Goal: Task Accomplishment & Management: Manage account settings

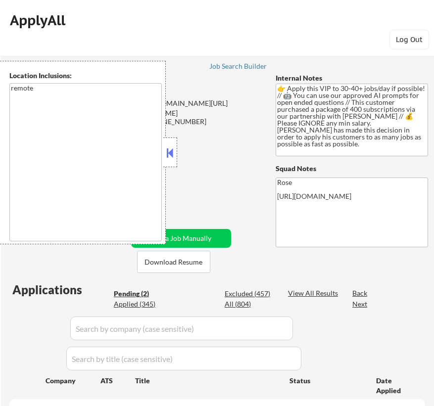
select select ""pending""
click at [170, 148] on button at bounding box center [170, 152] width 11 height 15
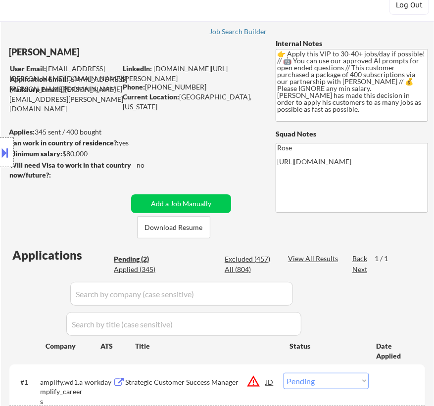
scroll to position [44, 0]
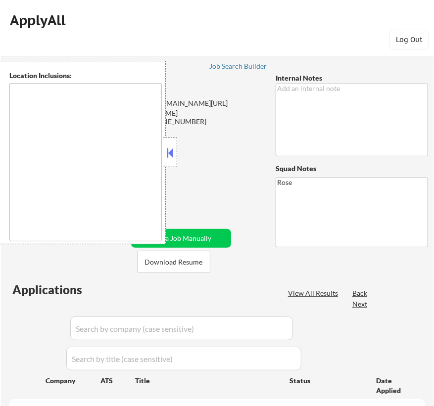
type textarea "[GEOGRAPHIC_DATA], [GEOGRAPHIC_DATA] [GEOGRAPHIC_DATA], [GEOGRAPHIC_DATA] [GEOG…"
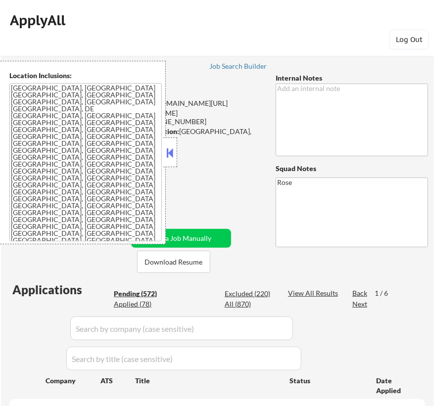
select select ""pending""
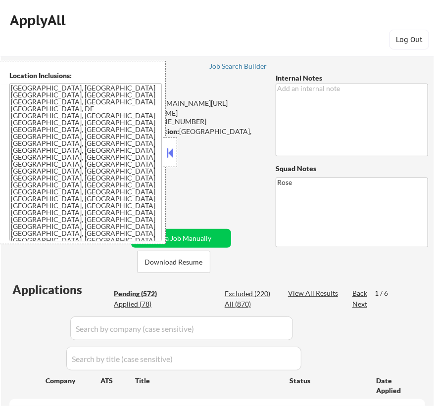
select select ""pending""
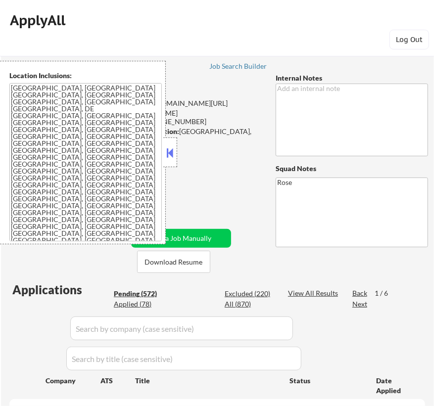
select select ""pending""
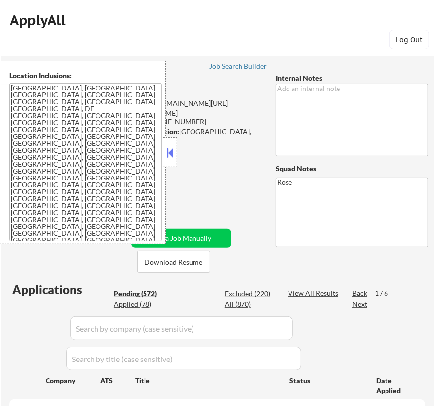
select select ""pending""
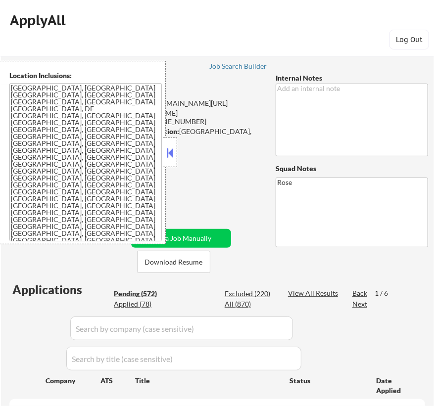
select select ""pending""
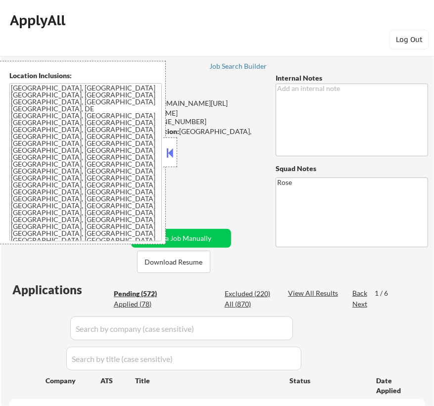
select select ""pending""
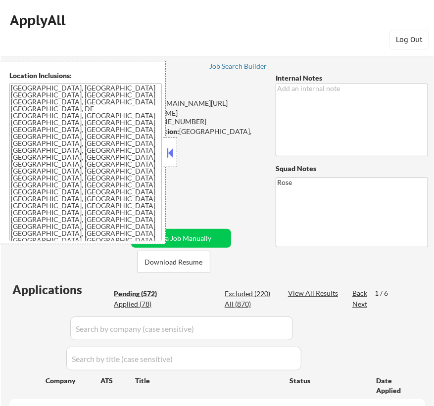
select select ""pending""
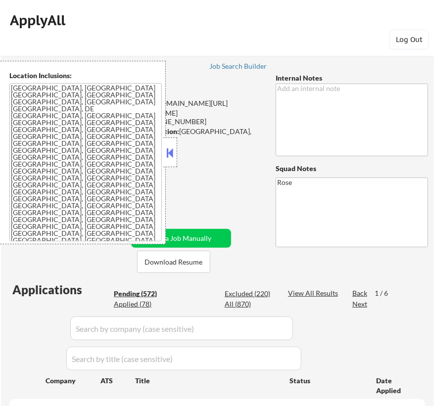
select select ""pending""
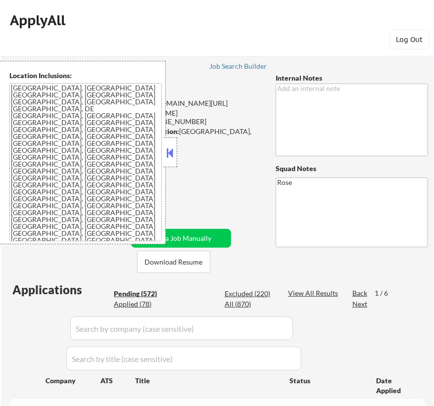
select select ""pending""
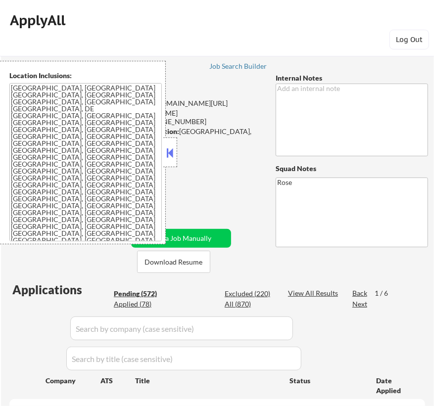
select select ""pending""
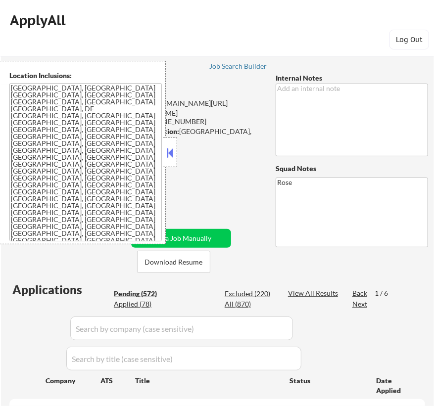
select select ""pending""
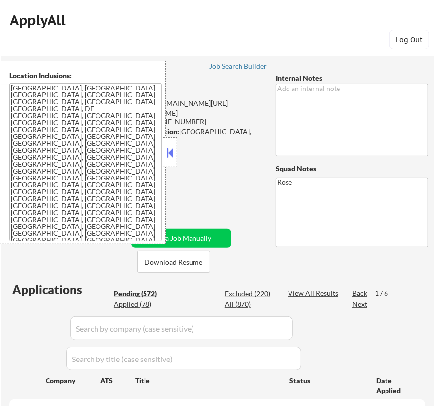
select select ""pending""
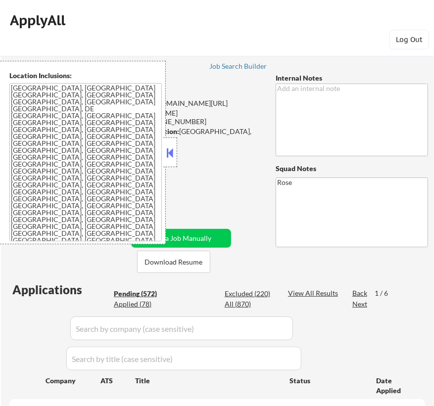
select select ""pending""
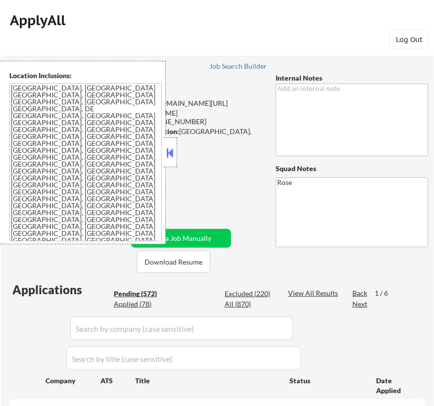
select select ""pending""
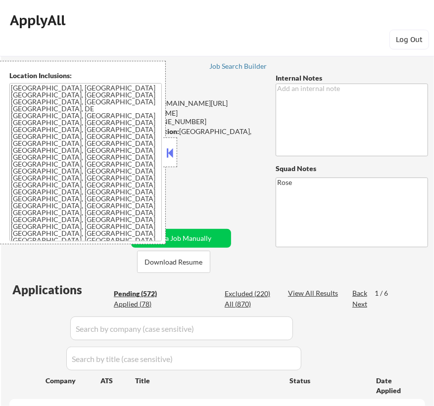
select select ""pending""
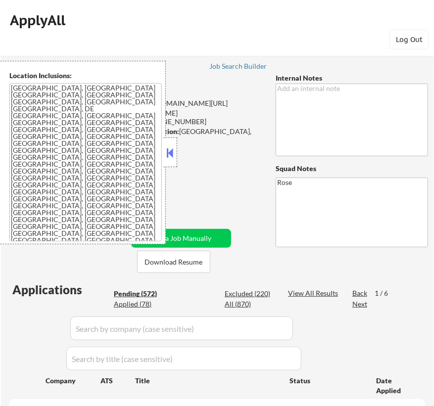
select select ""pending""
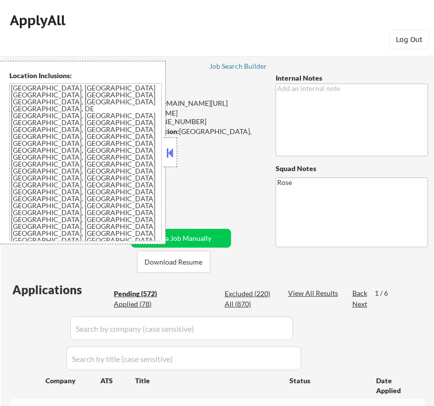
select select ""pending""
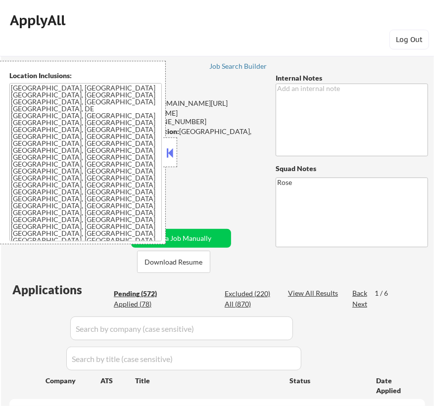
select select ""pending""
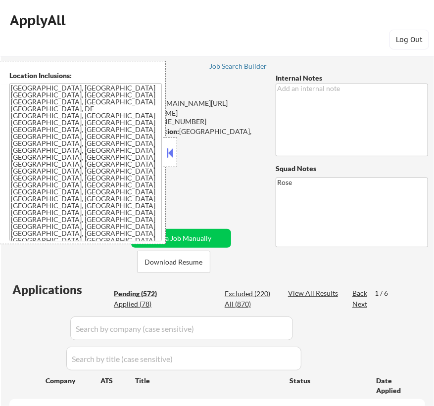
select select ""pending""
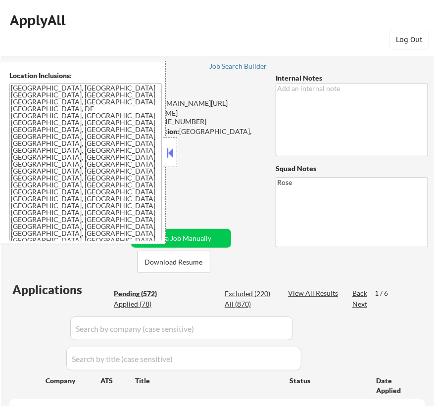
select select ""pending""
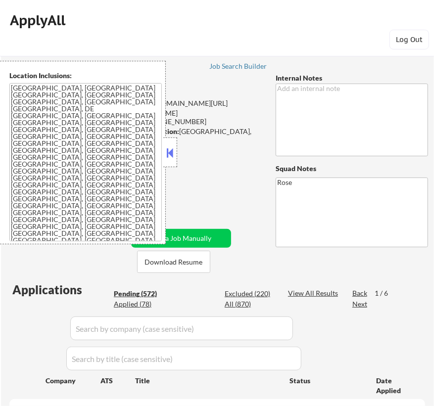
click at [172, 154] on button at bounding box center [170, 152] width 11 height 15
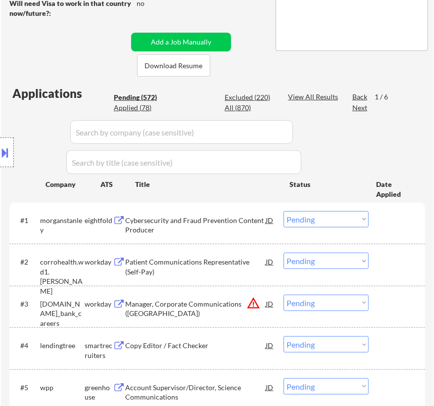
scroll to position [224, 0]
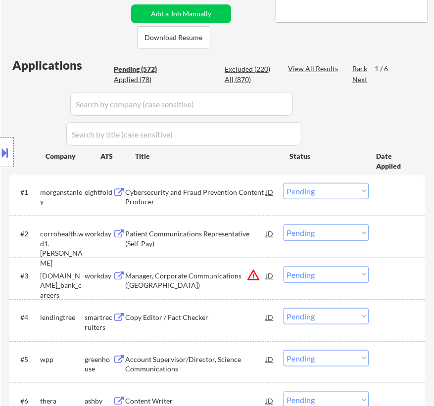
click at [257, 189] on div "Cybersecurity and Fraud Prevention Content Producer" at bounding box center [195, 196] width 140 height 19
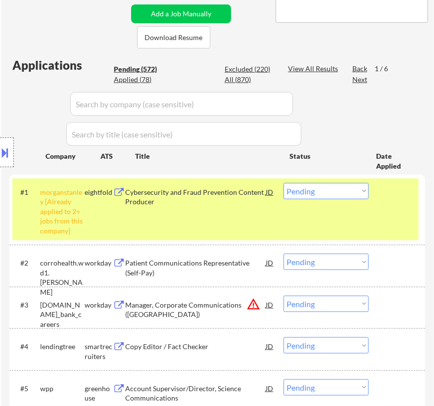
click at [236, 156] on div "Title" at bounding box center [207, 156] width 145 height 10
click at [340, 188] on select "Choose an option... Pending Applied Excluded (Questions) Excluded (Expired) Exc…" at bounding box center [325, 191] width 85 height 16
click at [283, 183] on select "Choose an option... Pending Applied Excluded (Questions) Excluded (Expired) Exc…" at bounding box center [325, 191] width 85 height 16
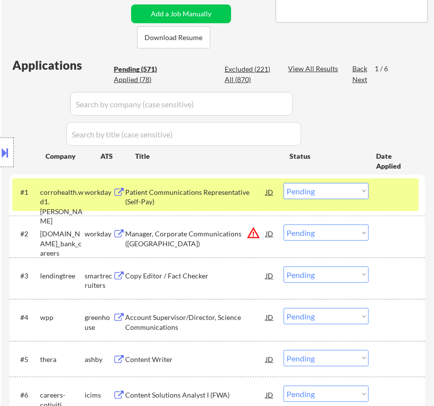
click at [224, 196] on div "Patient Communications Representative (Self-Pay)" at bounding box center [195, 196] width 140 height 19
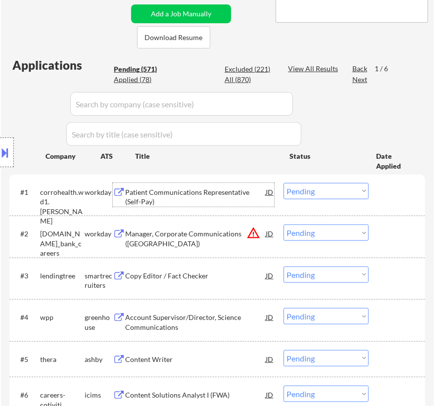
click at [317, 193] on select "Choose an option... Pending Applied Excluded (Questions) Excluded (Expired) Exc…" at bounding box center [325, 191] width 85 height 16
click at [283, 183] on select "Choose an option... Pending Applied Excluded (Questions) Excluded (Expired) Exc…" at bounding box center [325, 191] width 85 height 16
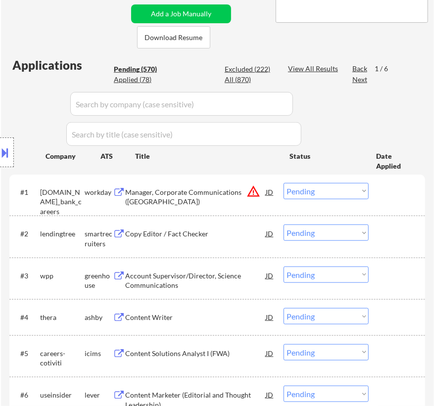
click at [216, 195] on div "Manager, Corporate Communications (US)" at bounding box center [195, 196] width 140 height 19
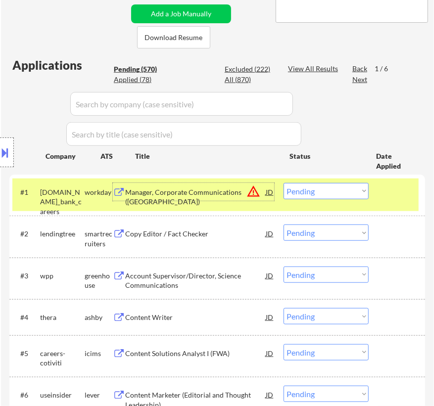
click at [327, 191] on select "Choose an option... Pending Applied Excluded (Questions) Excluded (Expired) Exc…" at bounding box center [325, 191] width 85 height 16
click at [283, 183] on select "Choose an option... Pending Applied Excluded (Questions) Excluded (Expired) Exc…" at bounding box center [325, 191] width 85 height 16
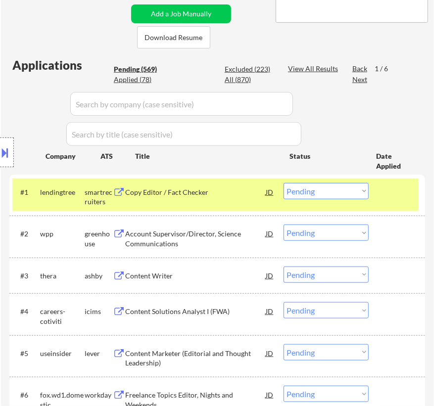
click at [236, 196] on div "Copy Editor / Fact Checker" at bounding box center [195, 192] width 140 height 10
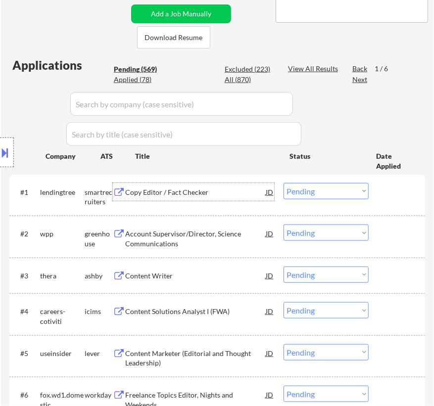
click at [303, 189] on select "Choose an option... Pending Applied Excluded (Questions) Excluded (Expired) Exc…" at bounding box center [325, 191] width 85 height 16
click at [283, 183] on select "Choose an option... Pending Applied Excluded (Questions) Excluded (Expired) Exc…" at bounding box center [325, 191] width 85 height 16
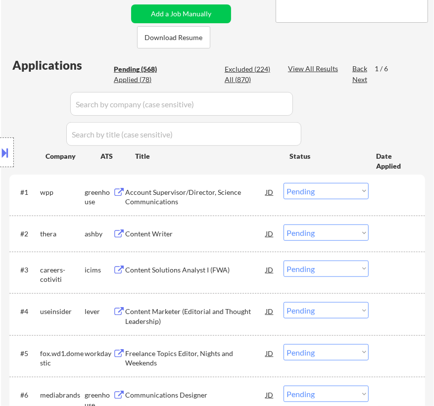
click at [215, 194] on div "Account Supervisor/Director, Science Communications" at bounding box center [195, 196] width 140 height 19
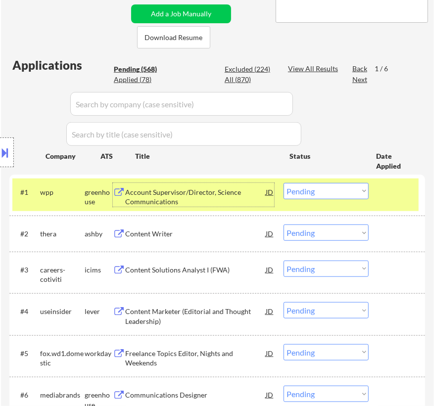
click at [323, 193] on select "Choose an option... Pending Applied Excluded (Questions) Excluded (Expired) Exc…" at bounding box center [325, 191] width 85 height 16
click at [283, 183] on select "Choose an option... Pending Applied Excluded (Questions) Excluded (Expired) Exc…" at bounding box center [325, 191] width 85 height 16
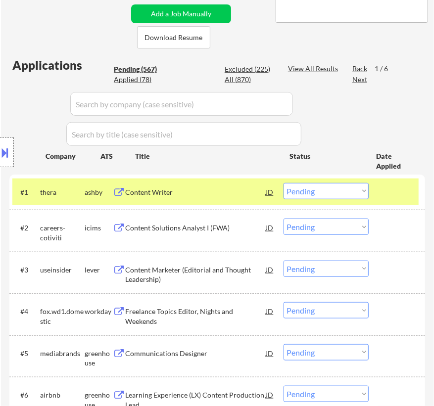
click at [199, 187] on div "Content Writer" at bounding box center [195, 192] width 140 height 10
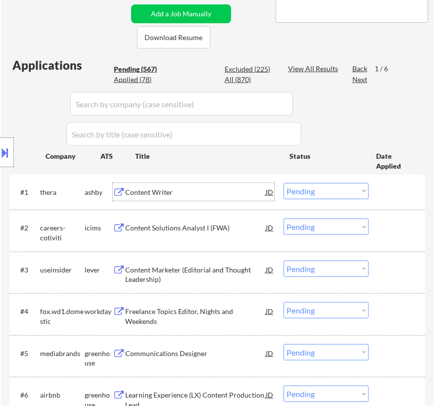
click at [313, 190] on select "Choose an option... Pending Applied Excluded (Questions) Excluded (Expired) Exc…" at bounding box center [325, 191] width 85 height 16
click at [283, 183] on select "Choose an option... Pending Applied Excluded (Questions) Excluded (Expired) Exc…" at bounding box center [325, 191] width 85 height 16
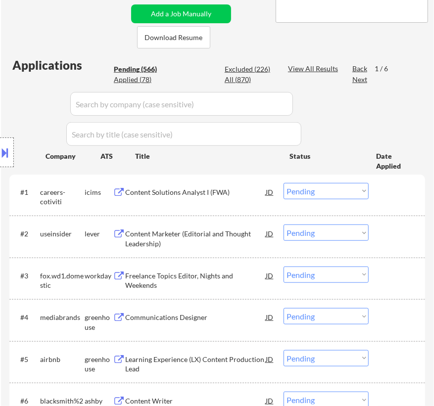
click at [195, 190] on div "Content Solutions Analyst I (FWA)" at bounding box center [195, 192] width 140 height 10
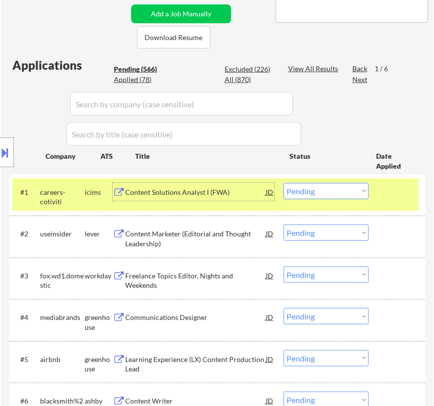
click at [308, 188] on select "Choose an option... Pending Applied Excluded (Questions) Excluded (Expired) Exc…" at bounding box center [325, 191] width 85 height 16
click at [283, 183] on select "Choose an option... Pending Applied Excluded (Questions) Excluded (Expired) Exc…" at bounding box center [325, 191] width 85 height 16
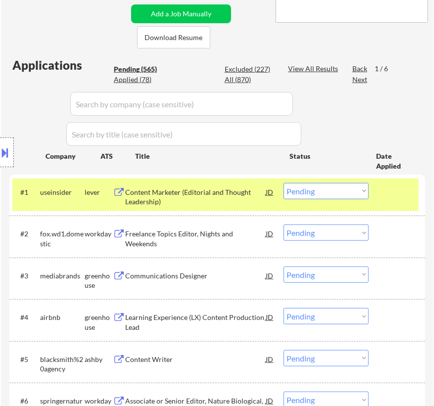
click at [252, 197] on div "Content Marketer (Editorial and Thought Leadership)" at bounding box center [195, 196] width 140 height 19
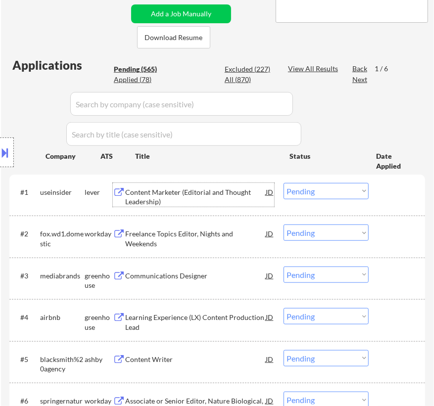
drag, startPoint x: 339, startPoint y: 185, endPoint x: 342, endPoint y: 193, distance: 7.8
click at [339, 185] on select "Choose an option... Pending Applied Excluded (Questions) Excluded (Expired) Exc…" at bounding box center [325, 191] width 85 height 16
click at [283, 183] on select "Choose an option... Pending Applied Excluded (Questions) Excluded (Expired) Exc…" at bounding box center [325, 191] width 85 height 16
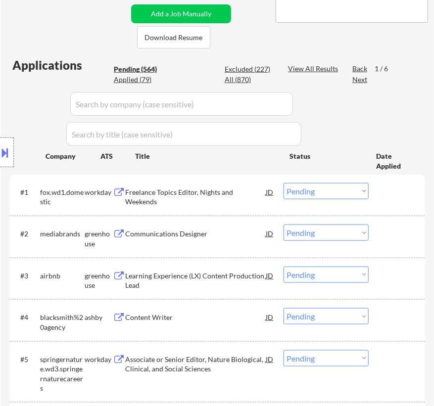
click at [198, 188] on div "Freelance Topics Editor, Nights and Weekends" at bounding box center [195, 196] width 140 height 19
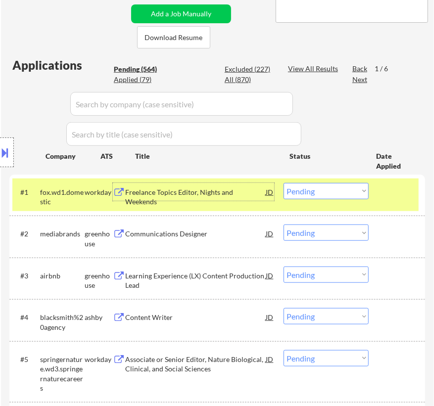
click at [324, 192] on select "Choose an option... Pending Applied Excluded (Questions) Excluded (Expired) Exc…" at bounding box center [325, 191] width 85 height 16
click at [283, 183] on select "Choose an option... Pending Applied Excluded (Questions) Excluded (Expired) Exc…" at bounding box center [325, 191] width 85 height 16
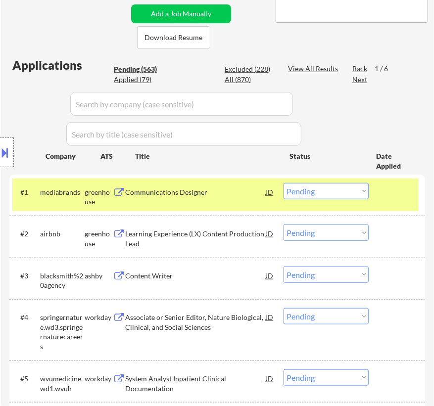
click at [230, 198] on div "Communications Designer" at bounding box center [195, 192] width 140 height 18
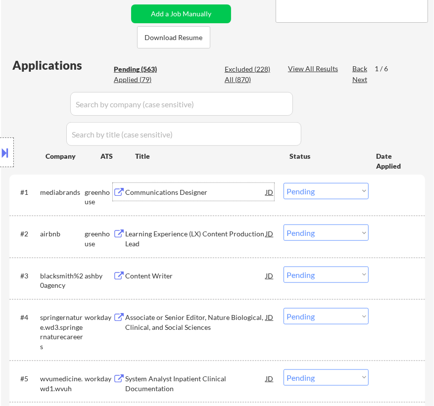
click at [316, 191] on select "Choose an option... Pending Applied Excluded (Questions) Excluded (Expired) Exc…" at bounding box center [325, 191] width 85 height 16
click at [283, 183] on select "Choose an option... Pending Applied Excluded (Questions) Excluded (Expired) Exc…" at bounding box center [325, 191] width 85 height 16
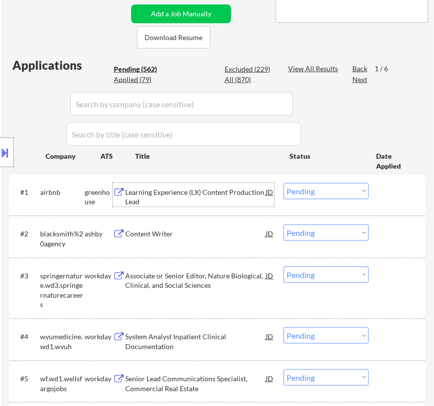
click at [208, 194] on div "Learning Experience (LX) Content Production Lead" at bounding box center [195, 196] width 140 height 19
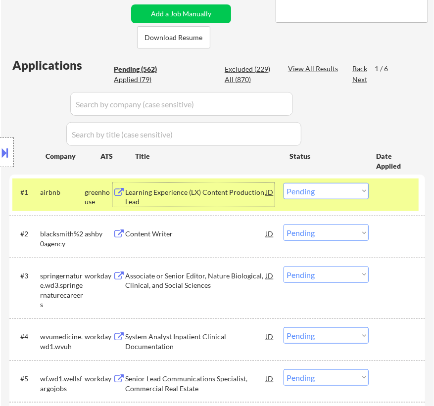
click at [336, 194] on select "Choose an option... Pending Applied Excluded (Questions) Excluded (Expired) Exc…" at bounding box center [325, 191] width 85 height 16
click at [283, 183] on select "Choose an option... Pending Applied Excluded (Questions) Excluded (Expired) Exc…" at bounding box center [325, 191] width 85 height 16
select select ""pending""
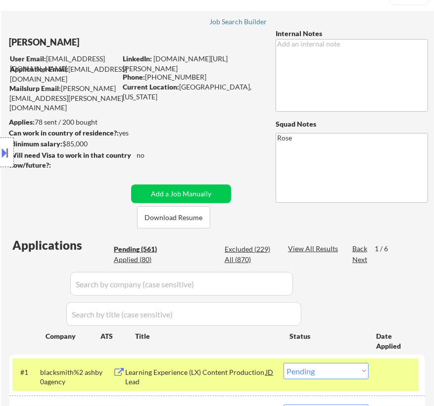
scroll to position [0, 0]
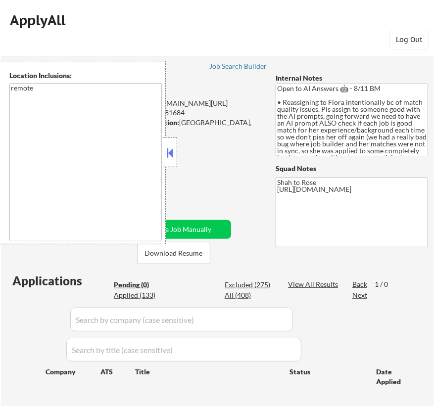
click at [170, 151] on button at bounding box center [170, 152] width 11 height 15
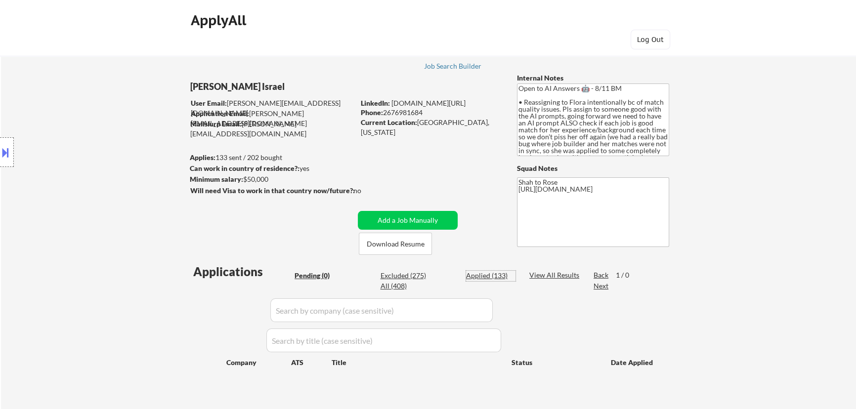
click at [433, 273] on div "Applied (133)" at bounding box center [490, 276] width 49 height 10
click at [433, 308] on input "input" at bounding box center [381, 311] width 222 height 24
select select ""applied""
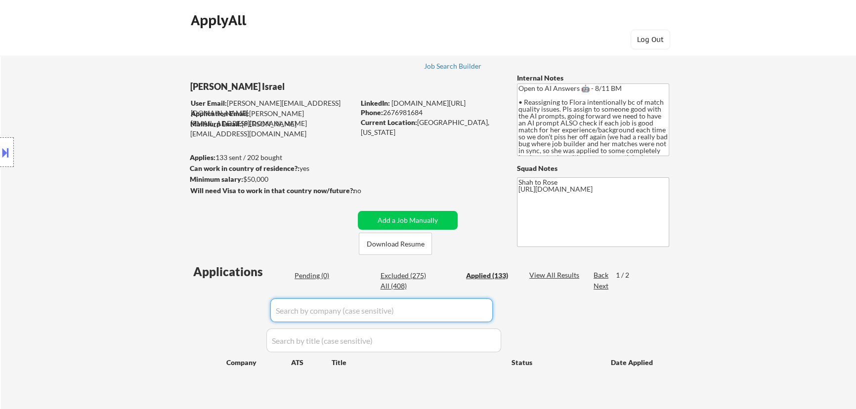
select select ""applied""
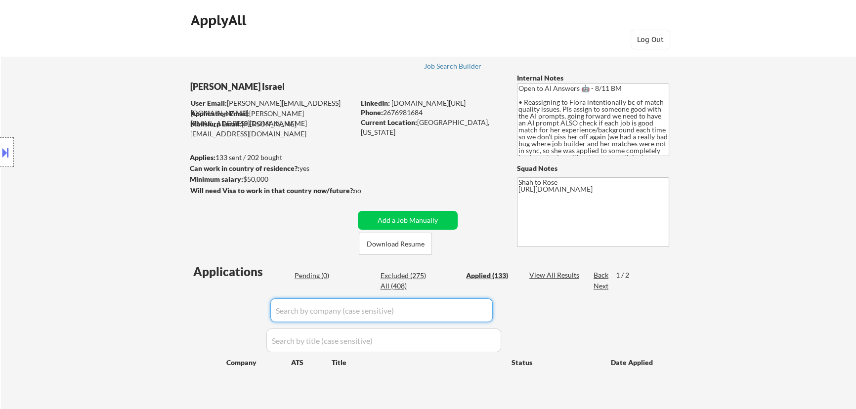
select select ""applied""
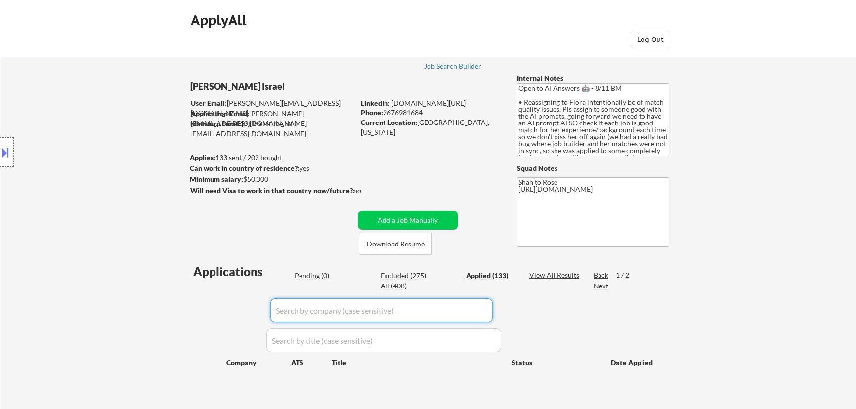
select select ""applied""
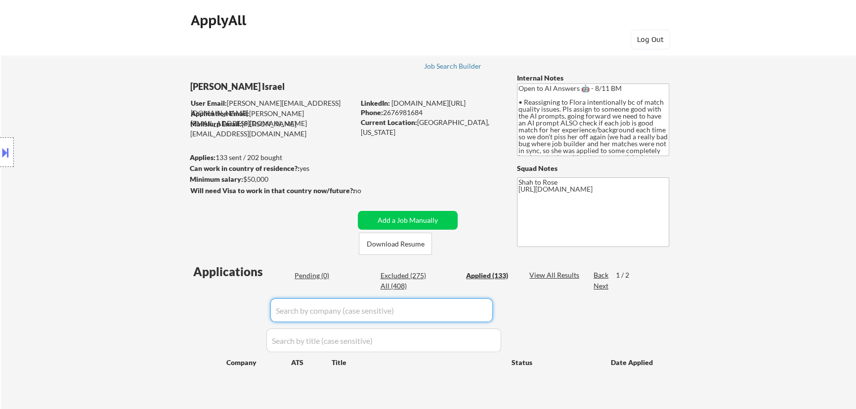
select select ""applied""
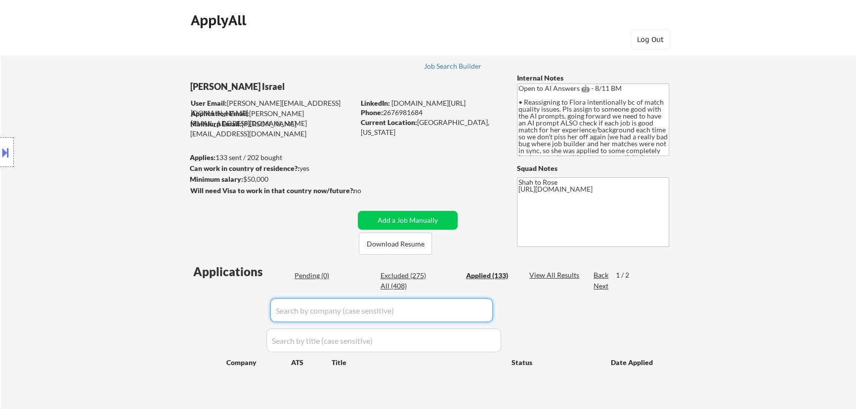
select select ""applied""
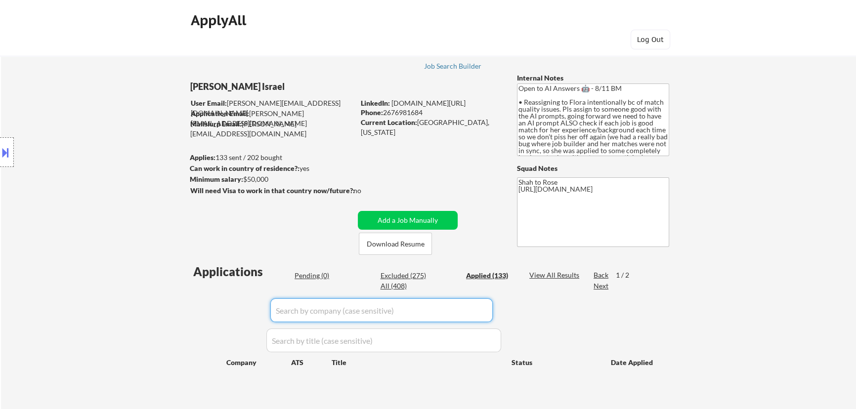
select select ""applied""
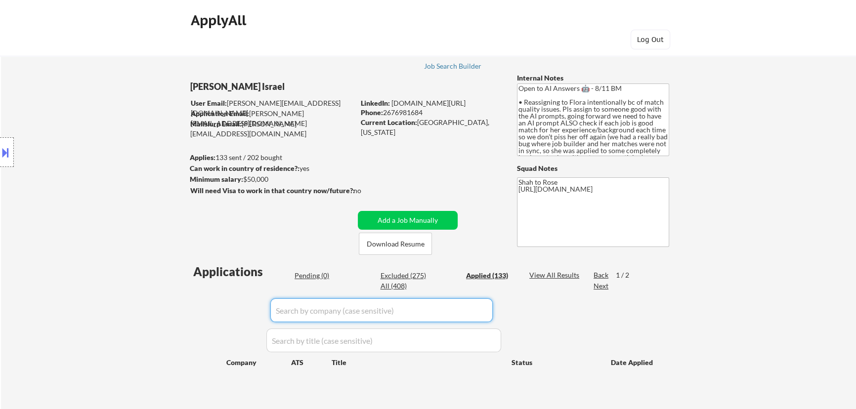
select select ""applied""
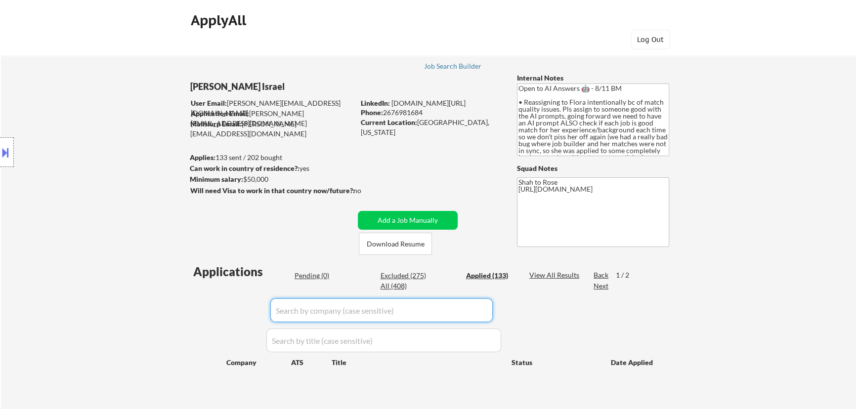
select select ""applied""
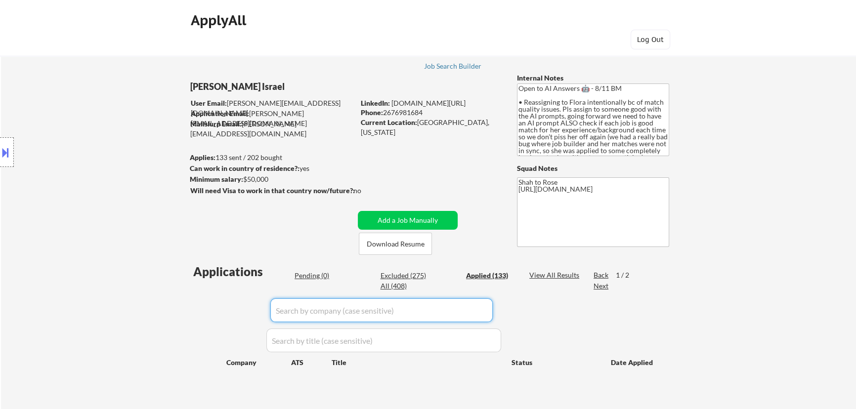
select select ""applied""
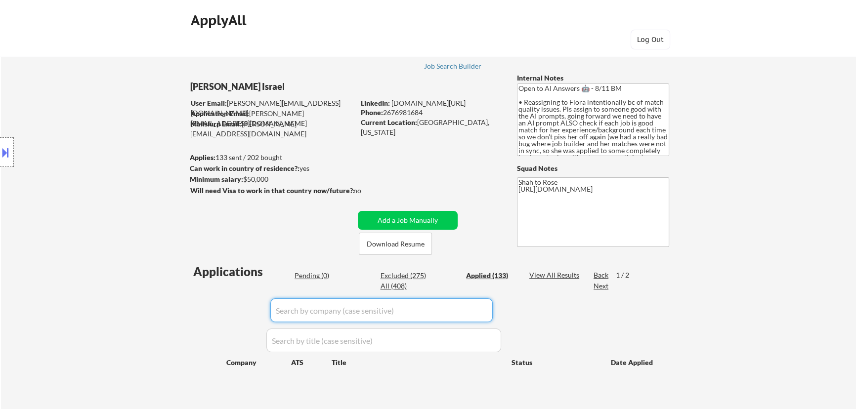
select select ""applied""
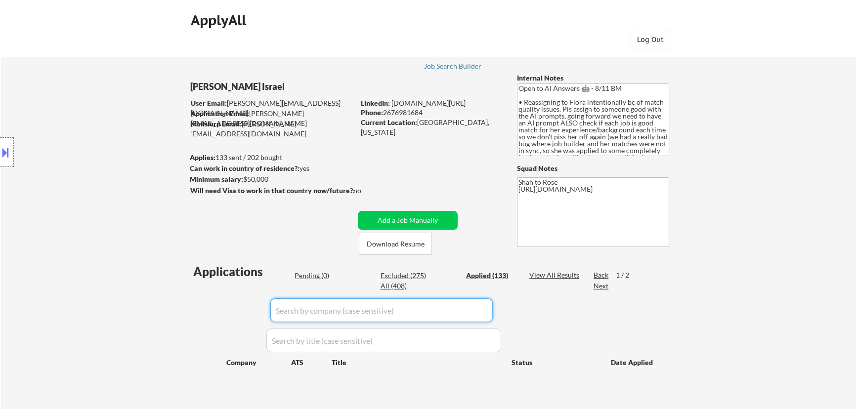
select select ""applied""
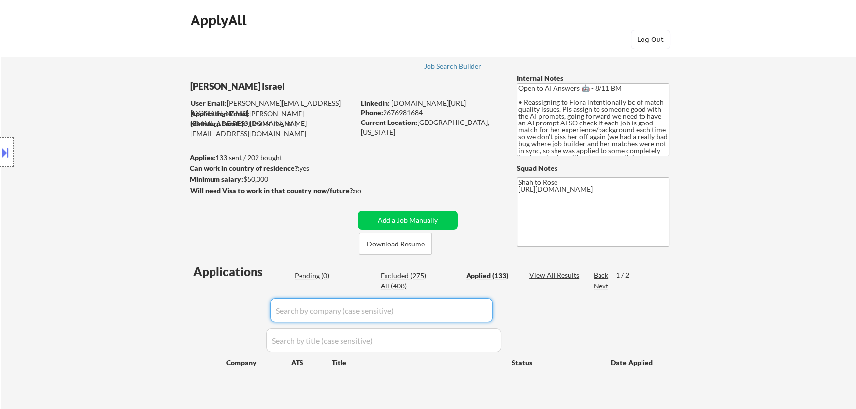
select select ""applied""
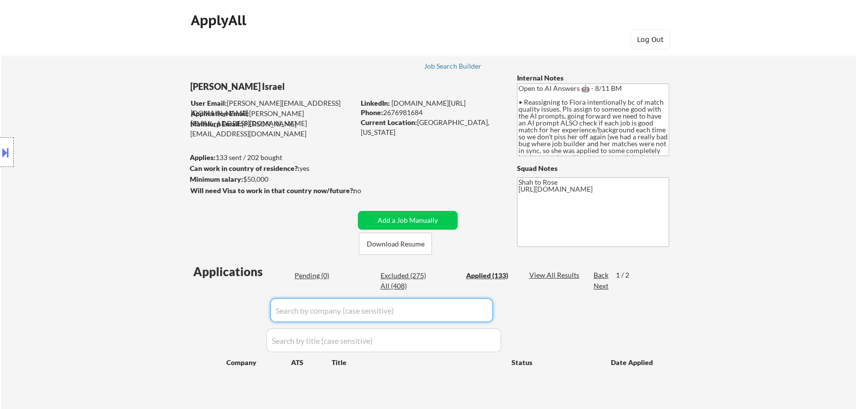
select select ""applied""
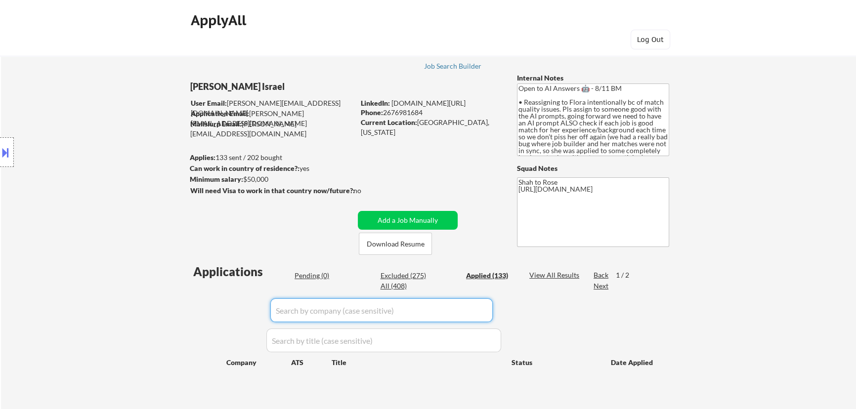
select select ""applied""
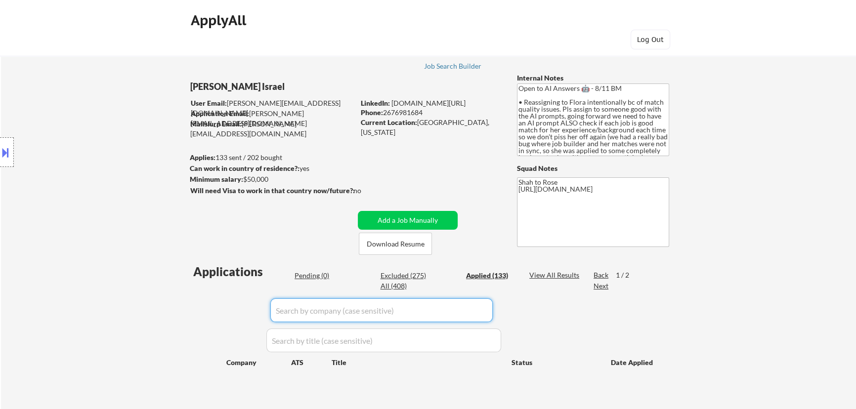
select select ""applied""
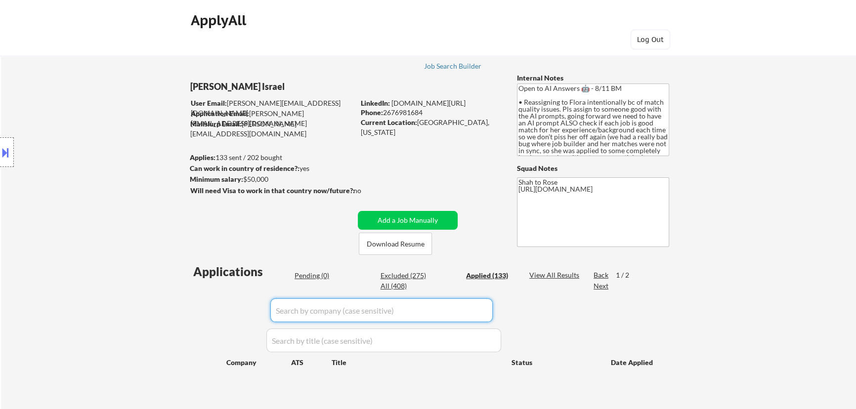
select select ""applied""
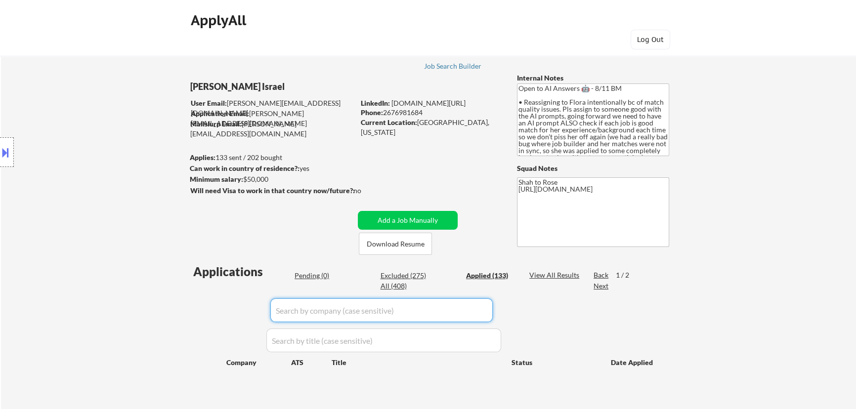
select select ""applied""
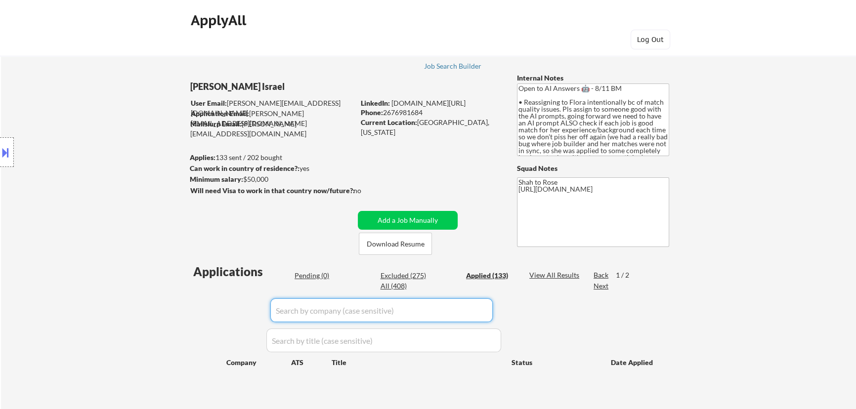
select select ""applied""
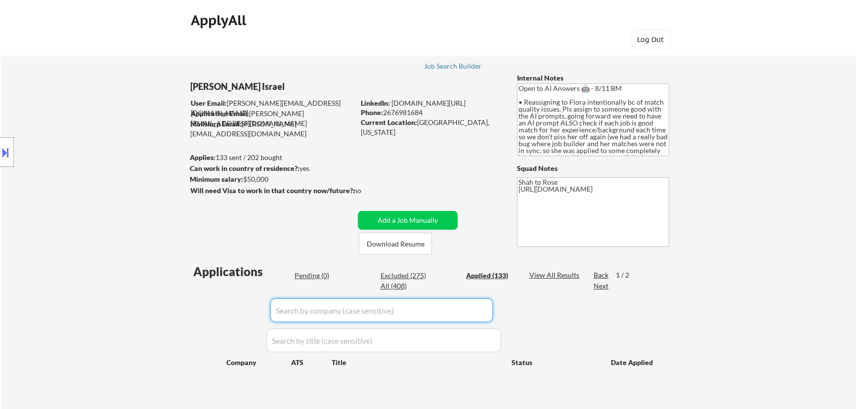
select select ""applied""
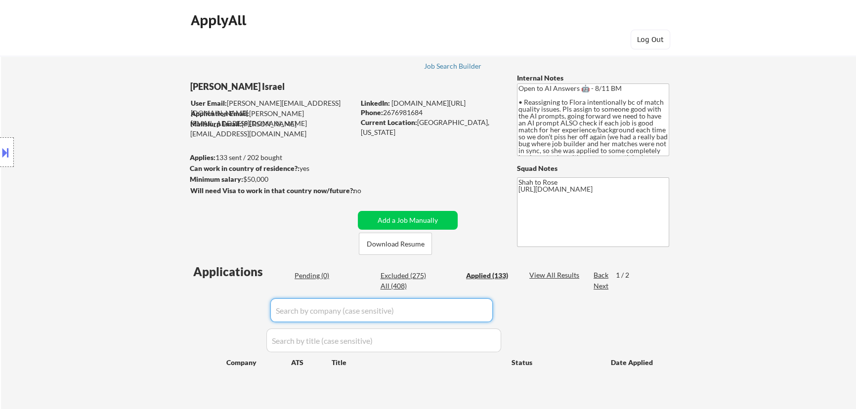
select select ""applied""
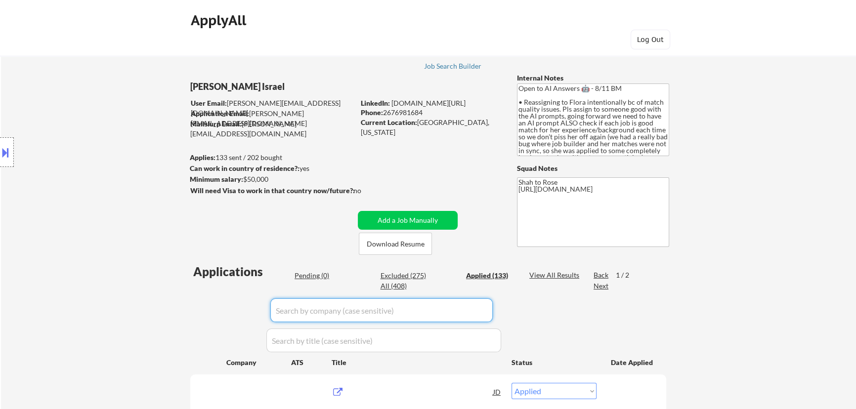
scroll to position [134, 0]
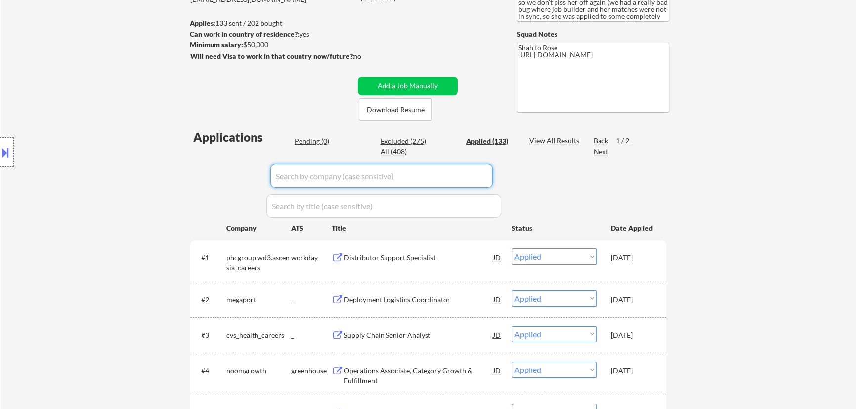
click at [433, 176] on input "input" at bounding box center [381, 176] width 222 height 24
paste input "pearltalent"
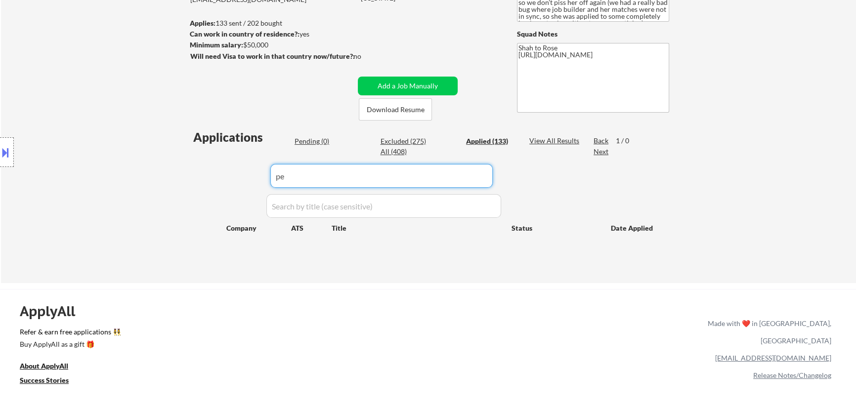
type input "p"
type input "s"
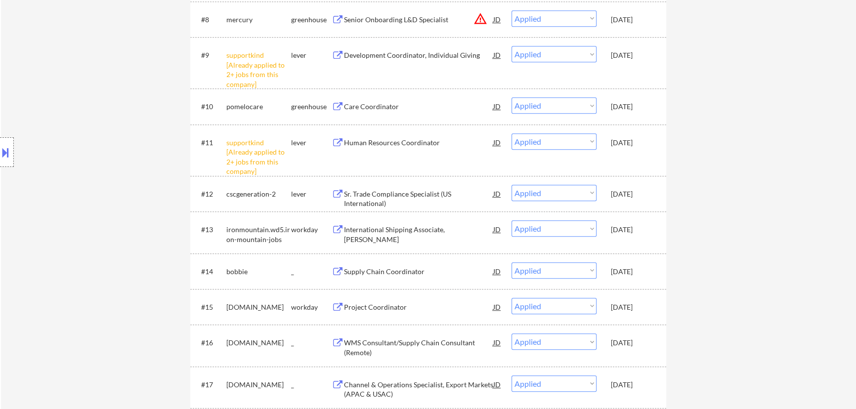
scroll to position [629, 0]
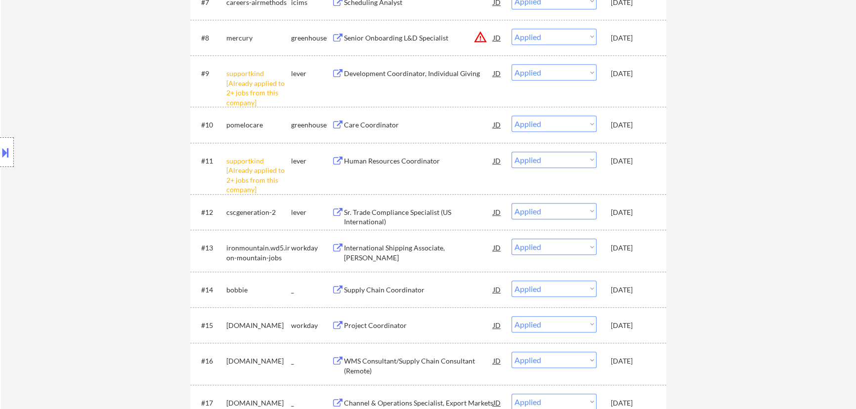
select select ""applied""
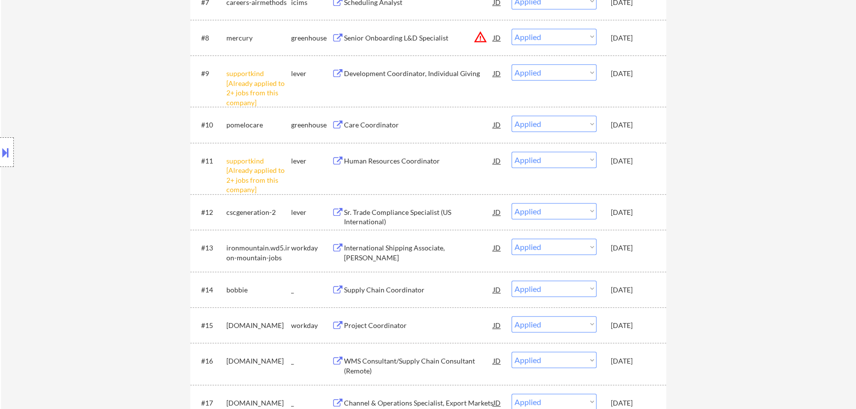
select select ""applied""
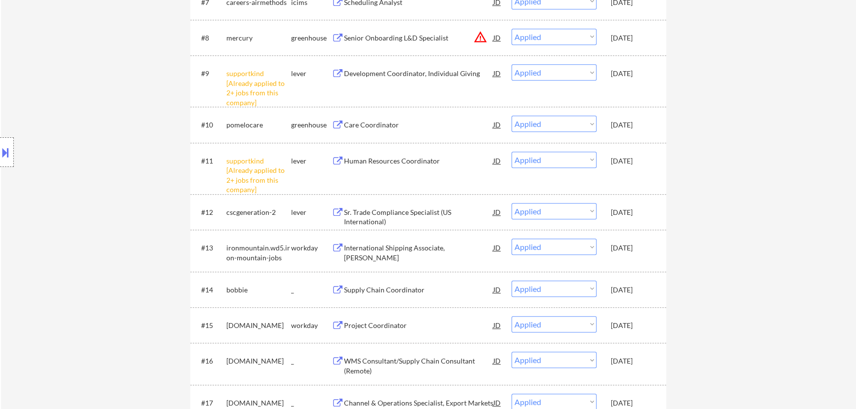
select select ""applied""
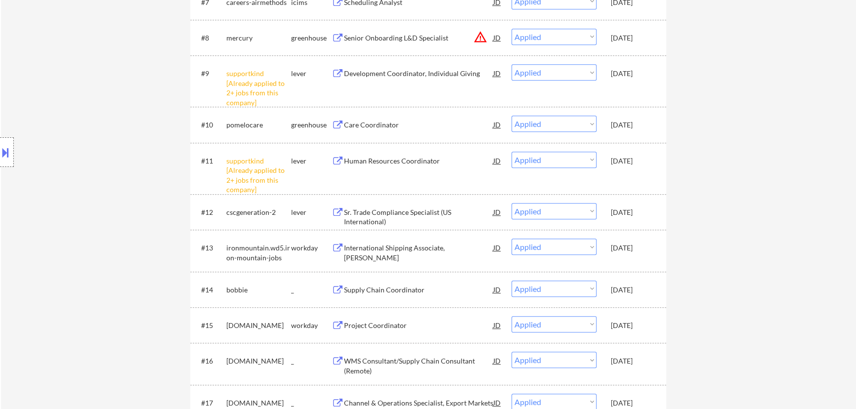
select select ""applied""
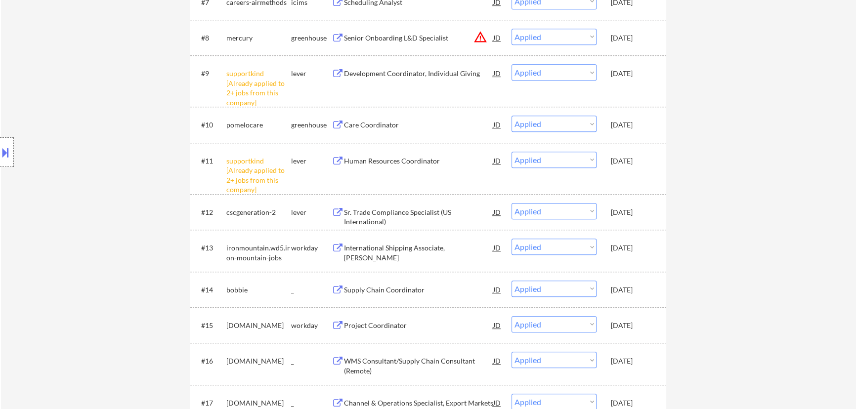
select select ""applied""
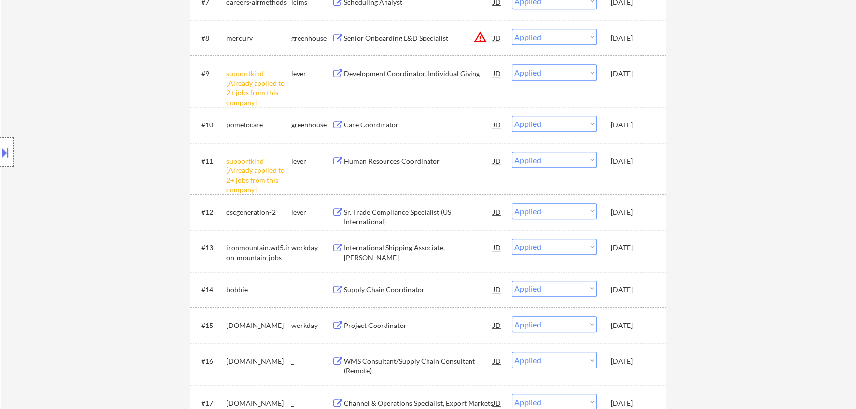
select select ""applied""
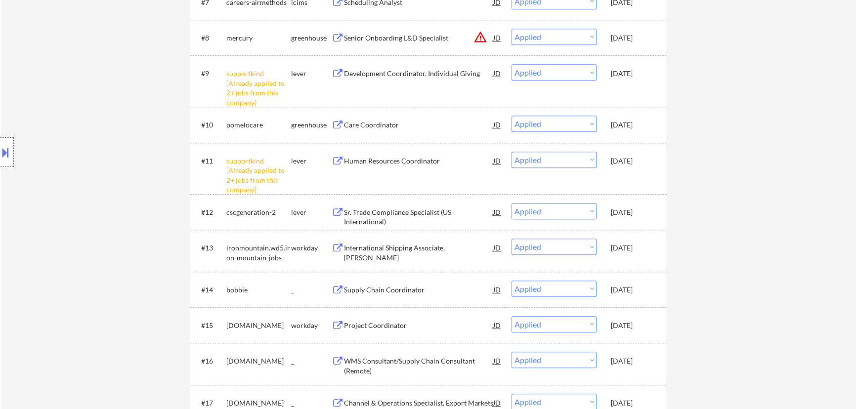
select select ""applied""
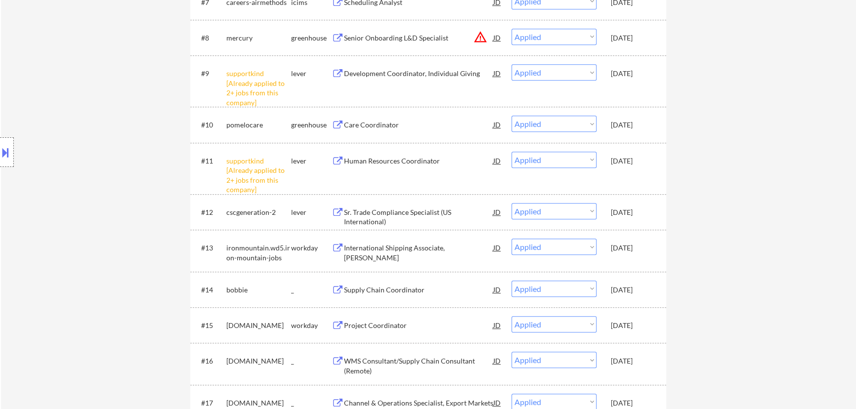
select select ""applied""
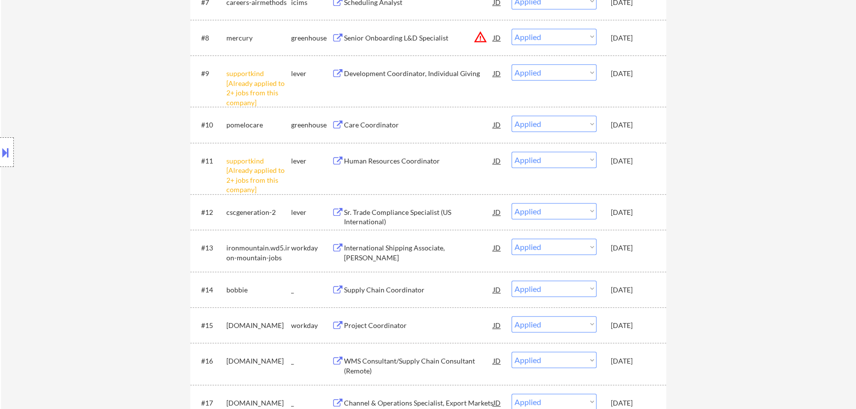
select select ""applied""
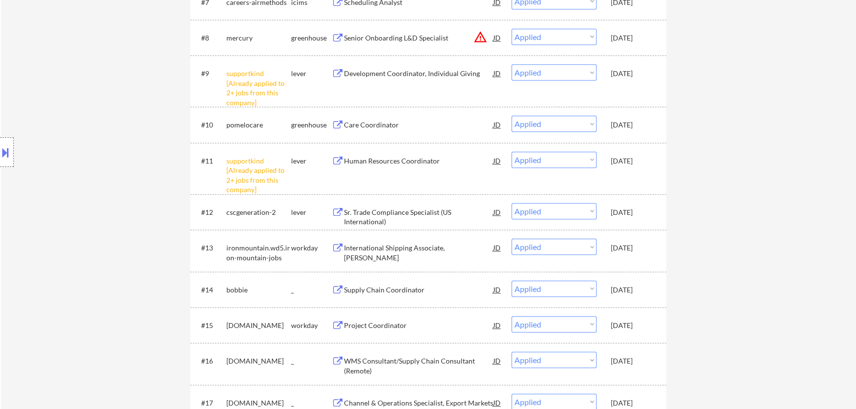
select select ""applied""
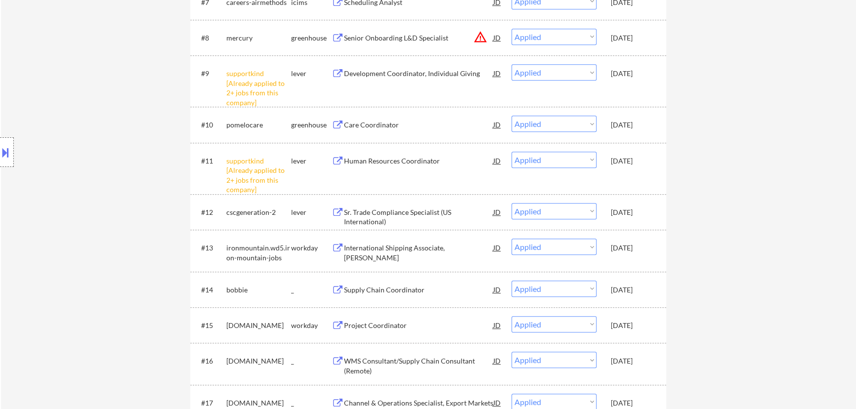
select select ""applied""
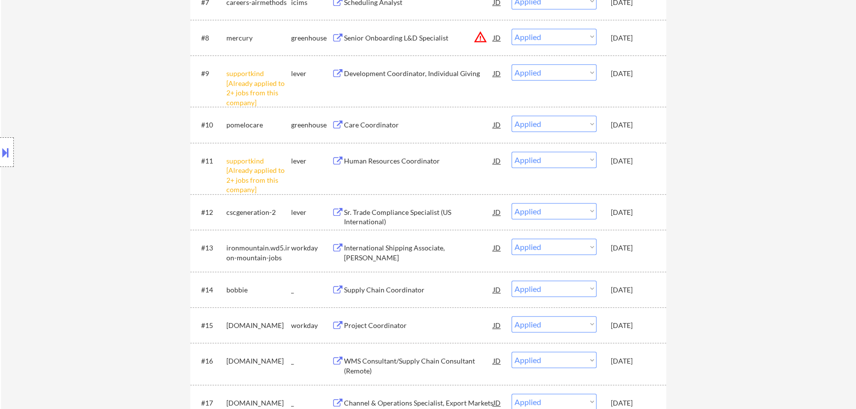
select select ""applied""
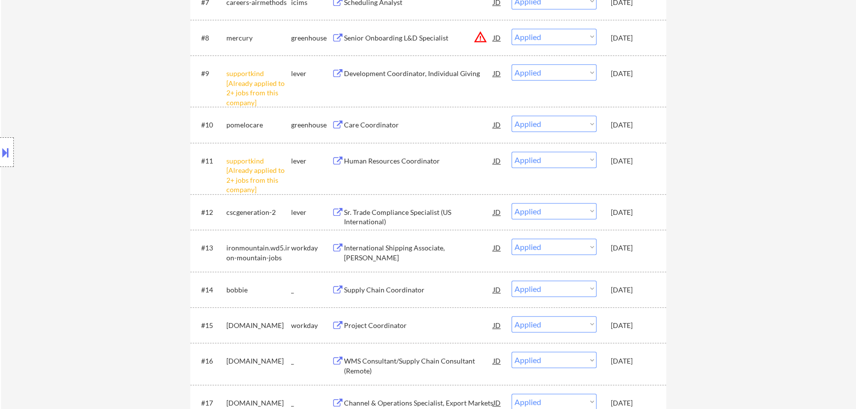
select select ""applied""
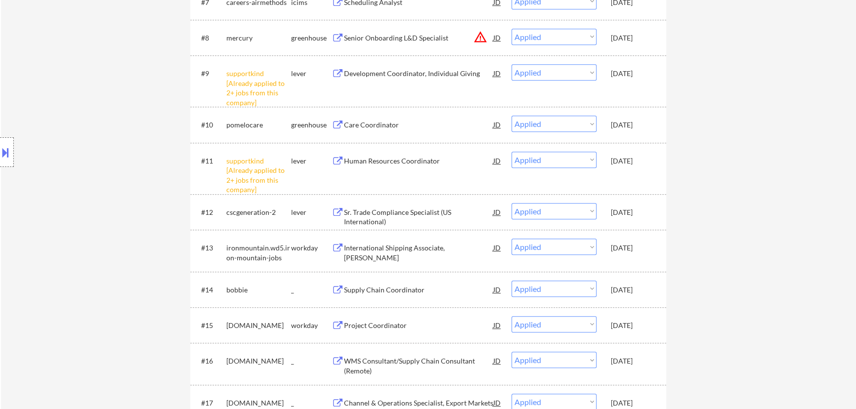
select select ""applied""
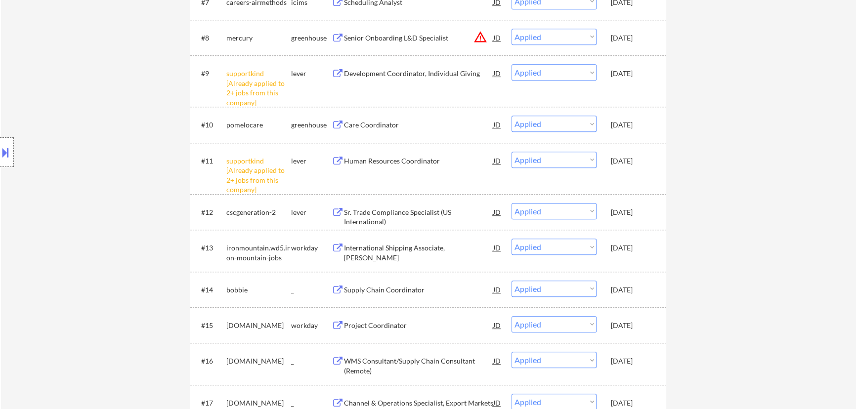
select select ""applied""
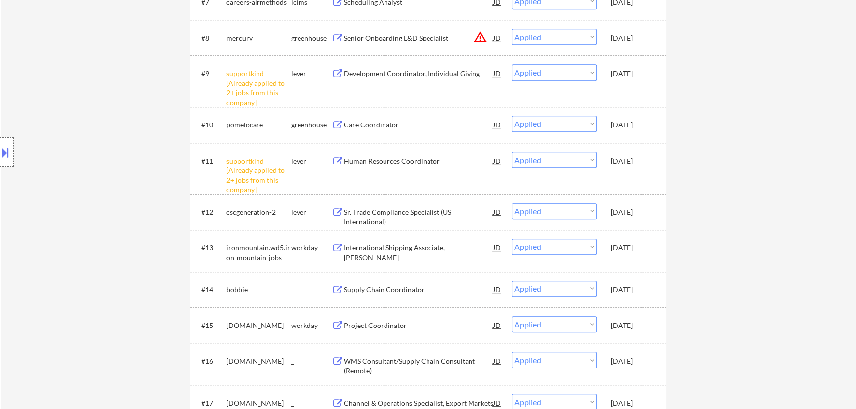
select select ""applied""
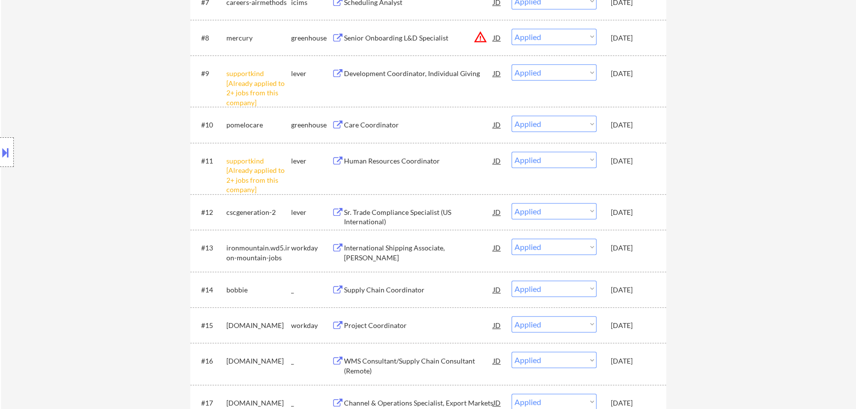
select select ""applied""
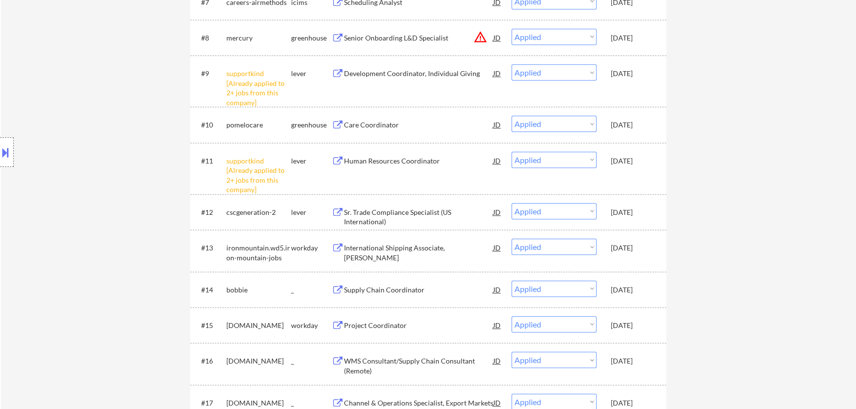
select select ""applied""
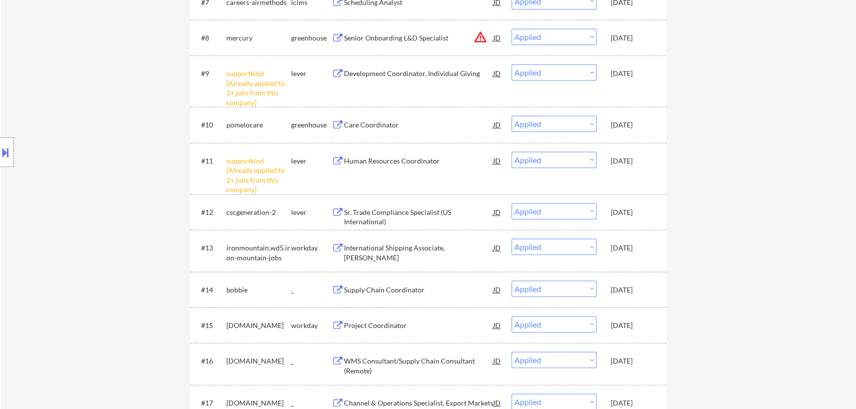
select select ""applied""
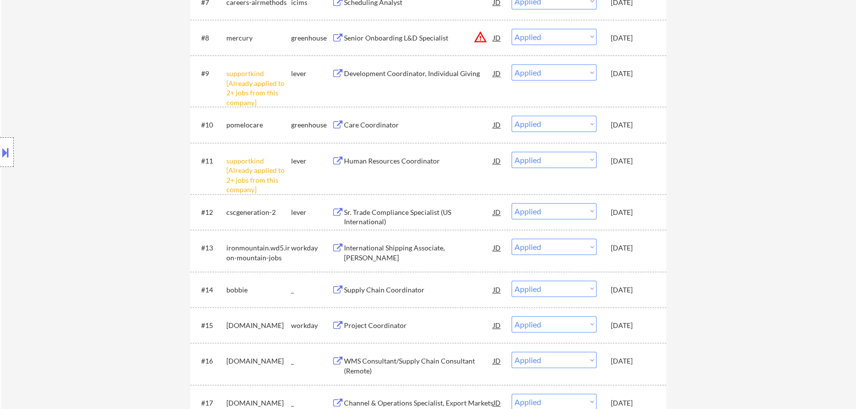
select select ""applied""
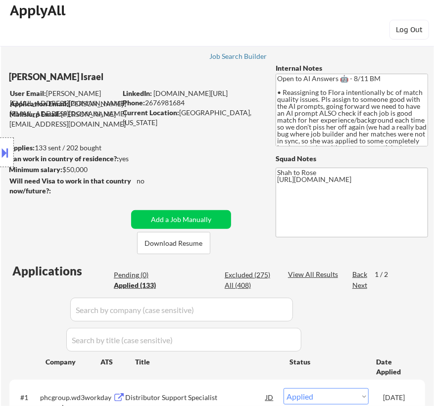
scroll to position [0, 0]
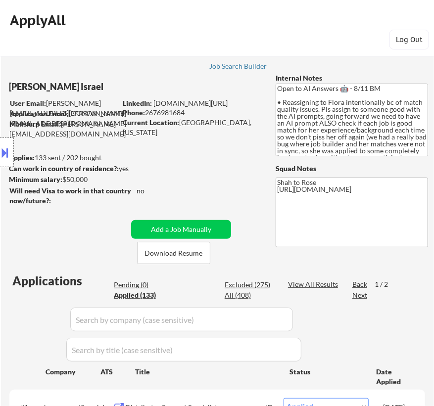
click at [134, 286] on div "Pending (0)" at bounding box center [138, 285] width 49 height 10
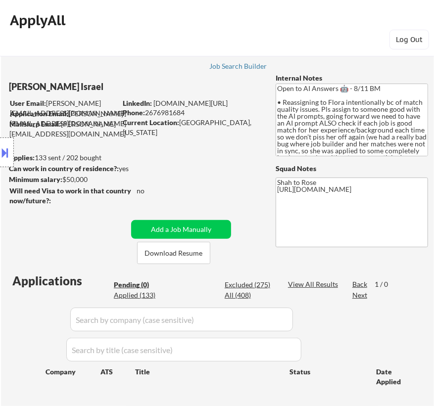
drag, startPoint x: 187, startPoint y: 112, endPoint x: 162, endPoint y: 109, distance: 24.8
click at [150, 111] on body "← Return to /applysquad Mailslurp Inbox Job Search Builder Nayeli Israel User E…" at bounding box center [217, 203] width 434 height 406
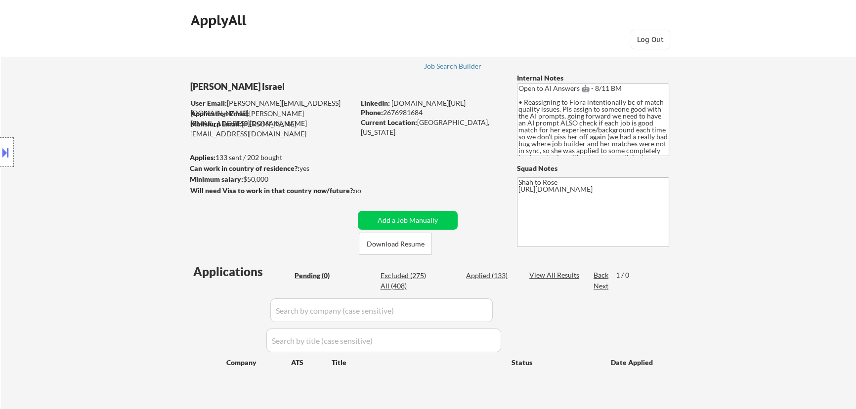
click at [433, 153] on div "← Return to /applysquad Mailslurp Inbox Job Search Builder Nayeli Israel User E…" at bounding box center [428, 225] width 493 height 370
drag, startPoint x: 426, startPoint y: 112, endPoint x: 385, endPoint y: 113, distance: 41.6
click at [385, 113] on div "Phone: 2676981684" at bounding box center [431, 113] width 140 height 10
copy div "2676981684"
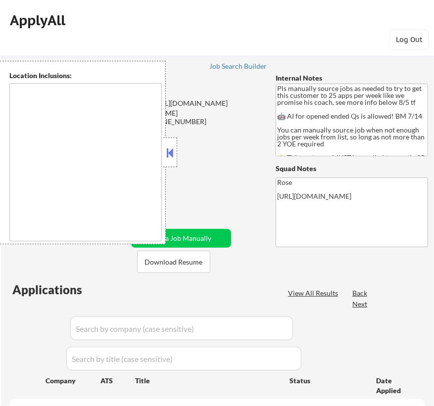
type textarea "Here is a list of metro areas, cities, and towns within approximately a 30-minu…"
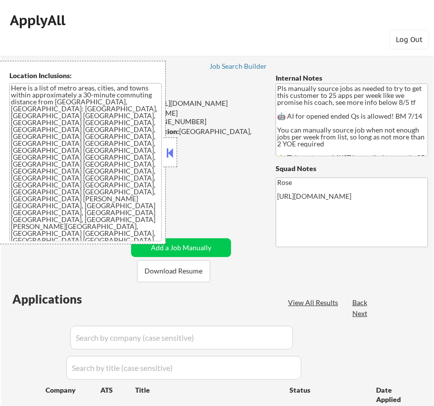
select select ""pending""
click at [173, 153] on button at bounding box center [170, 152] width 11 height 15
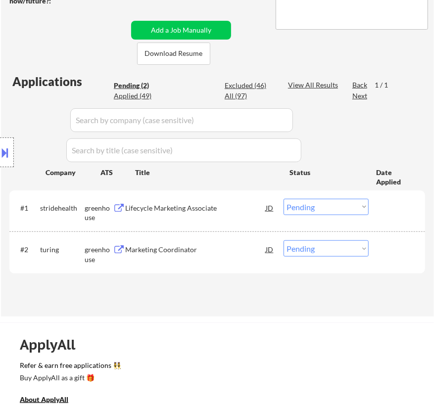
scroll to position [224, 0]
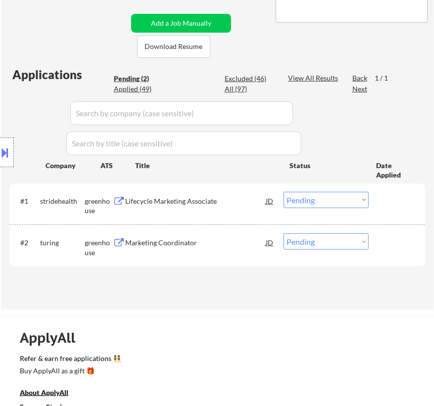
click at [229, 201] on div "Lifecycle Marketing Associate" at bounding box center [195, 201] width 140 height 10
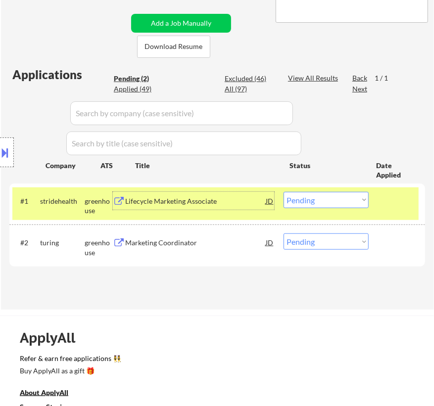
click at [332, 195] on select "Choose an option... Pending Applied Excluded (Questions) Excluded (Expired) Exc…" at bounding box center [325, 200] width 85 height 16
click at [283, 192] on select "Choose an option... Pending Applied Excluded (Questions) Excluded (Expired) Exc…" at bounding box center [325, 200] width 85 height 16
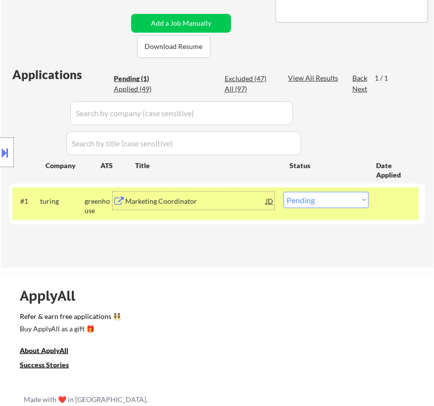
click at [232, 203] on div "Marketing Coordinator" at bounding box center [195, 201] width 140 height 10
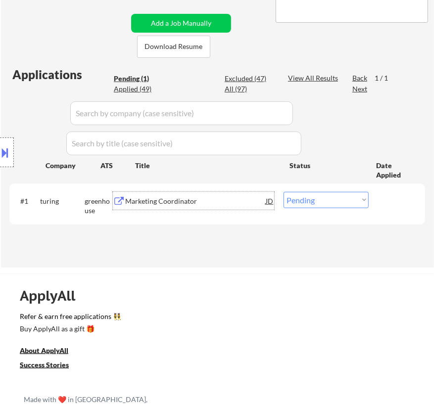
click at [326, 199] on select "Choose an option... Pending Applied Excluded (Questions) Excluded (Expired) Exc…" at bounding box center [325, 200] width 85 height 16
select select ""applied""
click at [283, 192] on select "Choose an option... Pending Applied Excluded (Questions) Excluded (Expired) Exc…" at bounding box center [325, 200] width 85 height 16
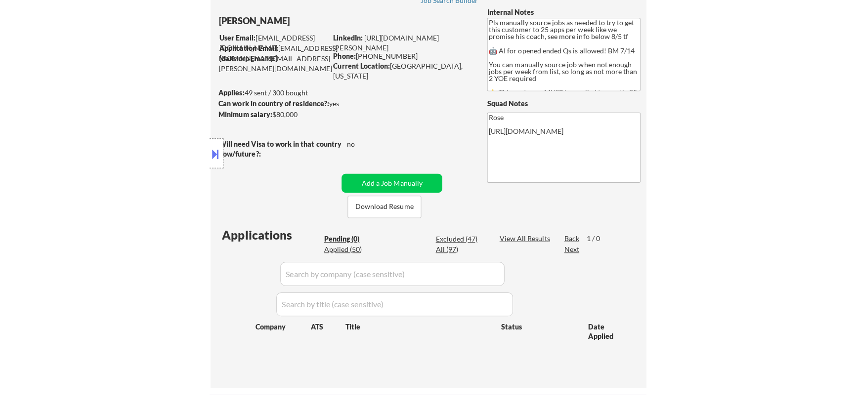
scroll to position [44, 0]
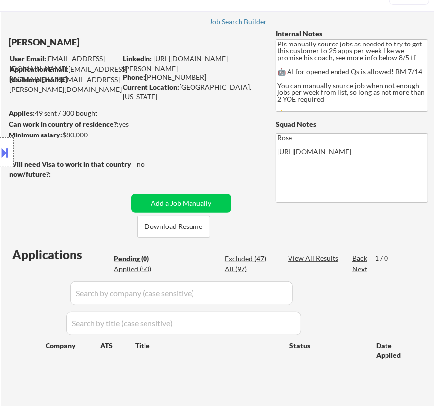
click at [139, 267] on div "Applied (50)" at bounding box center [138, 269] width 49 height 10
click at [147, 269] on div "Applied (50)" at bounding box center [138, 269] width 49 height 10
select select ""applied""
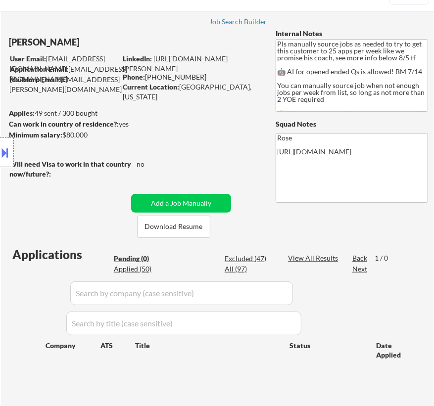
select select ""applied""
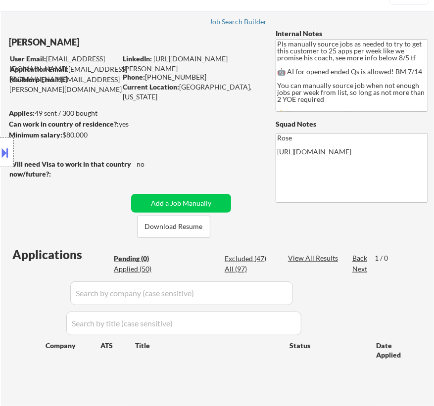
select select ""applied""
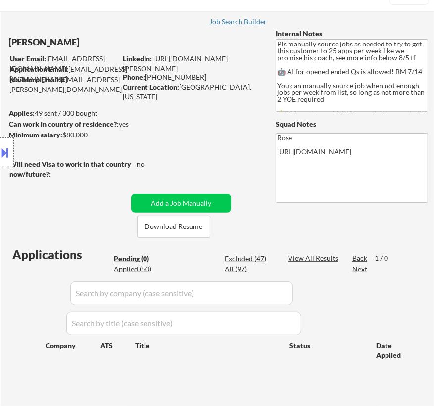
select select ""applied""
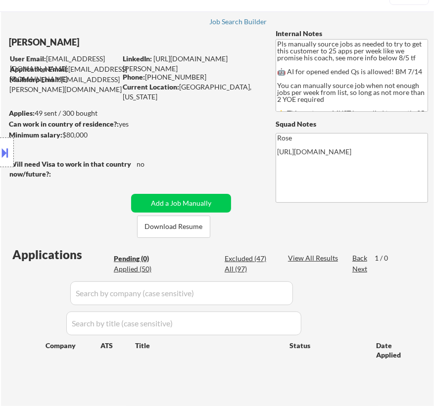
select select ""applied""
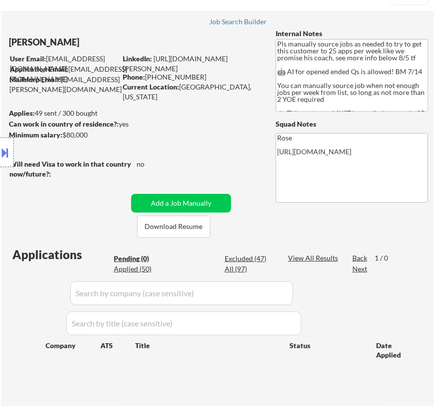
select select ""applied""
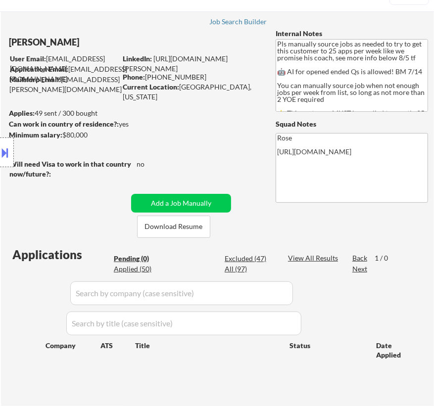
select select ""applied""
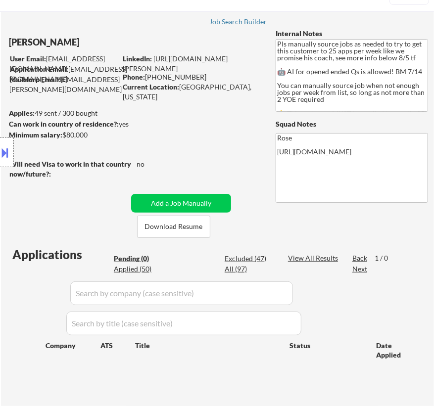
select select ""applied""
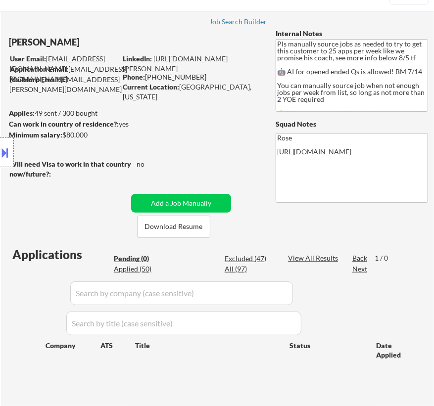
select select ""applied""
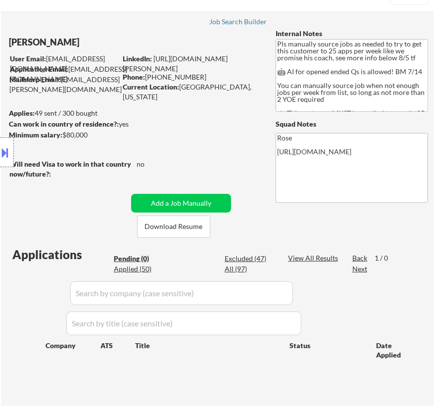
select select ""applied""
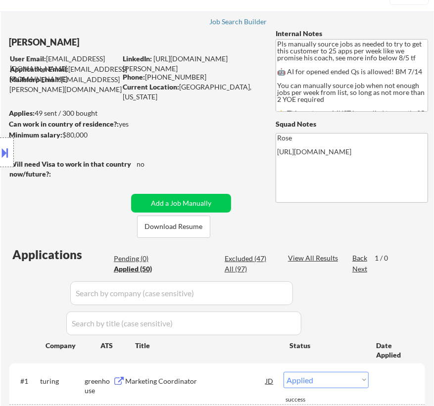
select select ""applied""
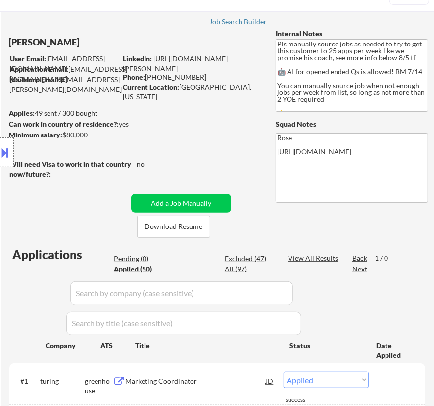
select select ""applied""
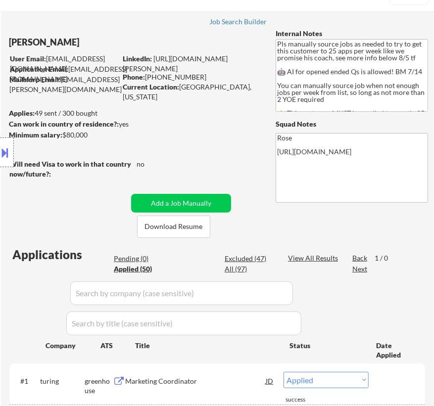
select select ""applied""
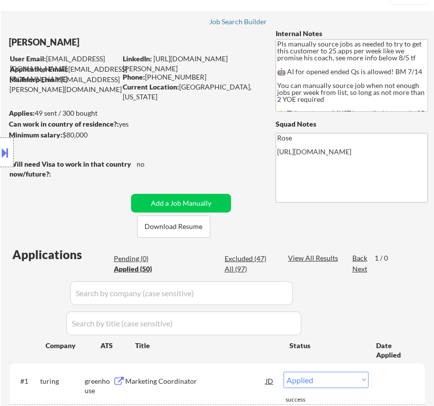
select select ""applied""
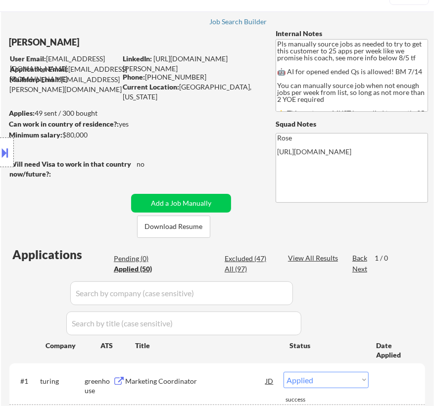
select select ""applied""
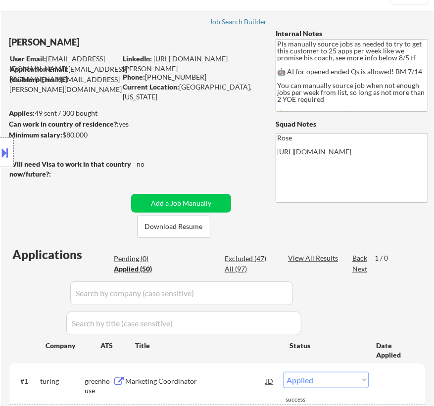
select select ""applied""
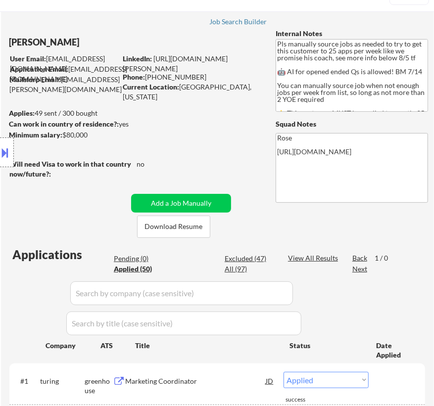
select select ""applied""
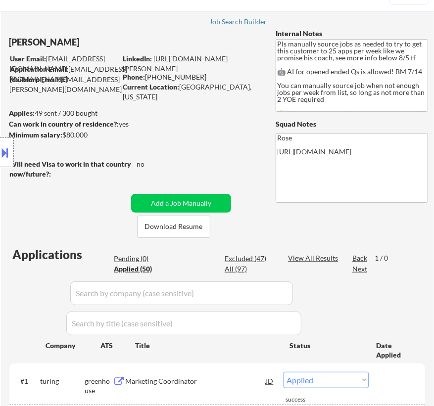
select select ""applied""
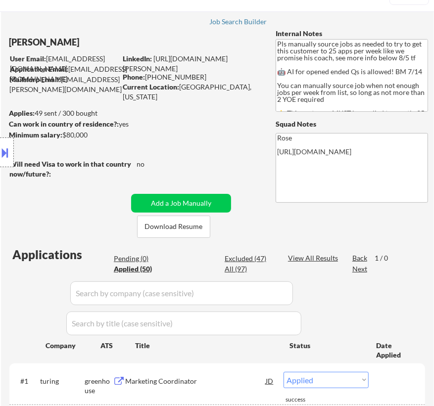
select select ""applied""
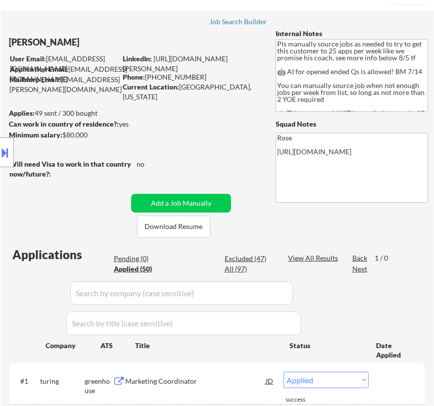
select select ""applied""
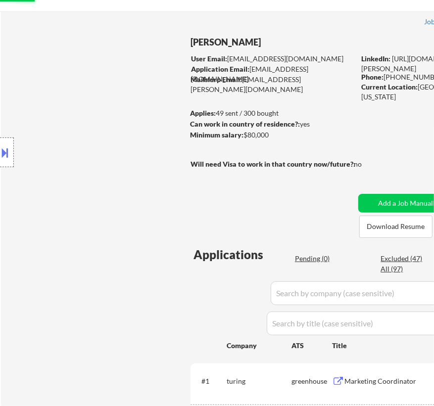
select select ""applied""
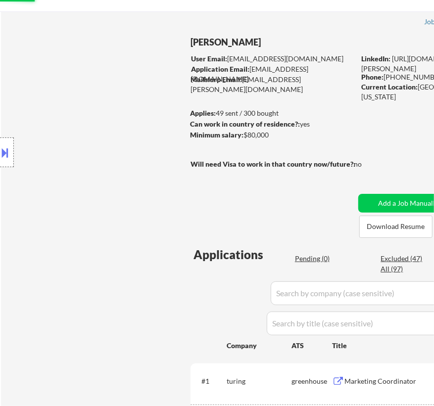
select select ""applied""
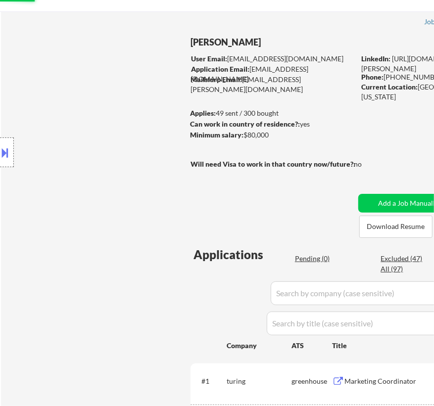
select select ""applied""
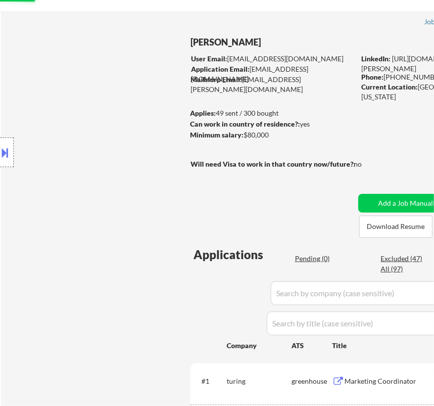
select select ""applied""
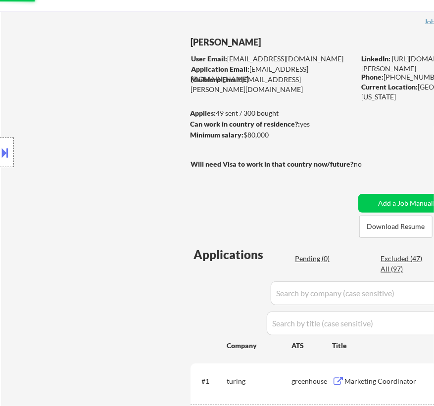
select select ""applied""
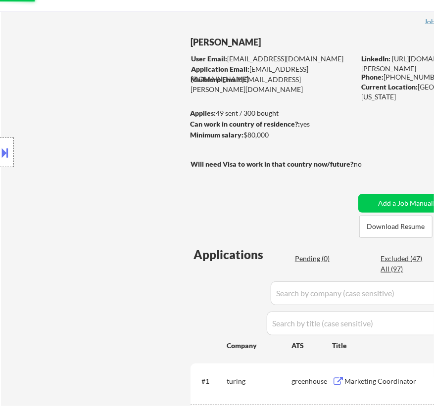
select select ""applied""
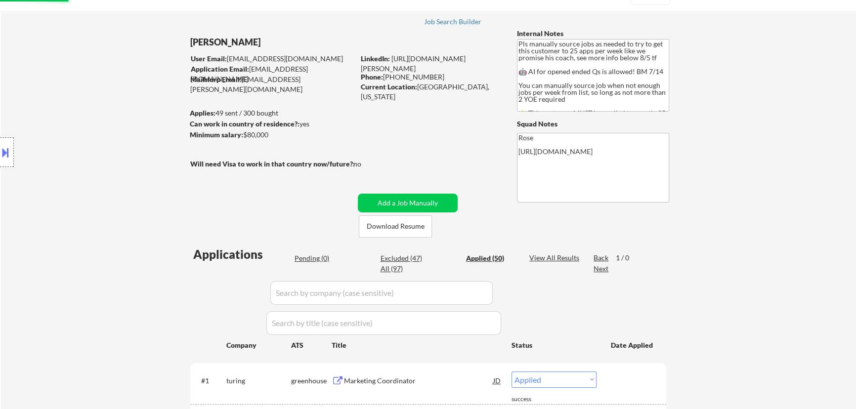
select select ""applied""
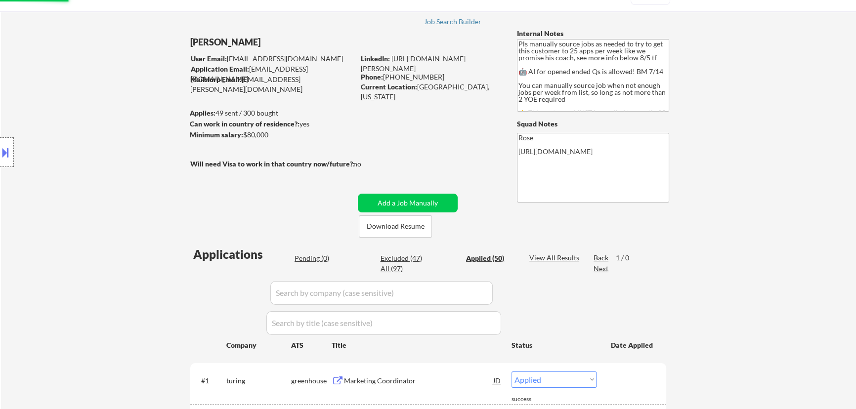
select select ""applied""
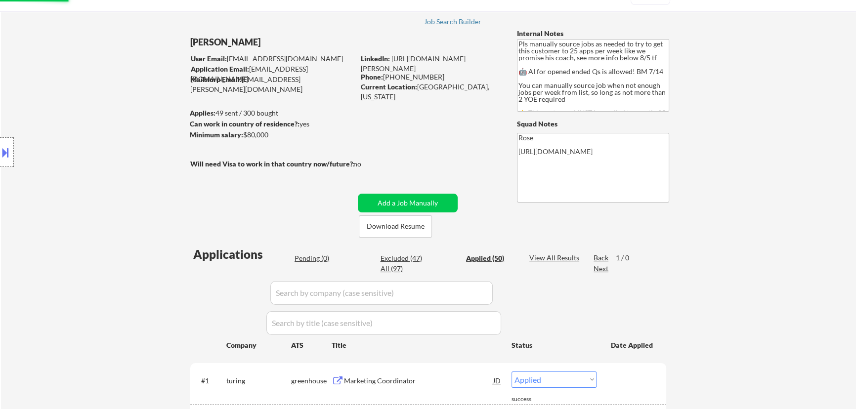
select select ""applied""
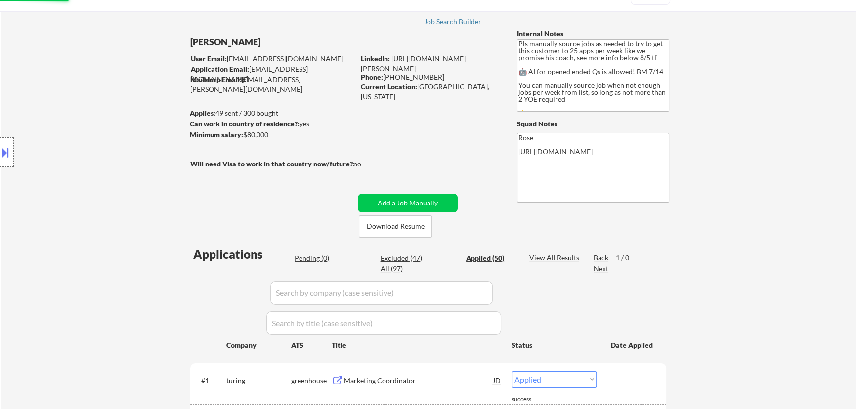
select select ""applied""
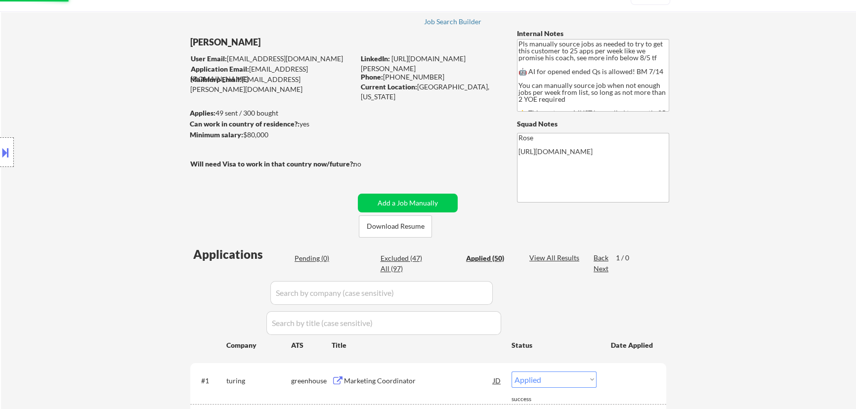
select select ""applied""
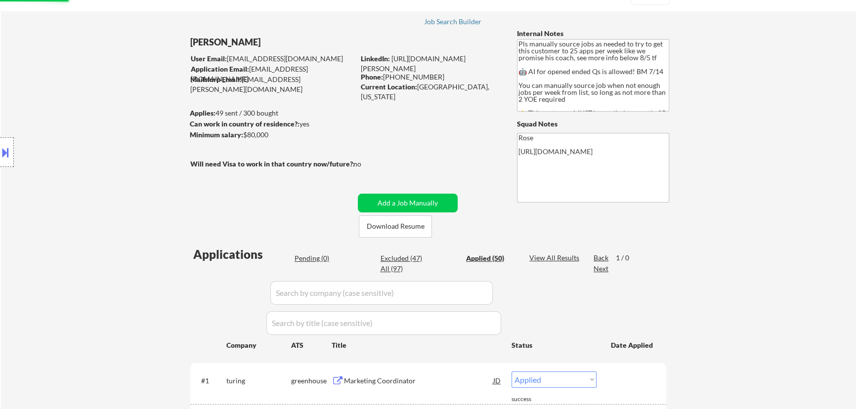
select select ""applied""
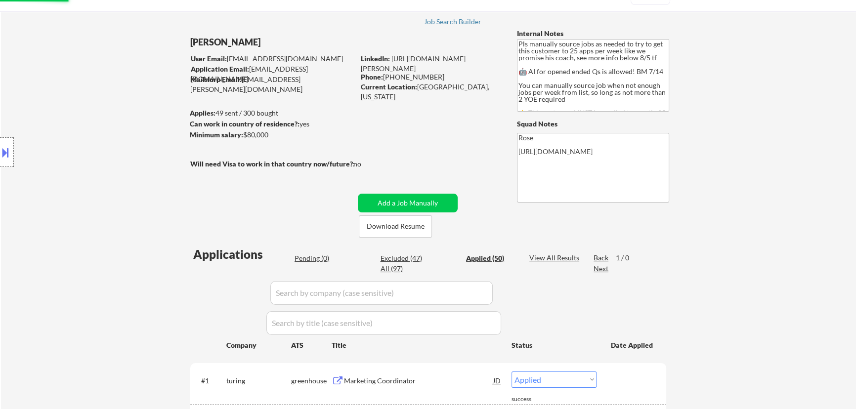
select select ""applied""
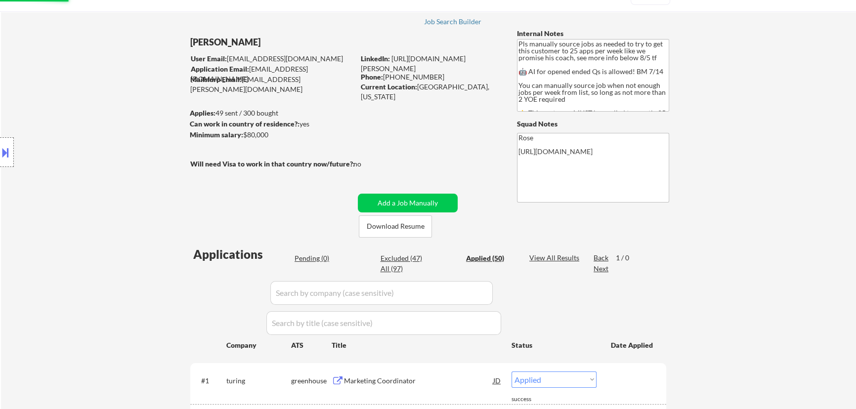
select select ""applied""
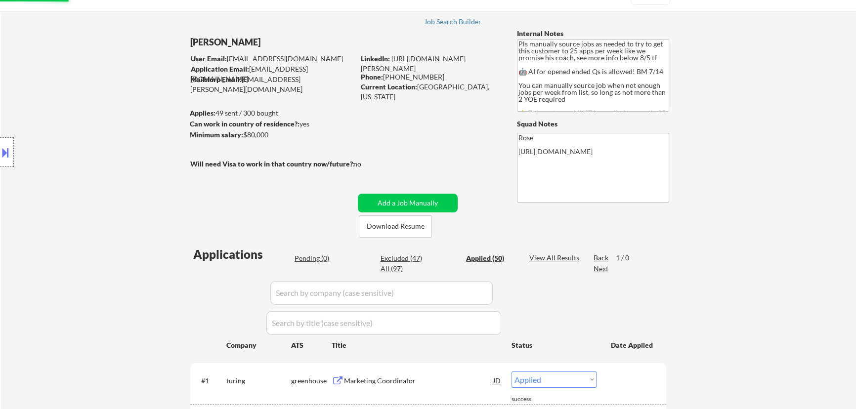
select select ""applied""
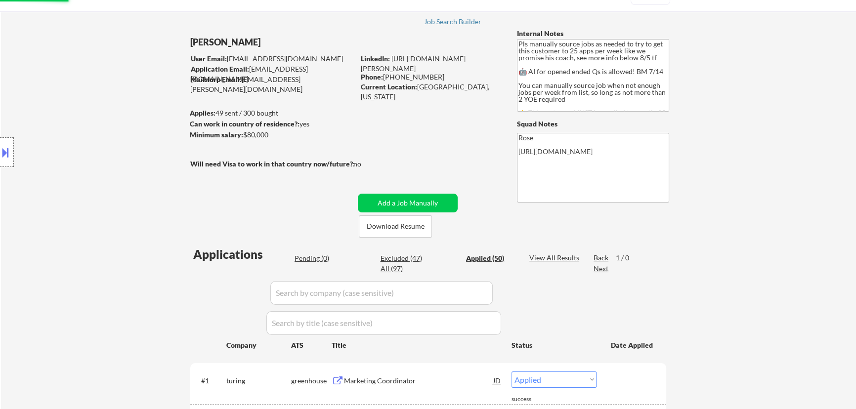
select select ""applied""
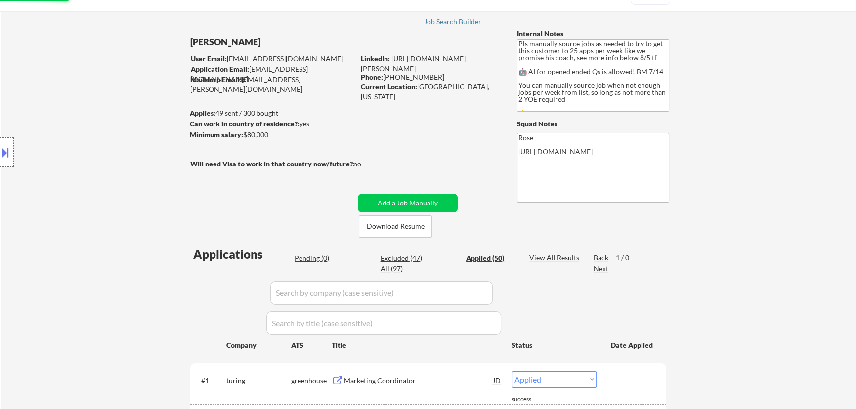
select select ""applied""
click at [433, 295] on input "input" at bounding box center [381, 293] width 222 height 24
select select ""applied""
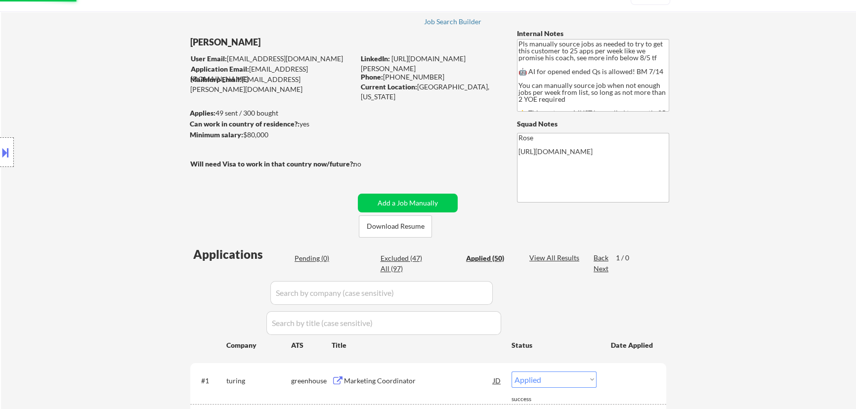
select select ""applied""
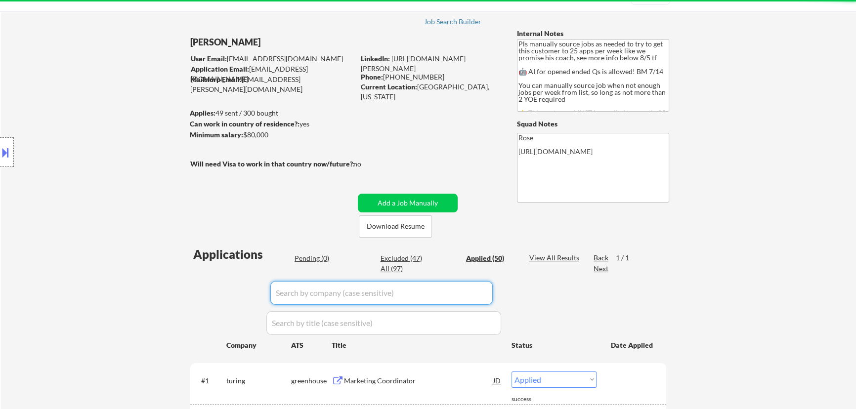
paste input "jerry.ai/"
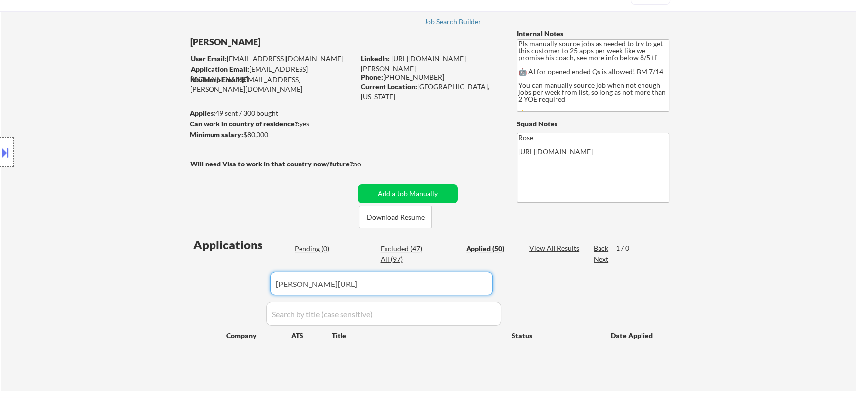
type input "jerry.ai"
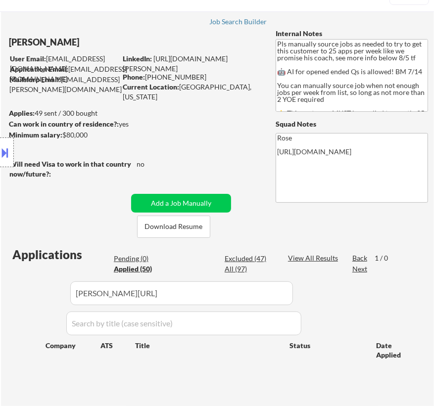
click at [7, 156] on button at bounding box center [5, 152] width 11 height 16
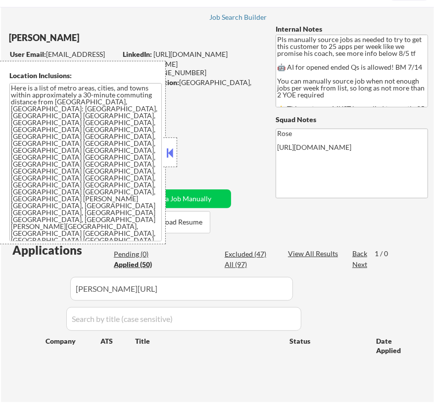
scroll to position [0, 0]
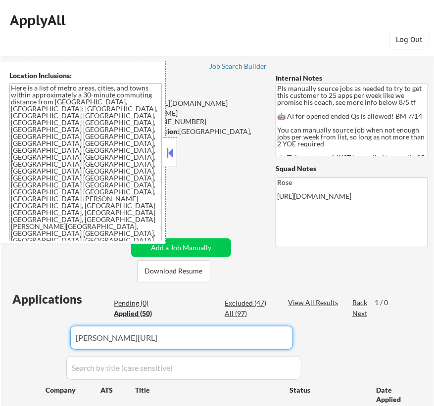
drag, startPoint x: 129, startPoint y: 343, endPoint x: 37, endPoint y: 345, distance: 92.0
click at [38, 345] on div "Applications Pending (0) Excluded (47) Applied (50) All (97) View All Results B…" at bounding box center [216, 361] width 415 height 141
type input "t"
select select ""applied""
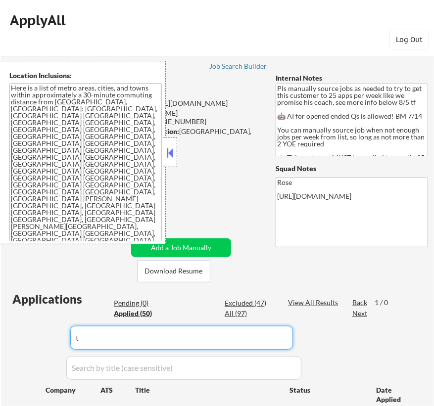
select select ""applied""
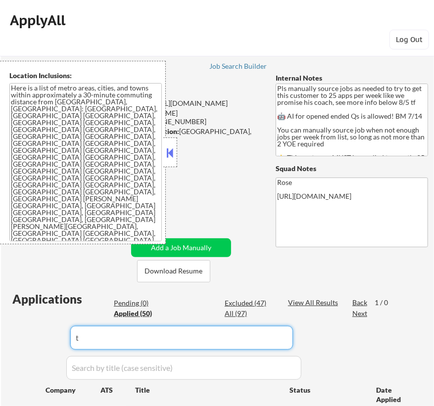
select select ""applied""
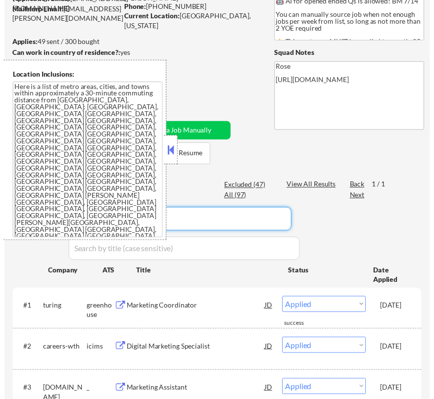
scroll to position [134, 0]
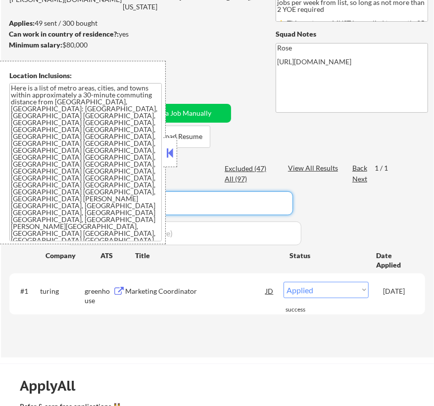
click at [170, 155] on button at bounding box center [170, 152] width 11 height 15
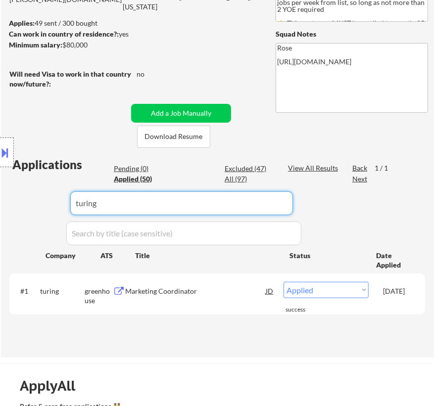
drag, startPoint x: 182, startPoint y: 208, endPoint x: 63, endPoint y: 217, distance: 120.0
click at [67, 217] on body "← Return to /applysquad Mailslurp Inbox Job Search Builder Nicholai DeHaan User…" at bounding box center [217, 69] width 434 height 406
paste input "Reclaim.ai / Dropbox"
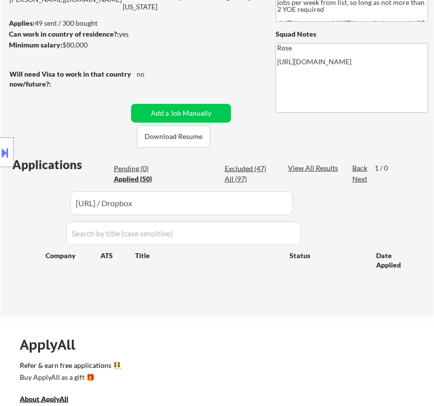
drag, startPoint x: 145, startPoint y: 194, endPoint x: 32, endPoint y: 216, distance: 115.3
click at [32, 215] on div "Location Inclusions: Here is a list of metro areas, cities, and towns within ap…" at bounding box center [88, 152] width 177 height 183
drag, startPoint x: 151, startPoint y: 202, endPoint x: 89, endPoint y: 206, distance: 62.0
click at [89, 206] on div "Location Inclusions: Here is a list of metro areas, cities, and towns within ap…" at bounding box center [88, 152] width 177 height 183
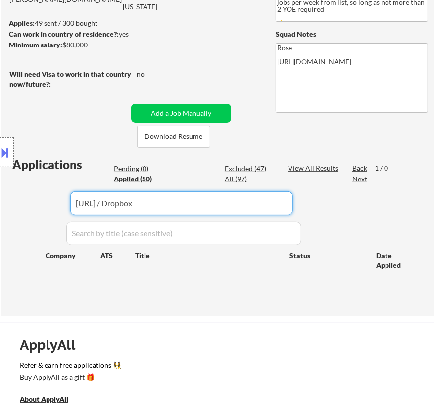
click at [184, 198] on input "input" at bounding box center [181, 203] width 222 height 24
drag, startPoint x: 198, startPoint y: 201, endPoint x: 68, endPoint y: 211, distance: 129.9
click at [69, 211] on body "← Return to /applysquad Mailslurp Inbox Job Search Builder Nicholai DeHaan User…" at bounding box center [217, 69] width 434 height 406
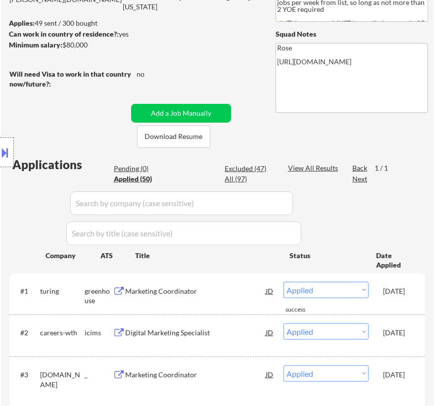
click at [250, 206] on input "input" at bounding box center [181, 203] width 222 height 24
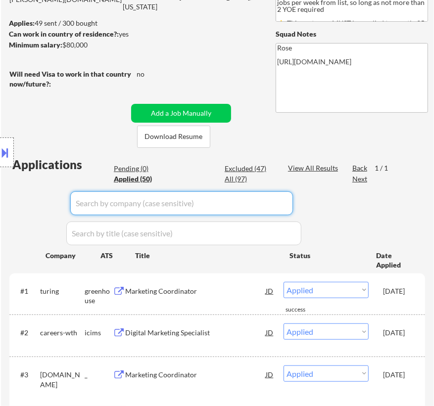
paste input "jobs.dropbox.com"
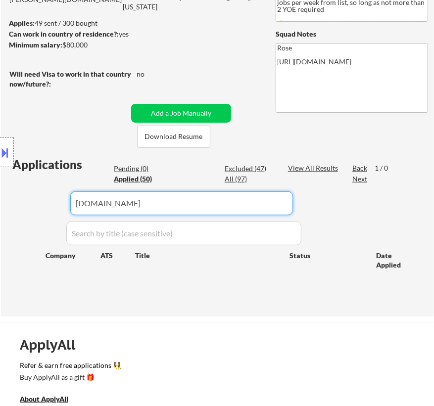
click at [163, 113] on div "Location Inclusions: Here is a list of metro areas, cities, and towns within ap…" at bounding box center [88, 152] width 177 height 183
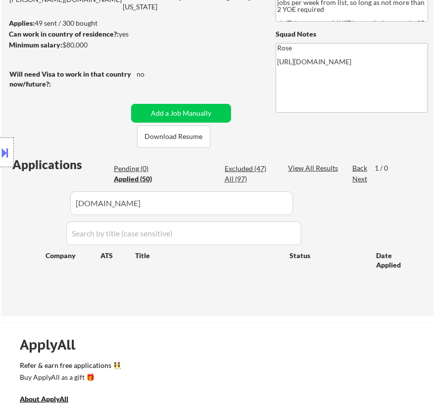
click at [136, 167] on div "Location Inclusions: Here is a list of metro areas, cities, and towns within ap…" at bounding box center [88, 152] width 177 height 183
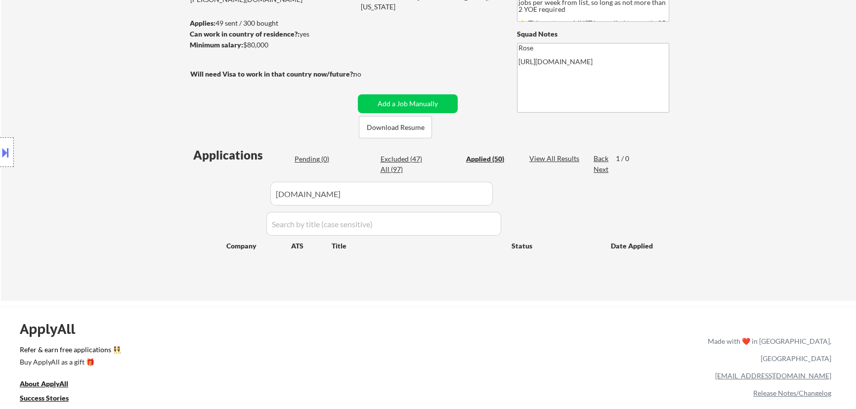
click at [325, 159] on div "Pending (0)" at bounding box center [319, 159] width 49 height 10
drag, startPoint x: 395, startPoint y: 193, endPoint x: 218, endPoint y: 199, distance: 177.6
click at [219, 199] on div "Applications Pending (0) Excluded (47) Applied (50) All (97) View All Results B…" at bounding box center [428, 214] width 476 height 135
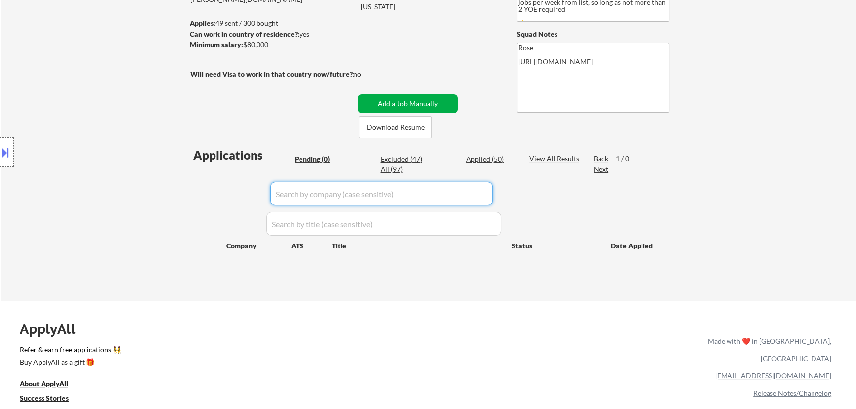
click at [387, 104] on button "Add a Job Manually" at bounding box center [408, 103] width 100 height 19
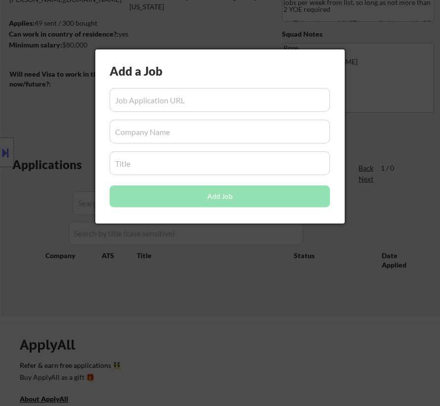
click at [170, 102] on input "input" at bounding box center [220, 100] width 220 height 24
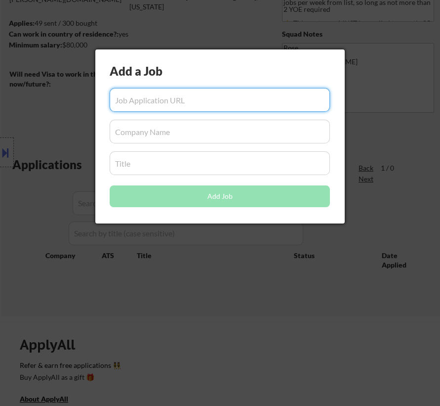
paste input "https://jobs.dropbox.com/listing/7143863?gh_jid=7143863"
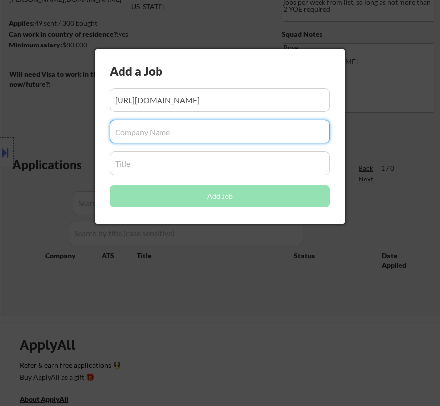
click at [153, 130] on input "input" at bounding box center [220, 132] width 220 height 24
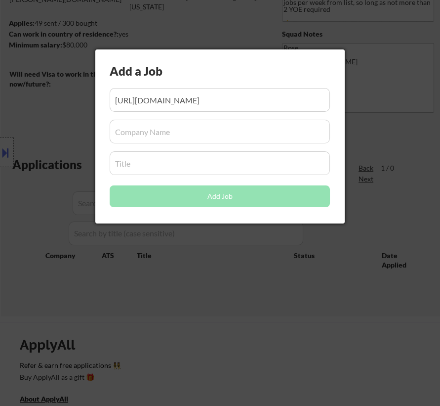
click at [190, 132] on input "input" at bounding box center [220, 132] width 220 height 24
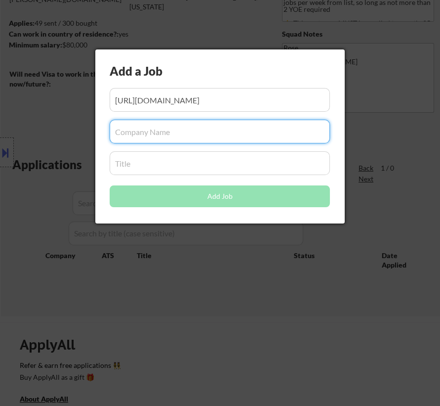
paste input "/jobs.dropbox.com"
click at [119, 130] on input "input" at bounding box center [220, 132] width 220 height 24
click at [117, 131] on input "input" at bounding box center [220, 132] width 220 height 24
click at [139, 166] on input "input" at bounding box center [220, 163] width 220 height 24
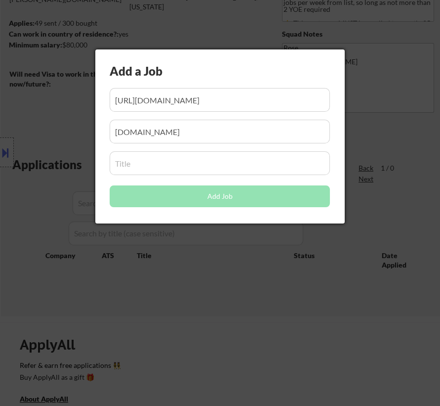
click at [123, 160] on input "input" at bounding box center [220, 163] width 220 height 24
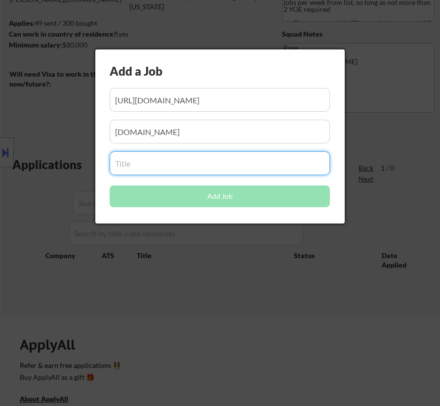
paste input "Marketing Coordinator, Reclaim.ai"
click at [234, 193] on button "Add Job" at bounding box center [220, 196] width 220 height 22
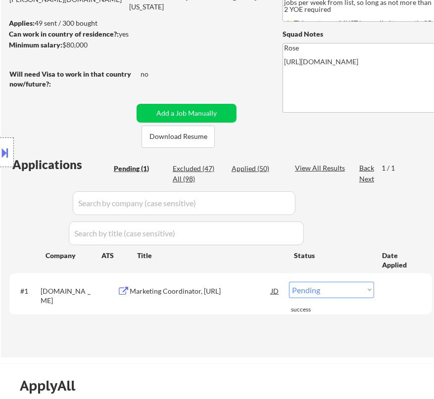
click at [325, 289] on select "Choose an option... Pending Applied Excluded (Questions) Excluded (Expired) Exc…" at bounding box center [331, 290] width 85 height 16
click at [289, 282] on select "Choose an option... Pending Applied Excluded (Questions) Excluded (Expired) Exc…" at bounding box center [331, 290] width 85 height 16
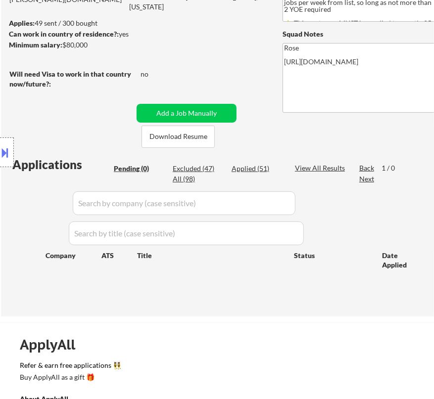
click at [249, 169] on div "Applied (51)" at bounding box center [255, 169] width 49 height 10
click at [262, 167] on div "Applied (51)" at bounding box center [255, 169] width 49 height 10
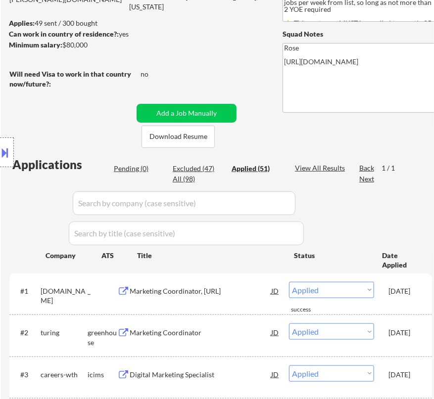
click at [282, 204] on input "input" at bounding box center [184, 203] width 222 height 24
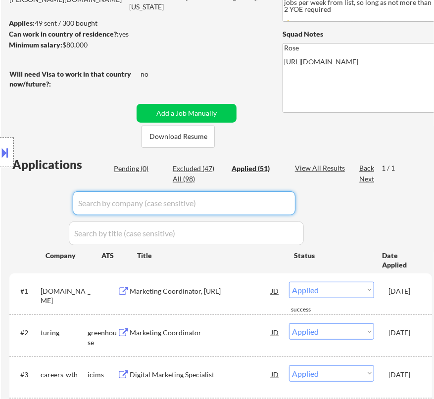
paste input "MorganMyers"
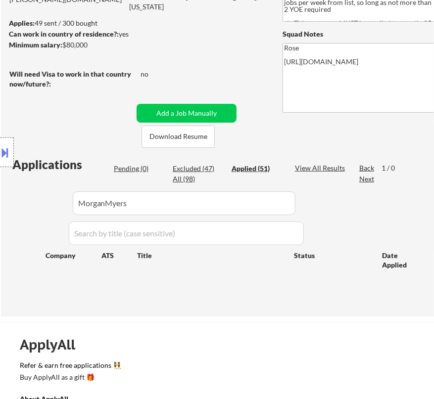
click at [10, 158] on button at bounding box center [5, 152] width 11 height 16
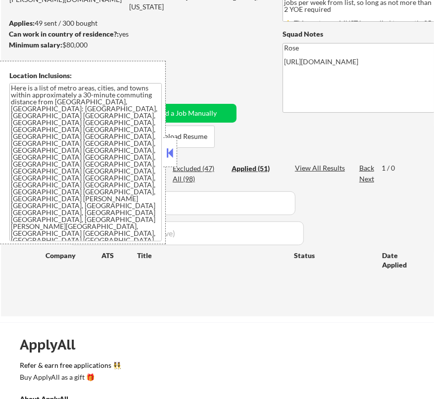
drag, startPoint x: 173, startPoint y: 151, endPoint x: 168, endPoint y: 148, distance: 5.5
click at [173, 150] on button at bounding box center [170, 152] width 11 height 15
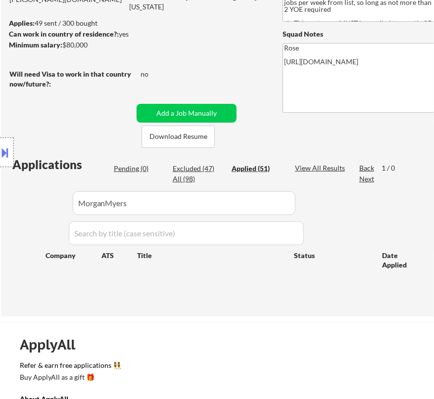
click at [144, 202] on div "Location Inclusions: Here is a list of metro areas, cities, and towns within ap…" at bounding box center [88, 152] width 177 height 183
click at [138, 165] on div "Location Inclusions: Here is a list of metro areas, cities, and towns within ap…" at bounding box center [88, 152] width 177 height 183
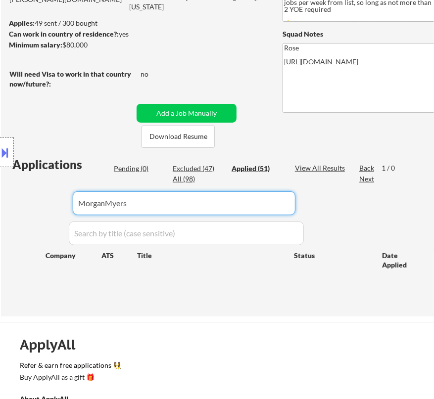
drag, startPoint x: 248, startPoint y: 202, endPoint x: 49, endPoint y: 205, distance: 199.2
click at [49, 205] on body "← Return to /applysquad Mailslurp Inbox Job Search Builder Nicholai DeHaan User…" at bounding box center [217, 65] width 434 height 399
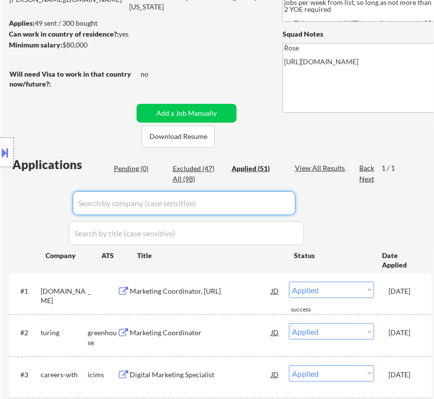
click at [137, 168] on div "Location Inclusions: Here is a list of metro areas, cities, and towns within ap…" at bounding box center [88, 152] width 177 height 183
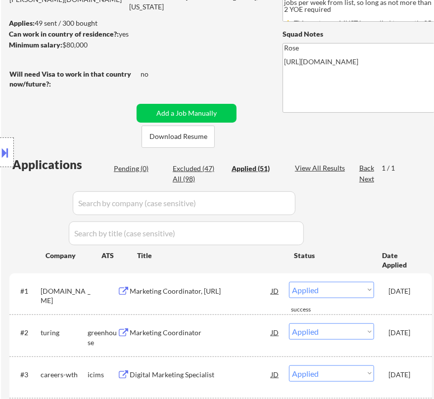
click at [132, 168] on div "Location Inclusions: Here is a list of metro areas, cities, and towns within ap…" at bounding box center [88, 152] width 177 height 183
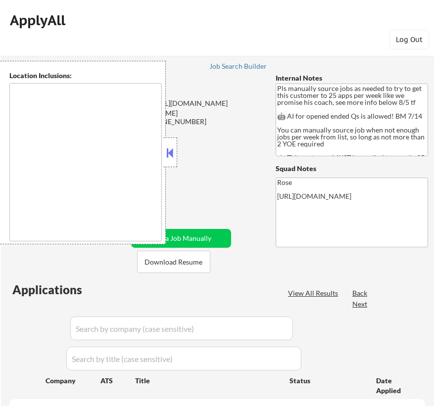
scroll to position [174, 0]
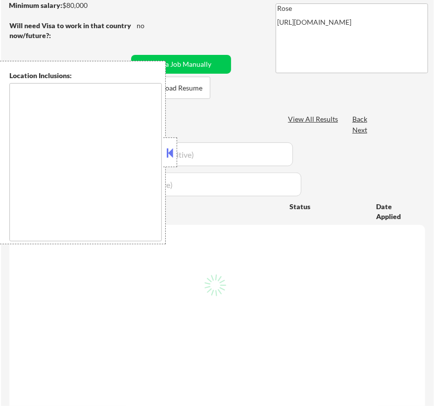
type textarea "Here is a list of metro areas, cities, and towns within approximately a 30-minu…"
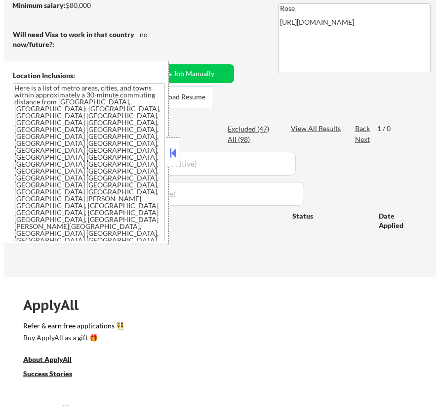
scroll to position [134, 0]
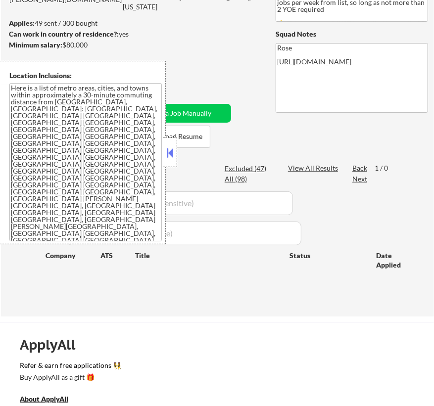
click at [169, 153] on button at bounding box center [170, 152] width 11 height 15
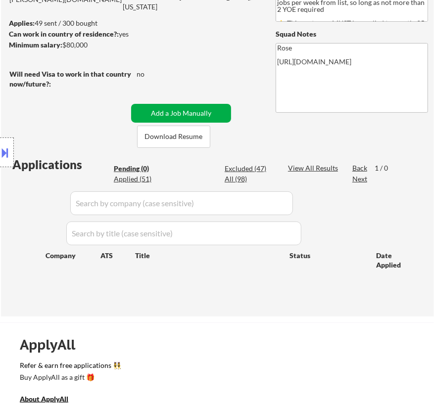
click at [186, 112] on button "Add a Job Manually" at bounding box center [181, 113] width 100 height 19
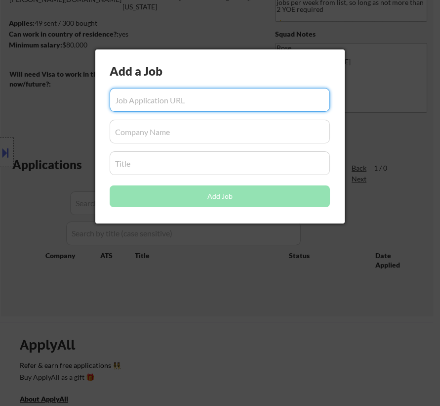
paste input "[URL][DOMAIN_NAME]"
type input "[URL][DOMAIN_NAME]"
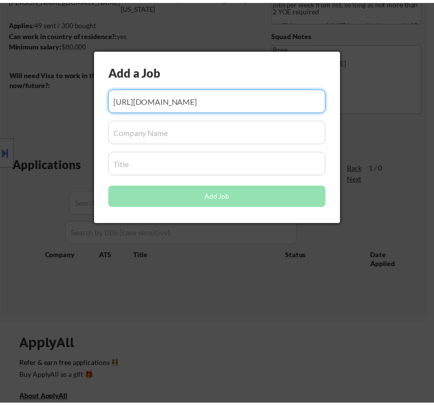
scroll to position [0, 0]
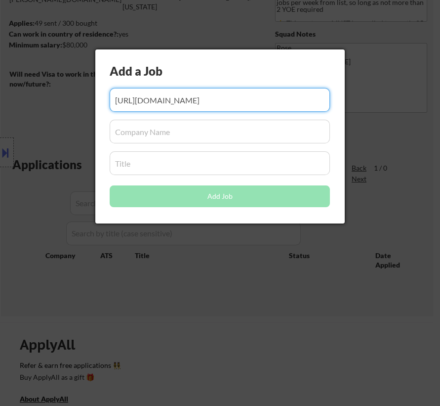
click at [180, 130] on input "input" at bounding box center [220, 132] width 220 height 24
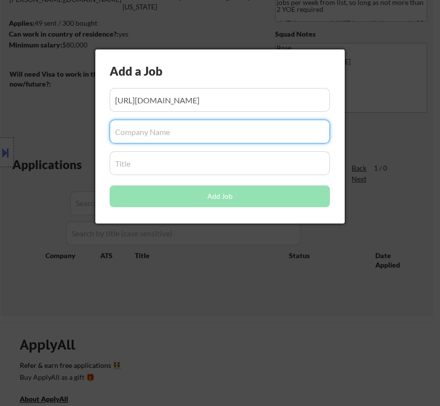
click at [132, 132] on input "input" at bounding box center [220, 132] width 220 height 24
paste input "[DOMAIN_NAME]"
type input "[DOMAIN_NAME]"
drag, startPoint x: 154, startPoint y: 163, endPoint x: 102, endPoint y: 154, distance: 52.7
click at [153, 163] on input "input" at bounding box center [220, 163] width 220 height 24
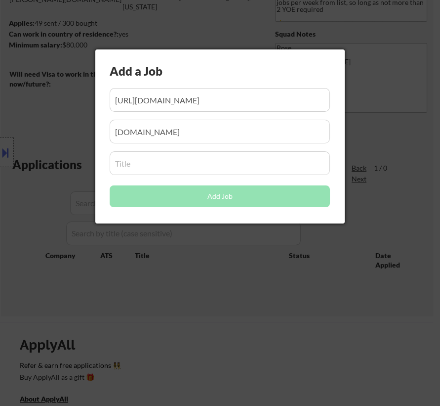
click at [128, 158] on input "input" at bounding box center [220, 163] width 220 height 24
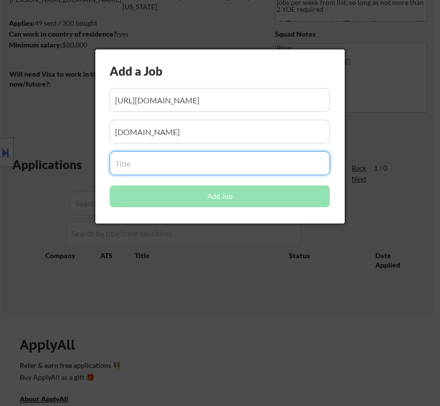
paste input "Digital Marketing Specialist, MorganMyers"
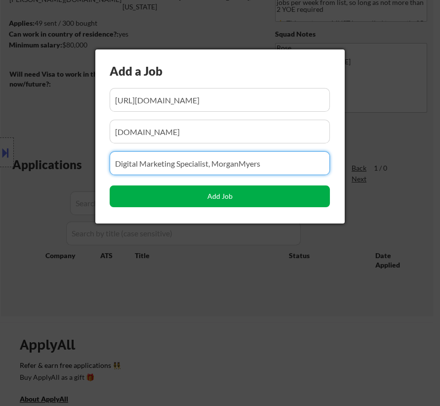
type input "Digital Marketing Specialist, MorganMyers"
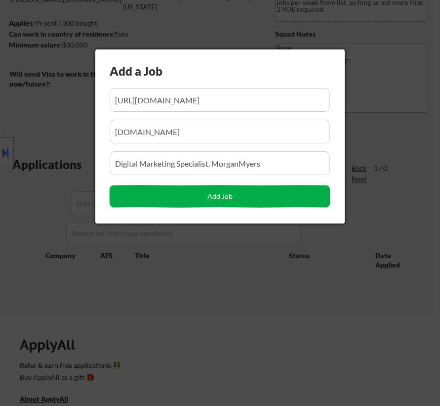
click at [226, 196] on button "Add Job" at bounding box center [220, 196] width 220 height 22
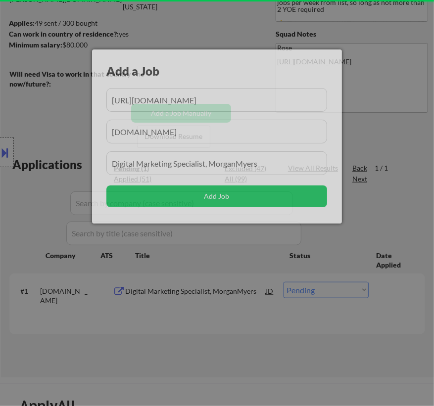
click at [228, 330] on div at bounding box center [217, 203] width 434 height 406
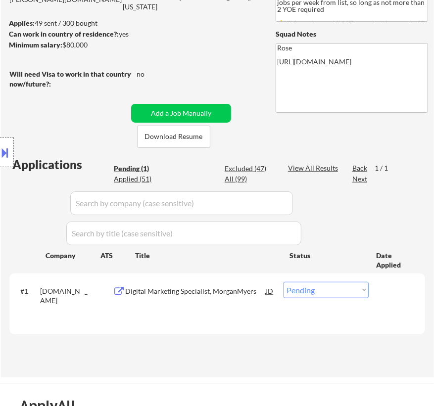
click at [321, 289] on select "Choose an option... Pending Applied Excluded (Questions) Excluded (Expired) Exc…" at bounding box center [325, 290] width 85 height 16
select select ""applied""
click at [283, 282] on select "Choose an option... Pending Applied Excluded (Questions) Excluded (Expired) Exc…" at bounding box center [325, 290] width 85 height 16
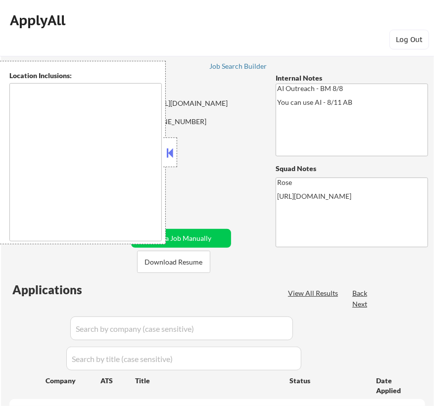
type textarea "[GEOGRAPHIC_DATA], [GEOGRAPHIC_DATA] [GEOGRAPHIC_DATA], [GEOGRAPHIC_DATA] [GEOG…"
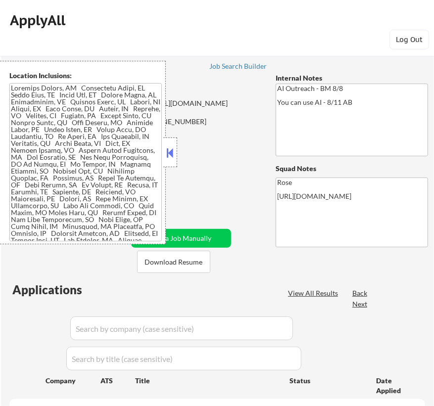
select select ""pending""
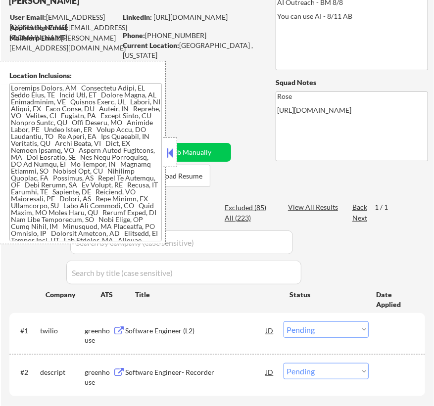
scroll to position [89, 0]
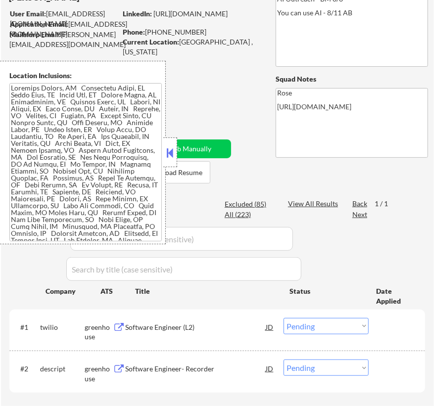
click at [168, 153] on button at bounding box center [170, 152] width 11 height 15
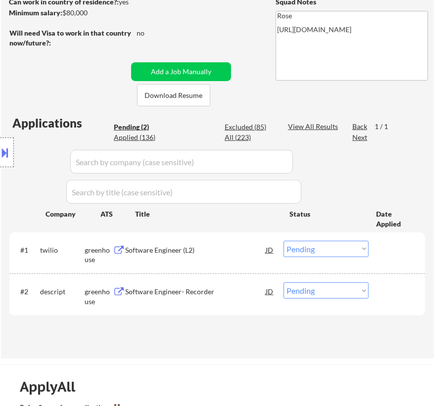
scroll to position [179, 0]
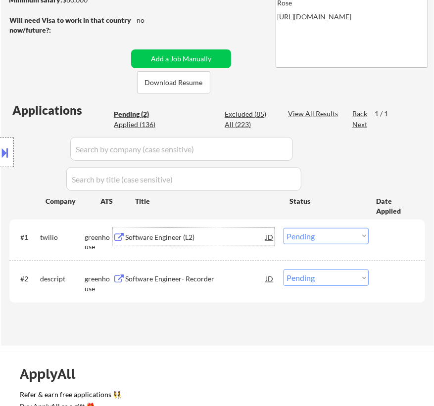
click at [227, 239] on div "Software Engineer (L2)" at bounding box center [195, 237] width 140 height 10
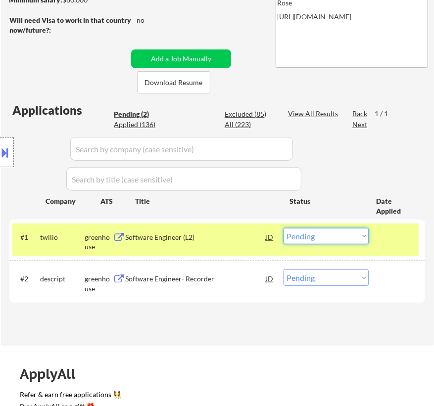
click at [314, 237] on select "Choose an option... Pending Applied Excluded (Questions) Excluded (Expired) Exc…" at bounding box center [325, 236] width 85 height 16
click at [283, 228] on select "Choose an option... Pending Applied Excluded (Questions) Excluded (Expired) Exc…" at bounding box center [325, 236] width 85 height 16
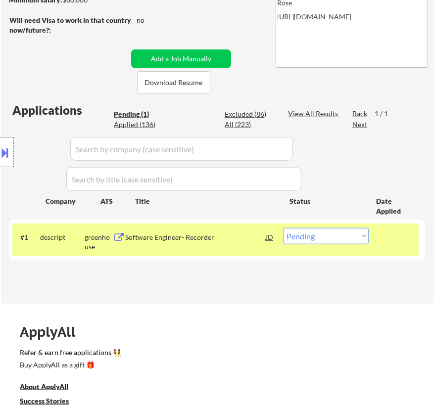
click at [217, 240] on div "Software Engineer- Recorder" at bounding box center [195, 237] width 140 height 10
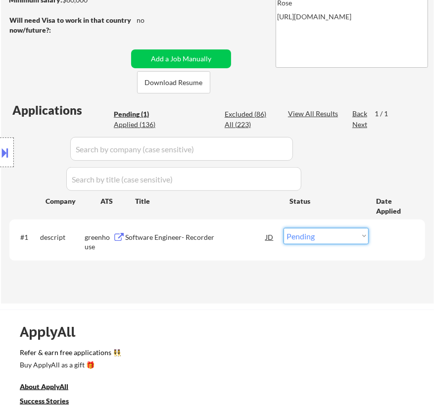
click at [311, 232] on select "Choose an option... Pending Applied Excluded (Questions) Excluded (Expired) Exc…" at bounding box center [325, 236] width 85 height 16
select select ""excluded__bad_match_""
click at [283, 228] on select "Choose an option... Pending Applied Excluded (Questions) Excluded (Expired) Exc…" at bounding box center [325, 236] width 85 height 16
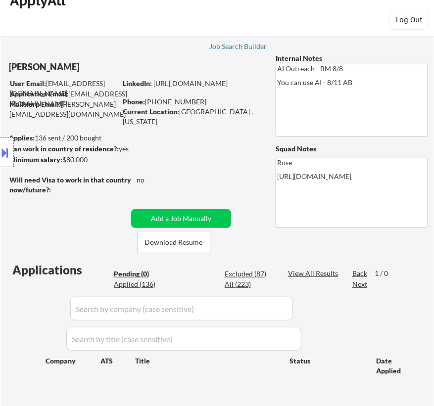
scroll to position [0, 0]
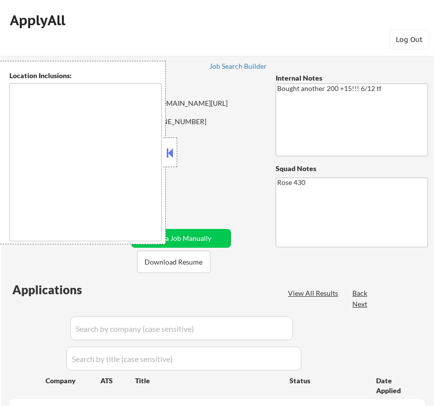
type textarea "[GEOGRAPHIC_DATA][PERSON_NAME], [GEOGRAPHIC_DATA] [GEOGRAPHIC_DATA], [GEOGRAPHI…"
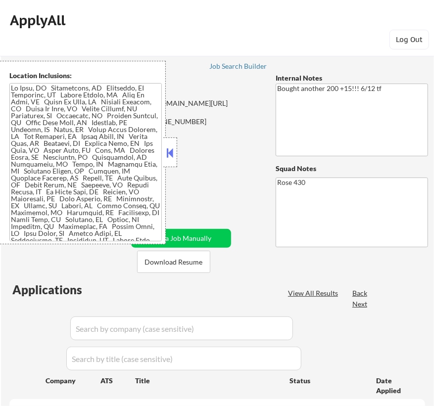
select select ""pending""
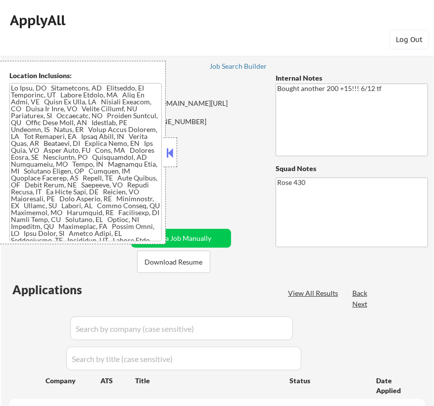
select select ""pending""
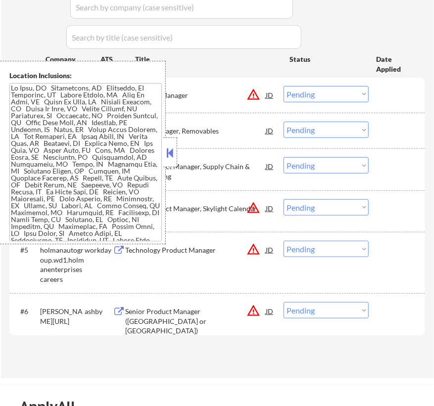
scroll to position [269, 0]
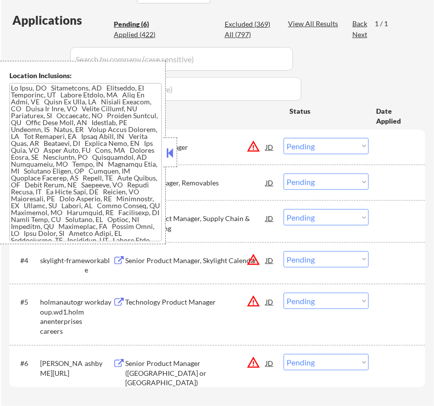
click at [170, 149] on button at bounding box center [170, 152] width 11 height 15
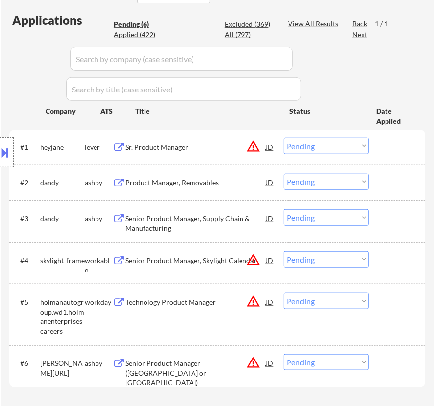
click at [218, 153] on div "Sr. Product Manager" at bounding box center [195, 147] width 140 height 18
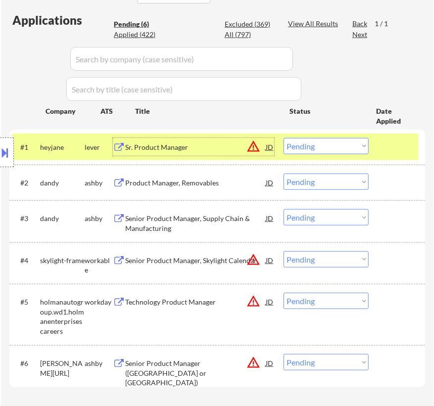
click at [343, 145] on select "Choose an option... Pending Applied Excluded (Questions) Excluded (Expired) Exc…" at bounding box center [325, 146] width 85 height 16
click at [283, 138] on select "Choose an option... Pending Applied Excluded (Questions) Excluded (Expired) Exc…" at bounding box center [325, 146] width 85 height 16
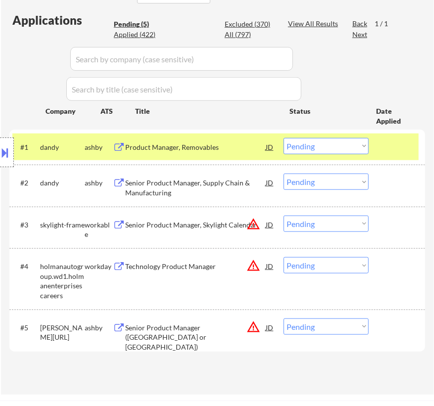
click at [251, 153] on div "Product Manager, Removables" at bounding box center [195, 147] width 140 height 18
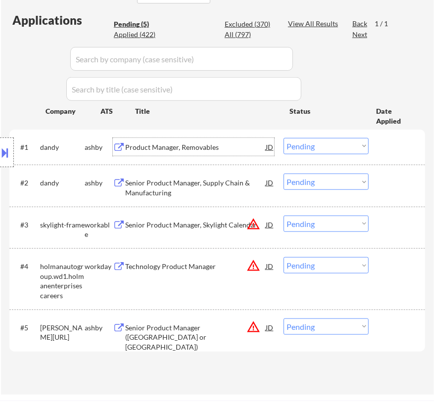
click at [342, 148] on select "Choose an option... Pending Applied Excluded (Questions) Excluded (Expired) Exc…" at bounding box center [325, 146] width 85 height 16
click at [283, 138] on select "Choose an option... Pending Applied Excluded (Questions) Excluded (Expired) Exc…" at bounding box center [325, 146] width 85 height 16
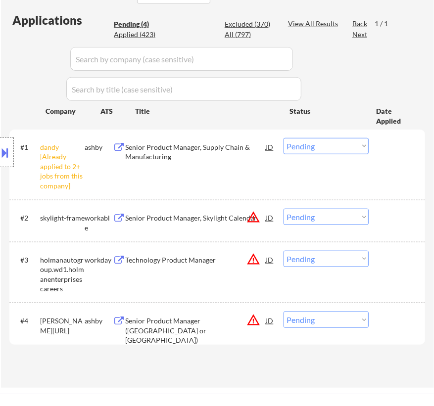
click at [340, 147] on select "Choose an option... Pending Applied Excluded (Questions) Excluded (Expired) Exc…" at bounding box center [325, 146] width 85 height 16
click at [283, 138] on select "Choose an option... Pending Applied Excluded (Questions) Excluded (Expired) Exc…" at bounding box center [325, 146] width 85 height 16
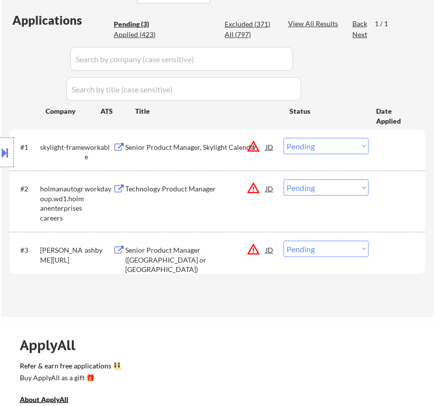
click at [233, 149] on div "Senior Product Manager, Skylight Calendar" at bounding box center [195, 147] width 140 height 10
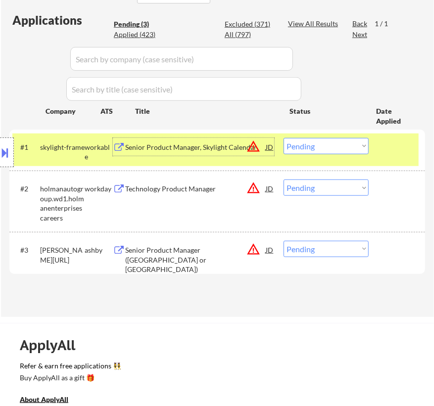
click at [340, 143] on select "Choose an option... Pending Applied Excluded (Questions) Excluded (Expired) Exc…" at bounding box center [325, 146] width 85 height 16
click at [283, 138] on select "Choose an option... Pending Applied Excluded (Questions) Excluded (Expired) Exc…" at bounding box center [325, 146] width 85 height 16
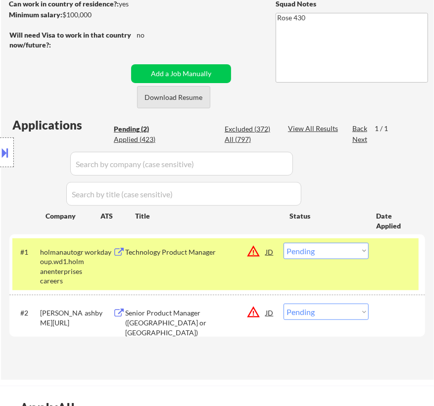
scroll to position [179, 0]
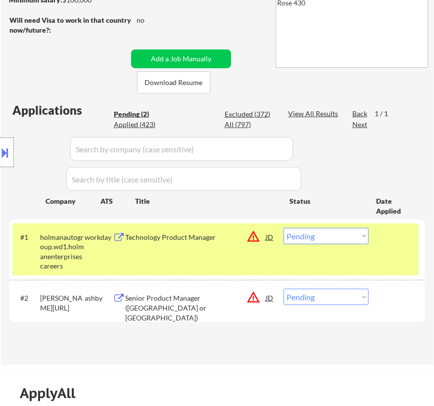
click at [209, 245] on div "#1 holmanautogroup.wd1.holmanenterprisescareers workday Technology Product Mana…" at bounding box center [215, 249] width 406 height 52
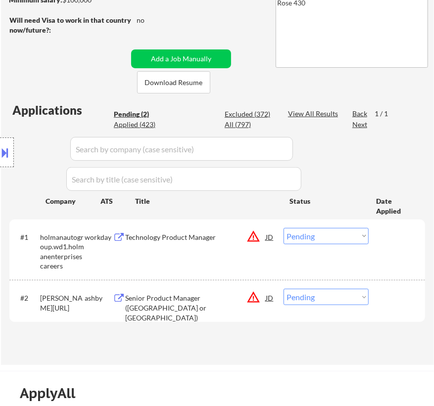
click at [215, 238] on div "Technology Product Manager" at bounding box center [195, 237] width 140 height 10
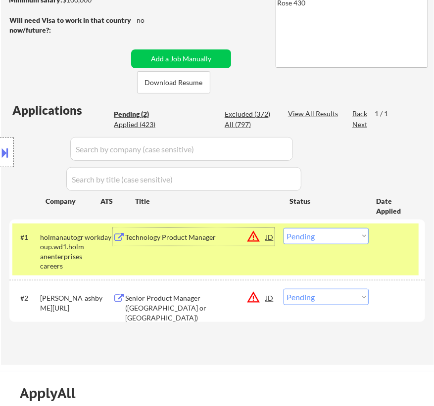
click at [2, 150] on button at bounding box center [5, 152] width 11 height 16
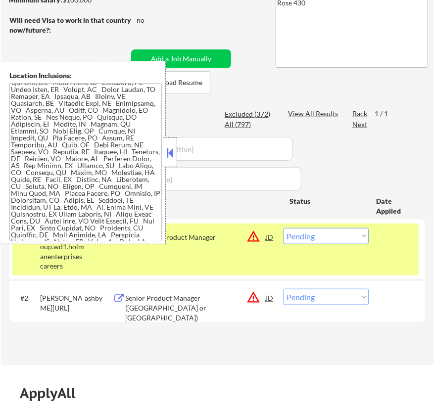
scroll to position [377, 0]
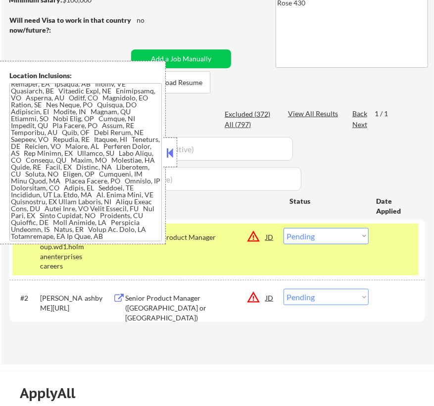
click at [347, 233] on select "Choose an option... Pending Applied Excluded (Questions) Excluded (Expired) Exc…" at bounding box center [325, 236] width 85 height 16
click at [283, 228] on select "Choose an option... Pending Applied Excluded (Questions) Excluded (Expired) Exc…" at bounding box center [325, 236] width 85 height 16
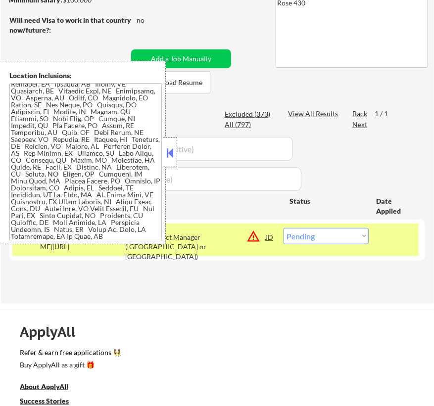
click at [209, 238] on div "Senior Product Manager ([GEOGRAPHIC_DATA] or [GEOGRAPHIC_DATA])" at bounding box center [195, 246] width 140 height 29
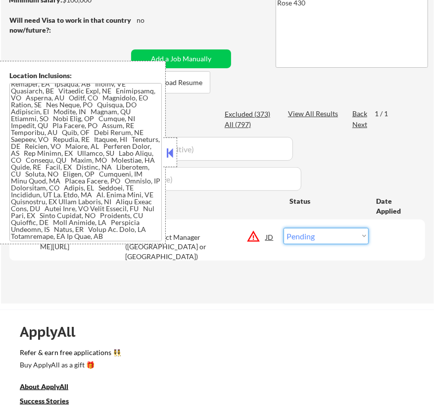
click at [319, 231] on select "Choose an option... Pending Applied Excluded (Questions) Excluded (Expired) Exc…" at bounding box center [325, 236] width 85 height 16
select select ""excluded__location_""
click at [283, 228] on select "Choose an option... Pending Applied Excluded (Questions) Excluded (Expired) Exc…" at bounding box center [325, 236] width 85 height 16
click at [171, 155] on button at bounding box center [170, 152] width 11 height 15
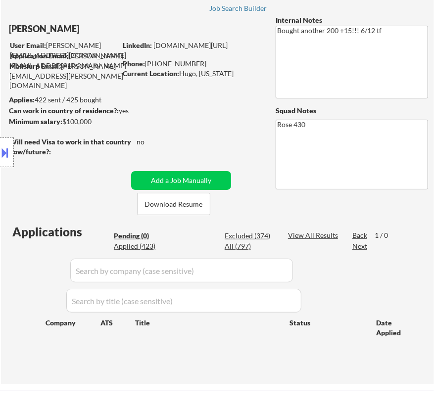
scroll to position [44, 0]
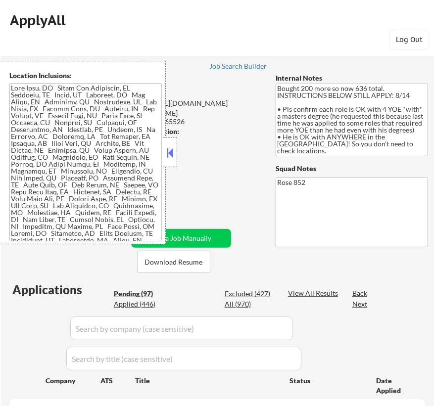
click at [168, 157] on button at bounding box center [170, 152] width 11 height 15
click at [171, 151] on button at bounding box center [170, 152] width 11 height 15
select select ""pending""
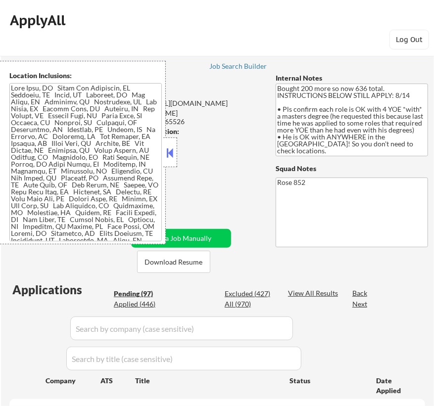
select select ""pending""
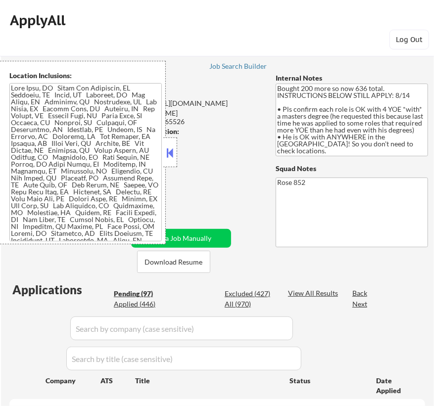
select select ""pending""
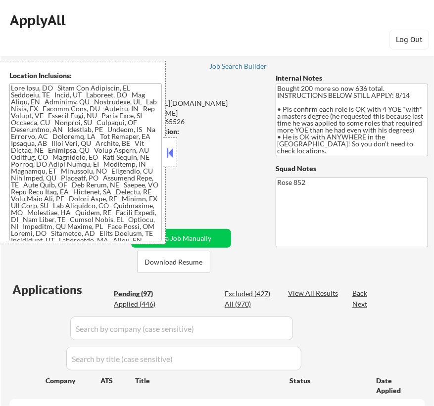
select select ""pending""
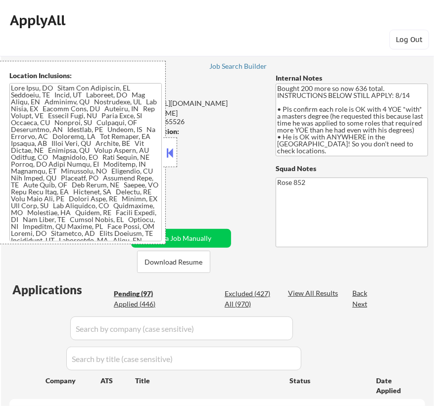
select select ""pending""
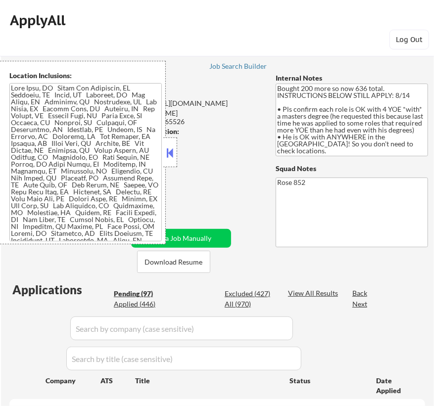
select select ""pending""
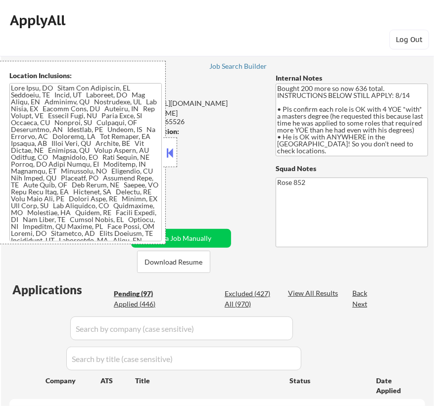
select select ""pending""
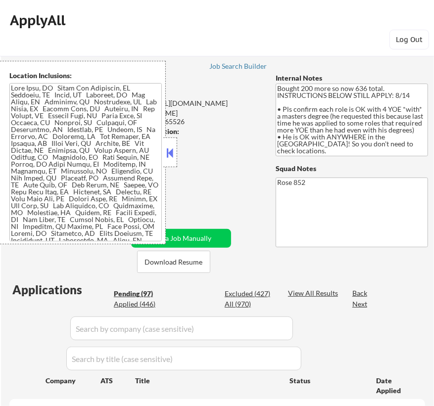
select select ""pending""
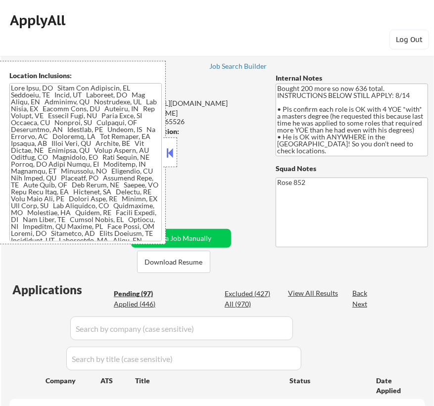
select select ""pending""
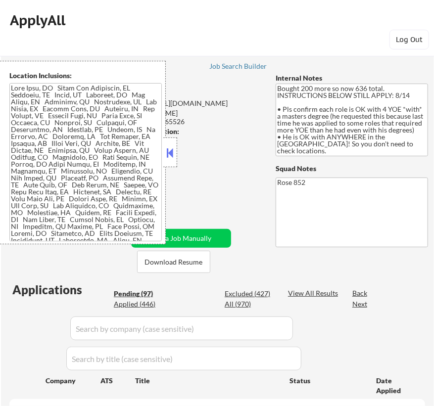
select select ""pending""
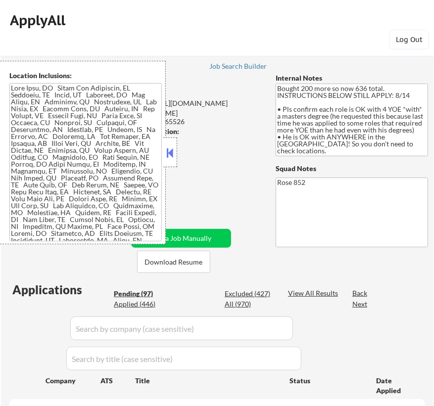
select select ""pending""
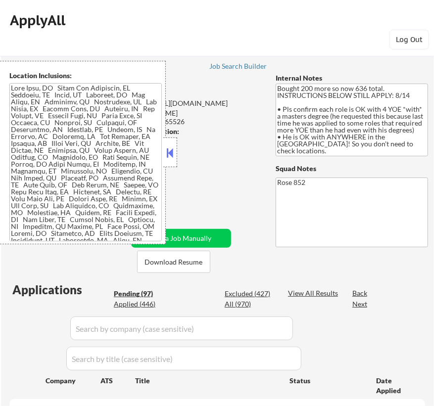
select select ""pending""
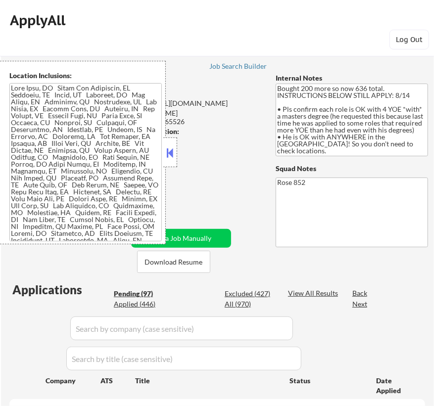
select select ""pending""
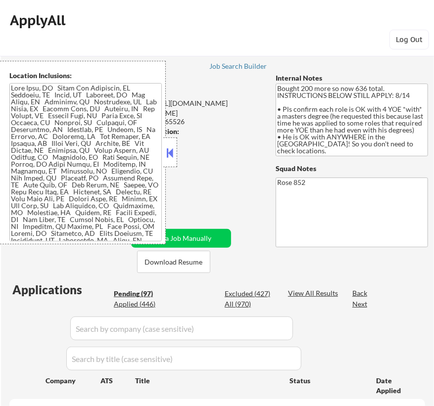
select select ""pending""
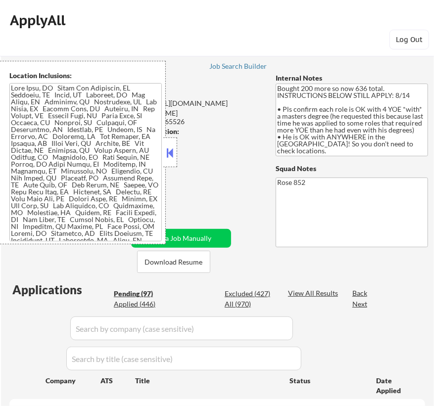
select select ""pending""
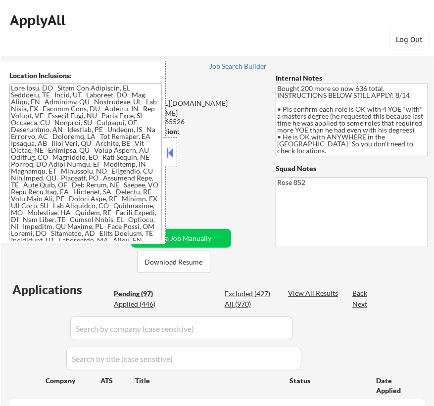
select select ""pending""
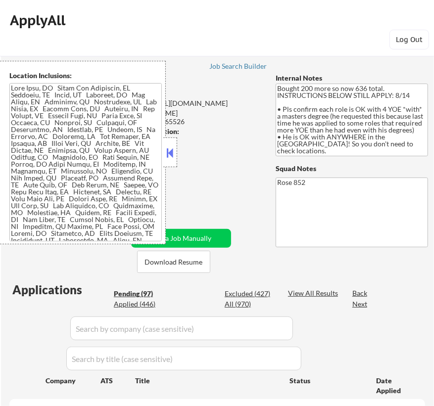
select select ""pending""
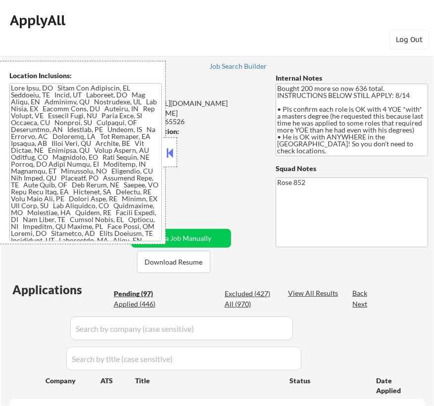
select select ""pending""
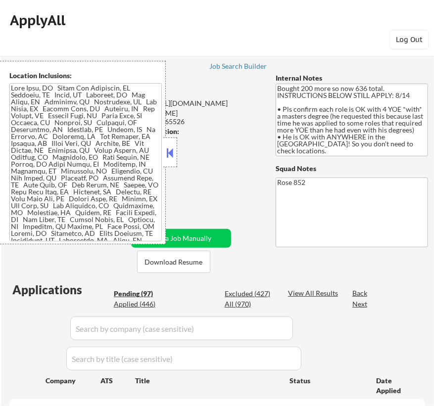
select select ""pending""
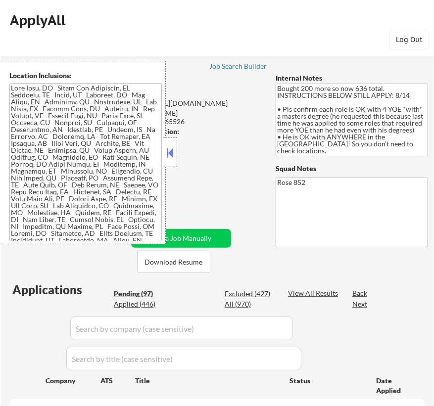
select select ""pending""
click at [170, 149] on button at bounding box center [170, 152] width 11 height 15
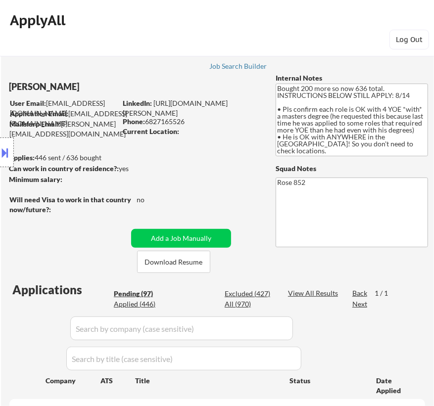
select select ""pending""
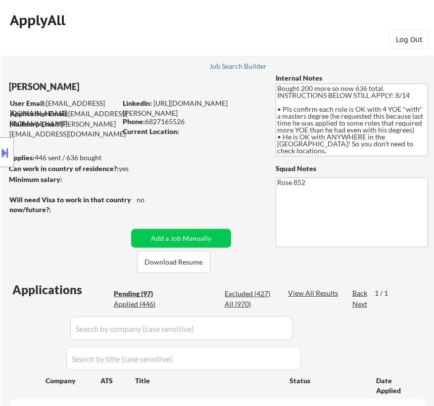
select select ""pending""
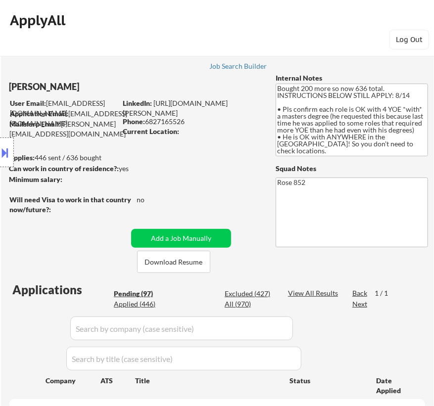
select select ""pending""
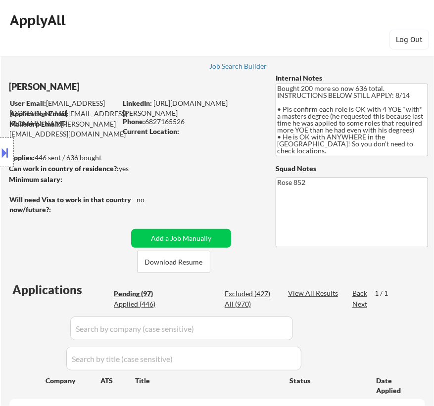
select select ""pending""
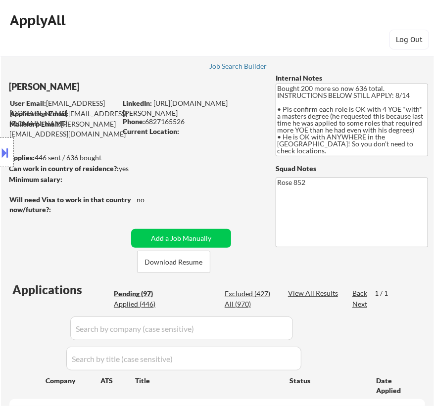
select select ""pending""
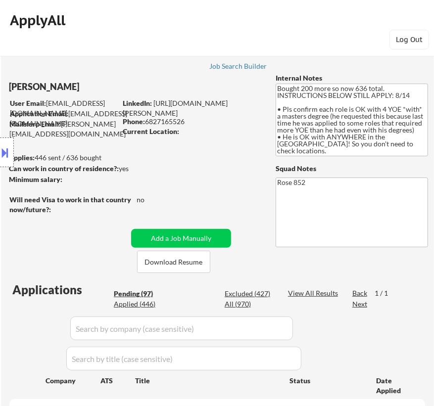
select select ""pending""
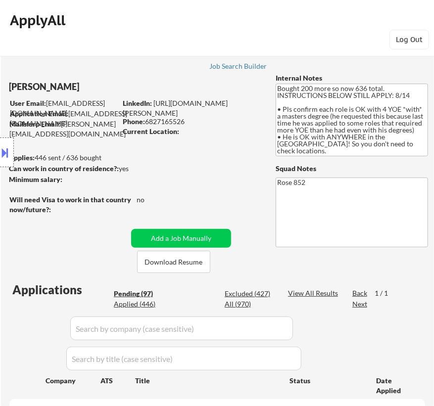
select select ""pending""
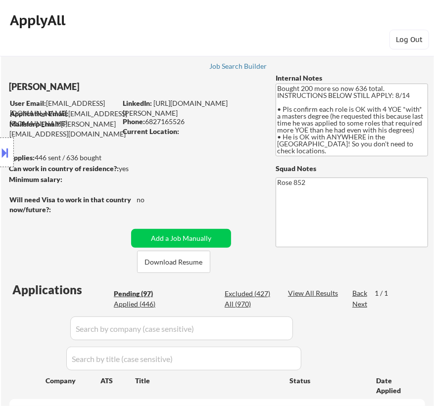
select select ""pending""
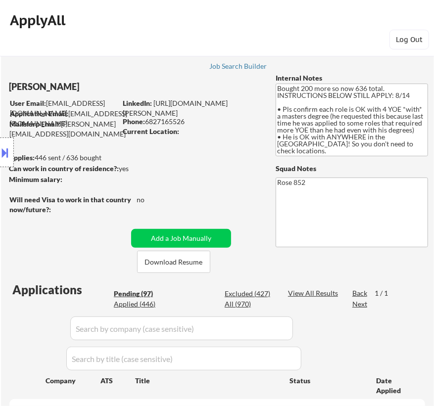
select select ""pending""
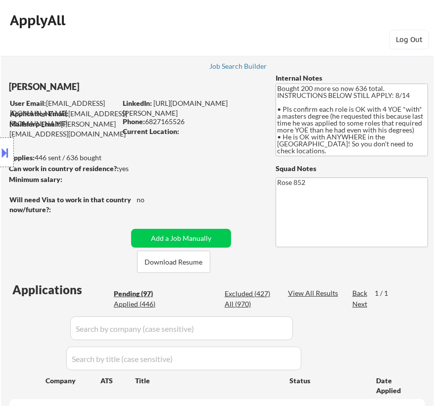
select select ""pending""
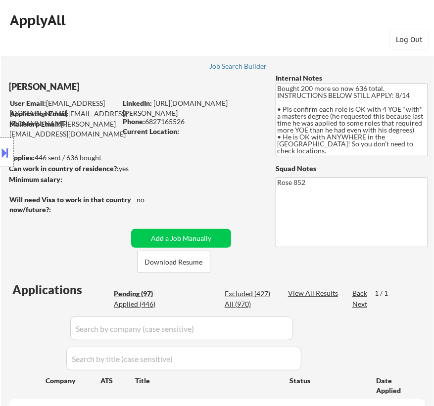
select select ""pending""
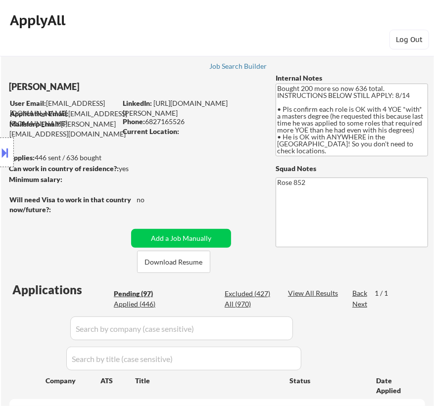
select select ""pending""
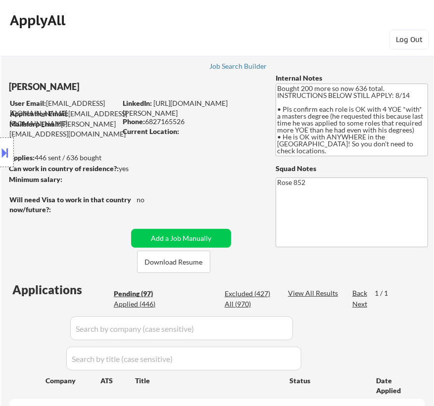
select select ""pending""
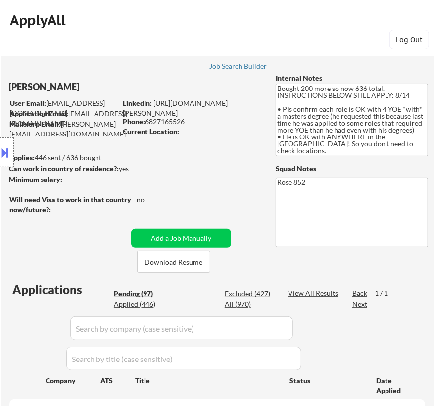
select select ""pending""
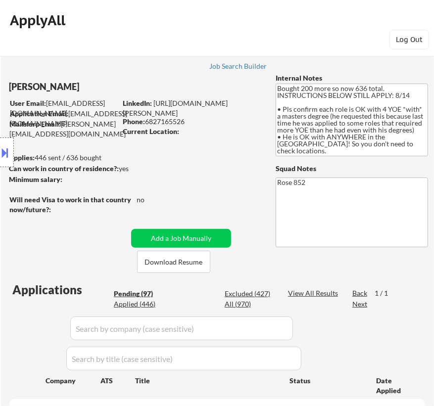
select select ""pending""
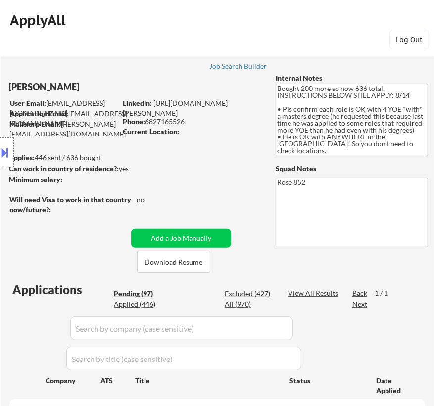
select select ""pending""
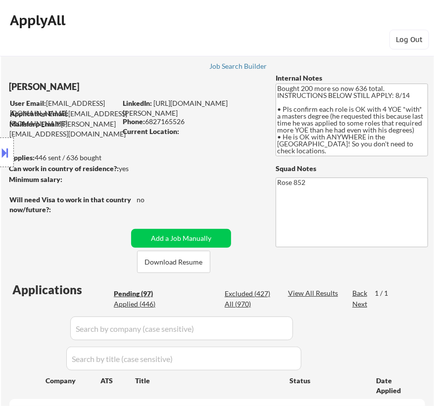
select select ""pending""
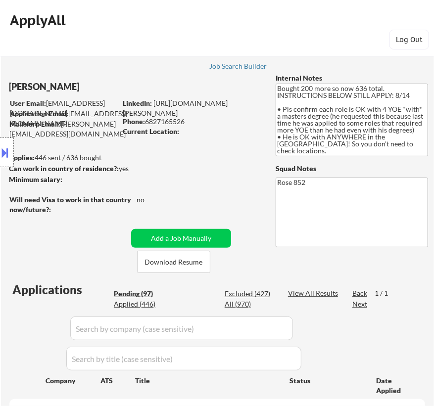
select select ""pending""
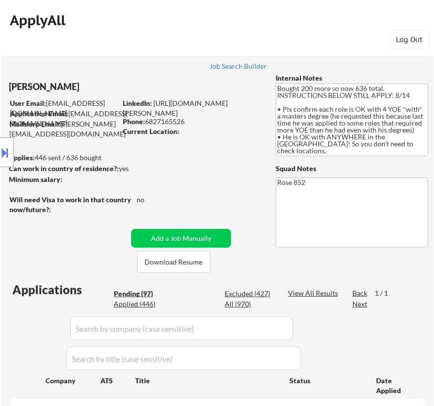
select select ""pending""
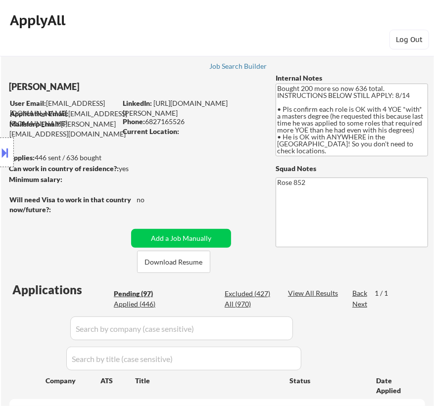
select select ""pending""
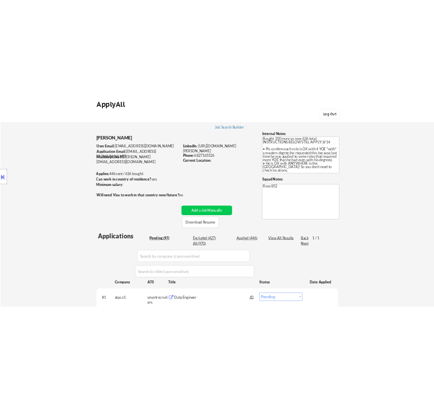
scroll to position [134, 0]
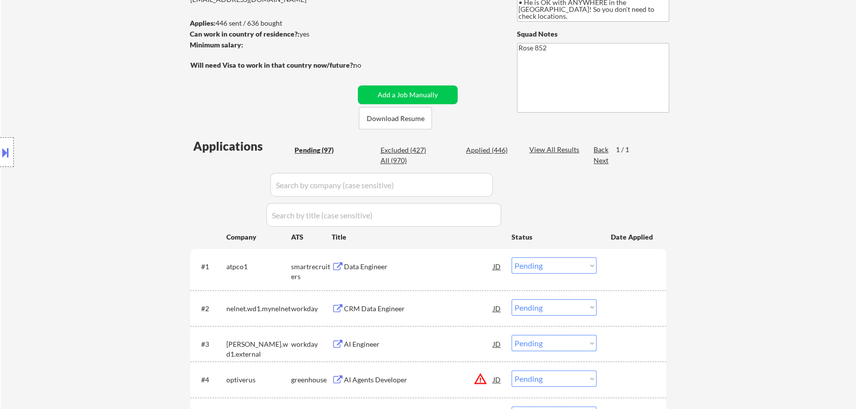
click at [433, 265] on div "Data Engineer" at bounding box center [418, 267] width 149 height 10
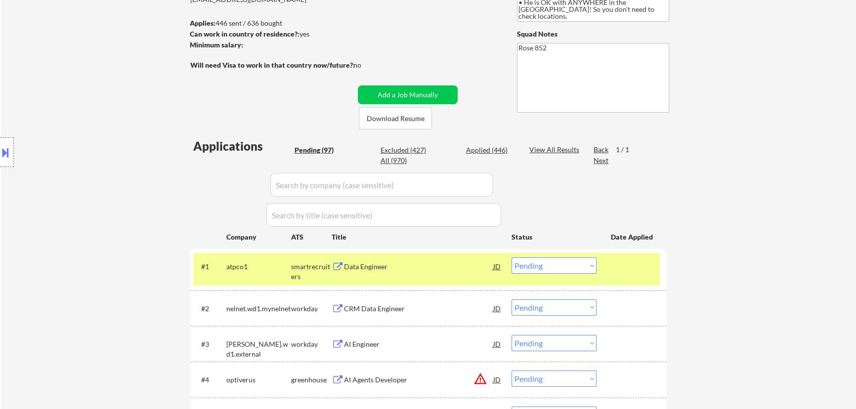
select select ""pending""
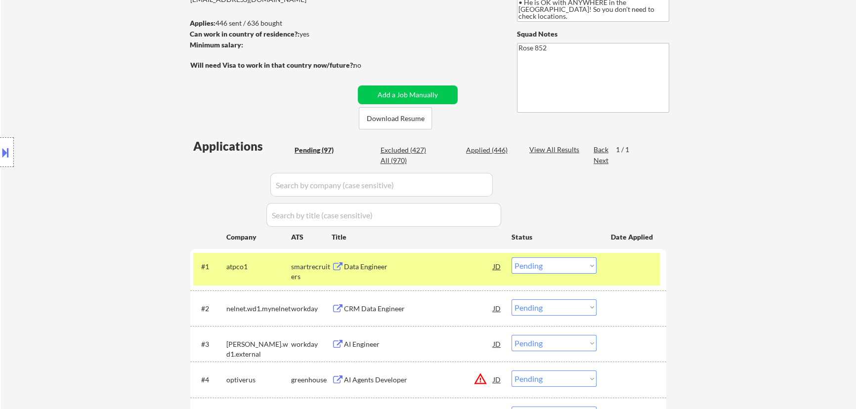
select select ""pending""
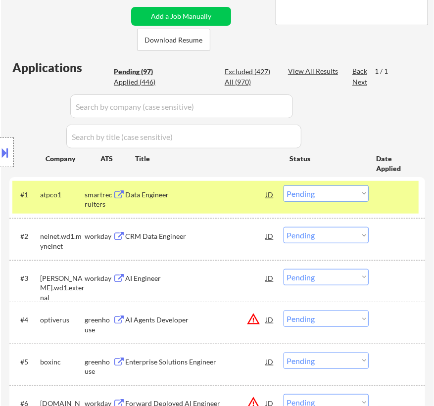
scroll to position [224, 0]
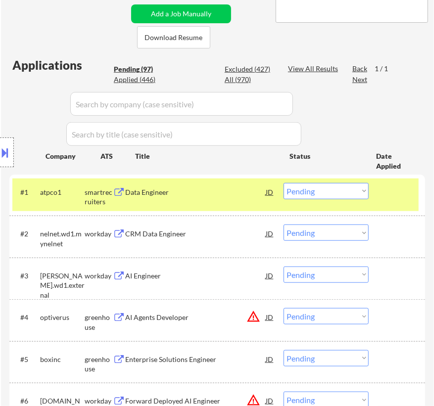
click at [318, 191] on select "Choose an option... Pending Applied Excluded (Questions) Excluded (Expired) Exc…" at bounding box center [325, 191] width 85 height 16
click at [283, 183] on select "Choose an option... Pending Applied Excluded (Questions) Excluded (Expired) Exc…" at bounding box center [325, 191] width 85 height 16
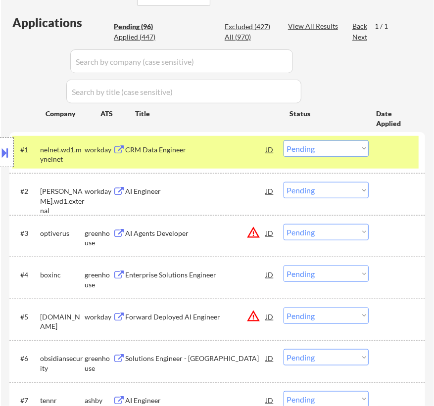
scroll to position [269, 0]
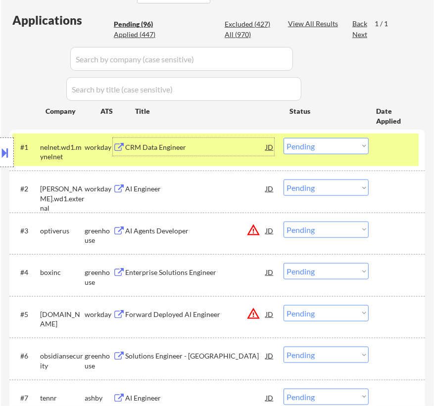
click at [208, 148] on div "CRM Data Engineer" at bounding box center [195, 147] width 140 height 10
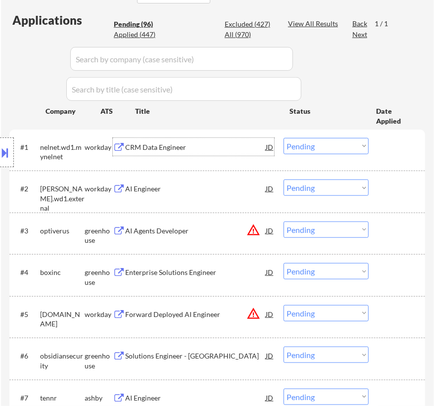
click at [321, 144] on select "Choose an option... Pending Applied Excluded (Questions) Excluded (Expired) Exc…" at bounding box center [325, 146] width 85 height 16
click at [283, 138] on select "Choose an option... Pending Applied Excluded (Questions) Excluded (Expired) Exc…" at bounding box center [325, 146] width 85 height 16
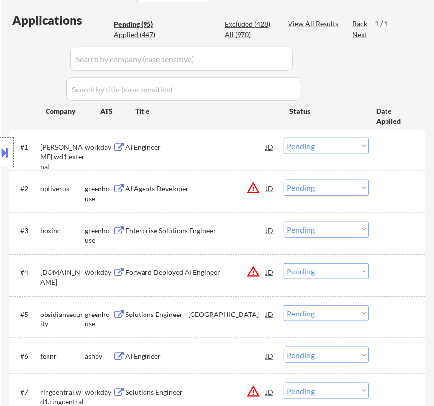
click at [227, 143] on div "AI Engineer" at bounding box center [195, 147] width 140 height 10
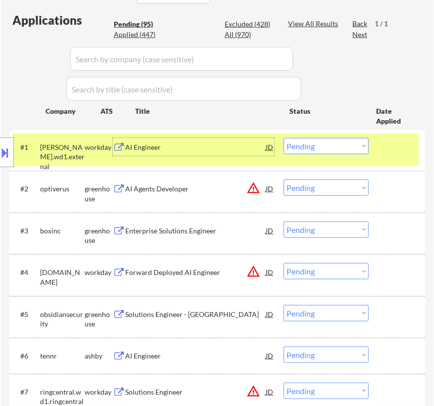
click at [328, 143] on select "Choose an option... Pending Applied Excluded (Questions) Excluded (Expired) Exc…" at bounding box center [325, 146] width 85 height 16
click at [283, 138] on select "Choose an option... Pending Applied Excluded (Questions) Excluded (Expired) Exc…" at bounding box center [325, 146] width 85 height 16
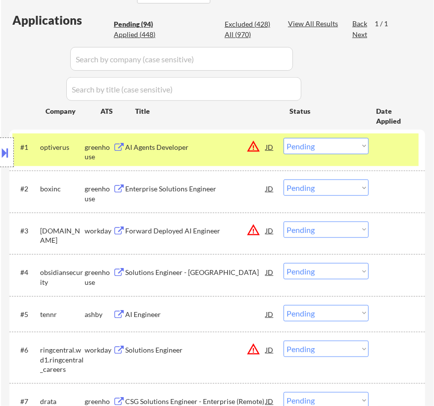
click at [246, 152] on button "warning_amber" at bounding box center [253, 146] width 14 height 14
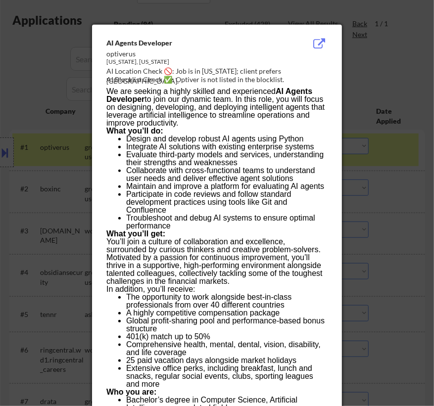
click at [381, 52] on div at bounding box center [217, 203] width 434 height 406
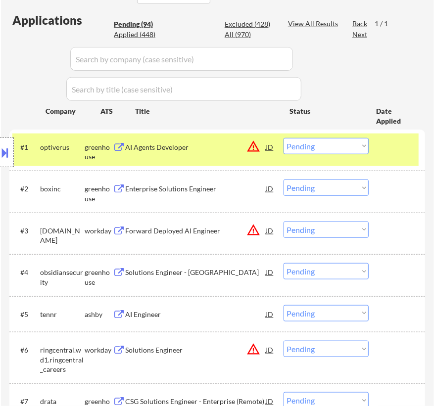
click at [211, 142] on div "AI Agents Developer" at bounding box center [195, 147] width 140 height 10
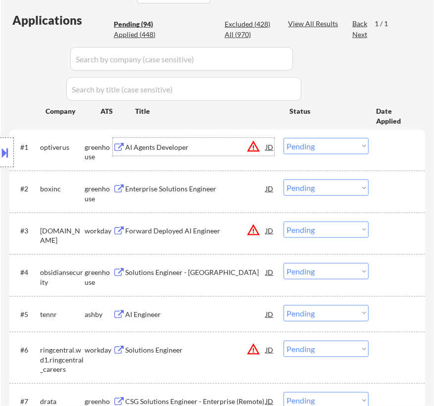
click at [338, 146] on select "Choose an option... Pending Applied Excluded (Questions) Excluded (Expired) Exc…" at bounding box center [325, 146] width 85 height 16
click at [283, 138] on select "Choose an option... Pending Applied Excluded (Questions) Excluded (Expired) Exc…" at bounding box center [325, 146] width 85 height 16
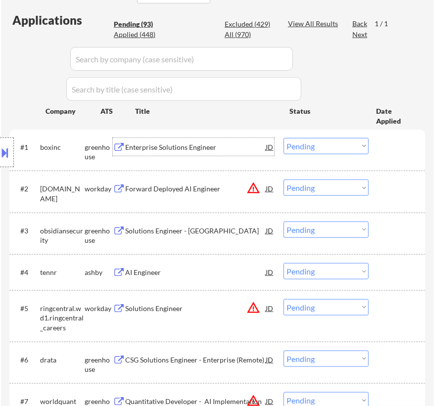
click at [208, 150] on div "Enterprise Solutions Engineer" at bounding box center [195, 147] width 140 height 10
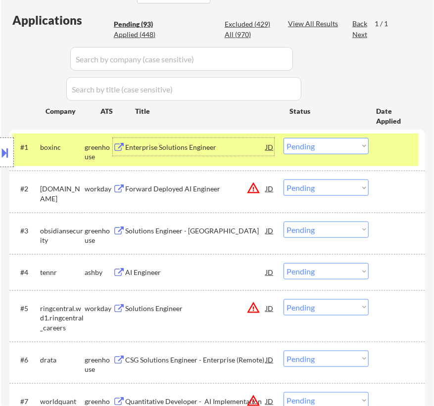
click at [338, 146] on select "Choose an option... Pending Applied Excluded (Questions) Excluded (Expired) Exc…" at bounding box center [325, 146] width 85 height 16
click at [283, 138] on select "Choose an option... Pending Applied Excluded (Questions) Excluded (Expired) Exc…" at bounding box center [325, 146] width 85 height 16
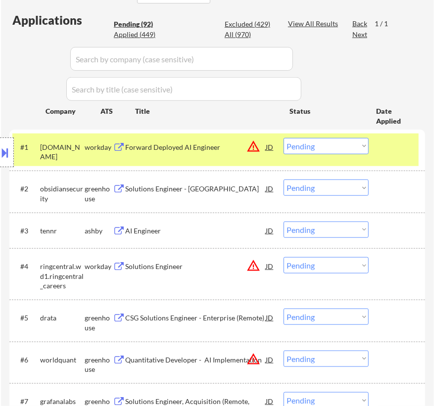
click at [199, 158] on div "#1 [DOMAIN_NAME] workday Forward Deployed AI Engineer JD warning_amber Choose a…" at bounding box center [215, 149] width 406 height 33
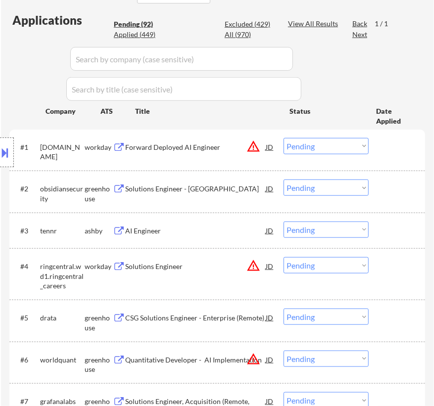
click at [214, 153] on div "Forward Deployed AI Engineer" at bounding box center [195, 147] width 140 height 18
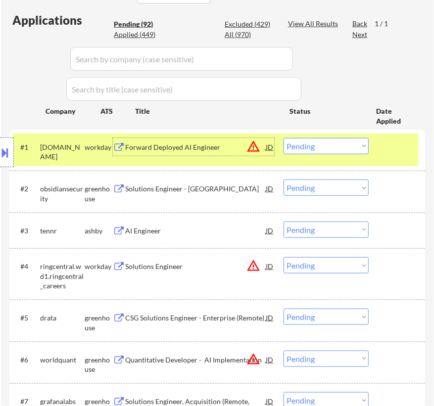
click at [335, 144] on select "Choose an option... Pending Applied Excluded (Questions) Excluded (Expired) Exc…" at bounding box center [325, 146] width 85 height 16
click at [283, 138] on select "Choose an option... Pending Applied Excluded (Questions) Excluded (Expired) Exc…" at bounding box center [325, 146] width 85 height 16
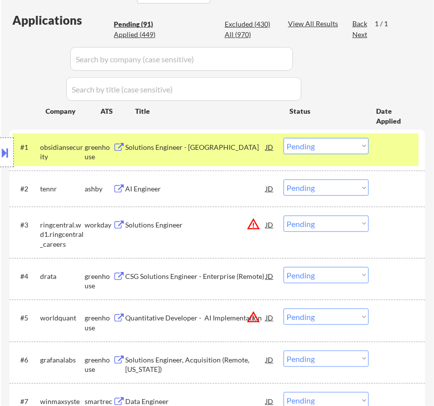
click at [247, 154] on div "Solutions Engineer - [GEOGRAPHIC_DATA]" at bounding box center [195, 147] width 140 height 18
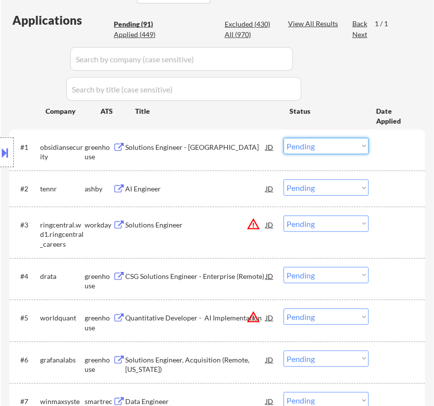
click at [327, 146] on select "Choose an option... Pending Applied Excluded (Questions) Excluded (Expired) Exc…" at bounding box center [325, 146] width 85 height 16
click at [283, 138] on select "Choose an option... Pending Applied Excluded (Questions) Excluded (Expired) Exc…" at bounding box center [325, 146] width 85 height 16
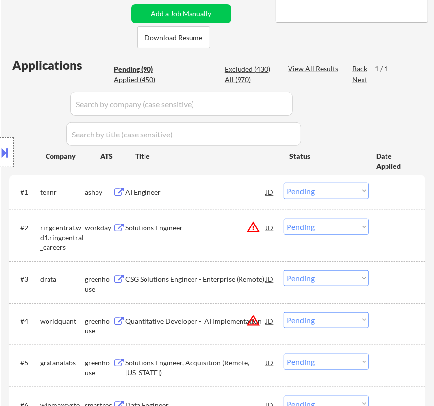
scroll to position [89, 0]
